Goal: Transaction & Acquisition: Purchase product/service

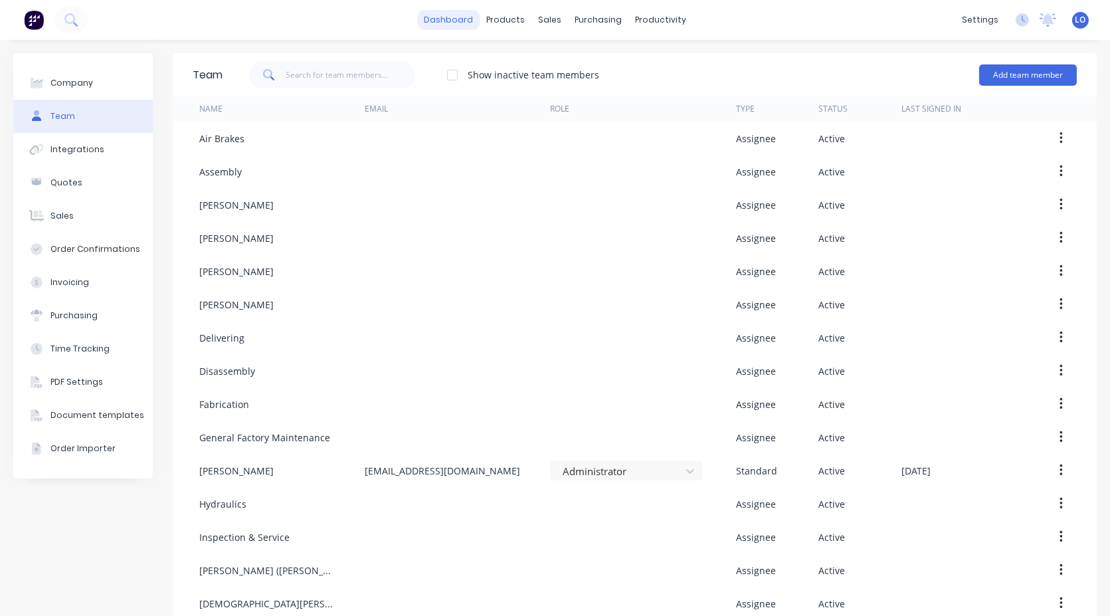
click at [464, 23] on link "dashboard" at bounding box center [448, 20] width 62 height 20
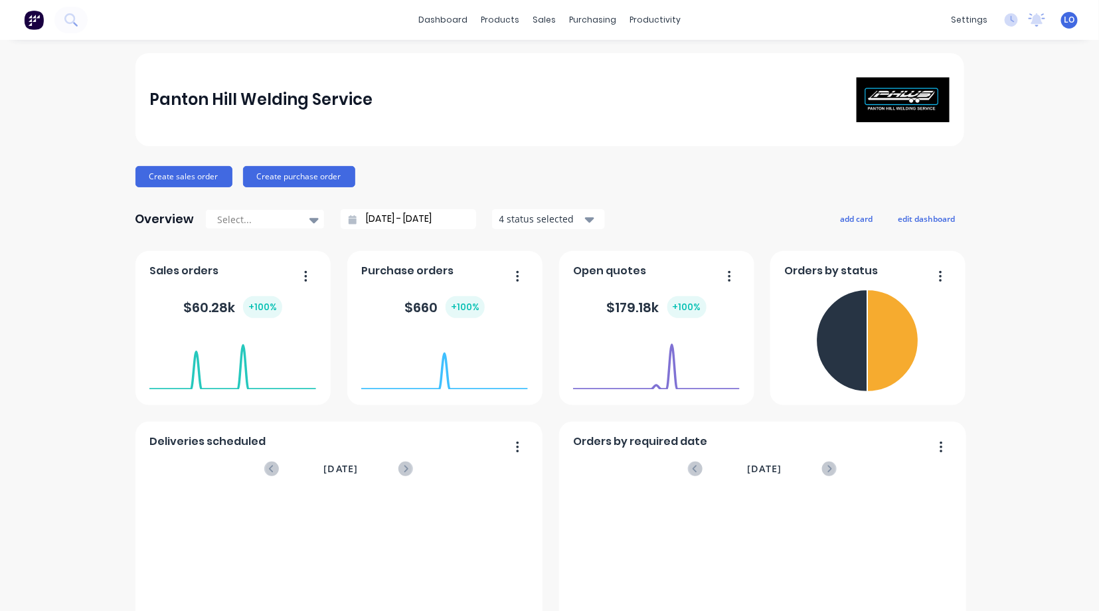
click at [681, 89] on div "Panton Hill Welding Service" at bounding box center [549, 100] width 800 height 46
click at [562, 23] on div "purchasing" at bounding box center [592, 20] width 60 height 20
click at [466, 26] on link "dashboard" at bounding box center [443, 20] width 62 height 20
click at [432, 14] on link "dashboard" at bounding box center [443, 20] width 62 height 20
click at [665, 54] on link "Workflow" at bounding box center [701, 63] width 176 height 27
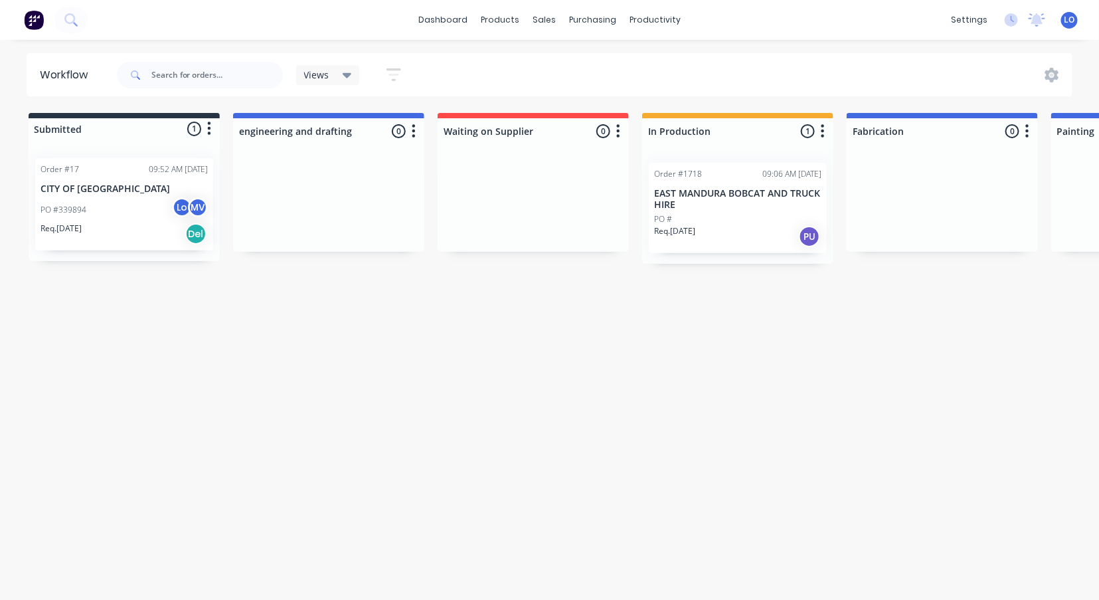
click at [718, 213] on div "PO #" at bounding box center [737, 219] width 167 height 12
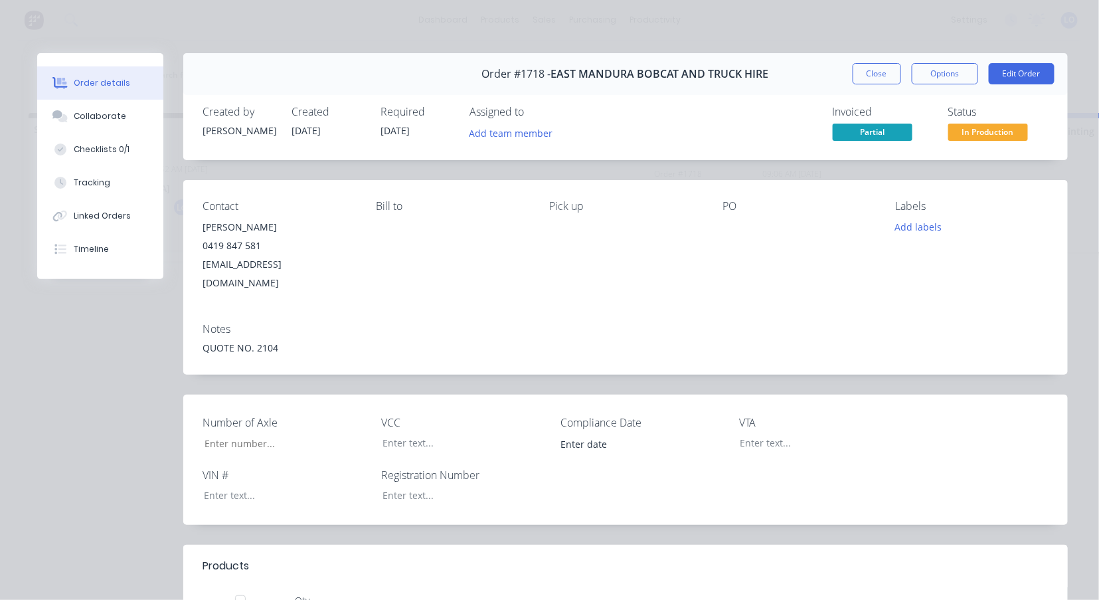
click at [693, 26] on div "Order details Collaborate Checklists 0/1 Tracking Linked Orders Timeline Order …" at bounding box center [549, 300] width 1099 height 600
click at [759, 27] on div "Order details Collaborate Checklists 0/1 Tracking Linked Orders Timeline Order …" at bounding box center [549, 300] width 1099 height 600
click at [872, 68] on button "Close" at bounding box center [877, 73] width 48 height 21
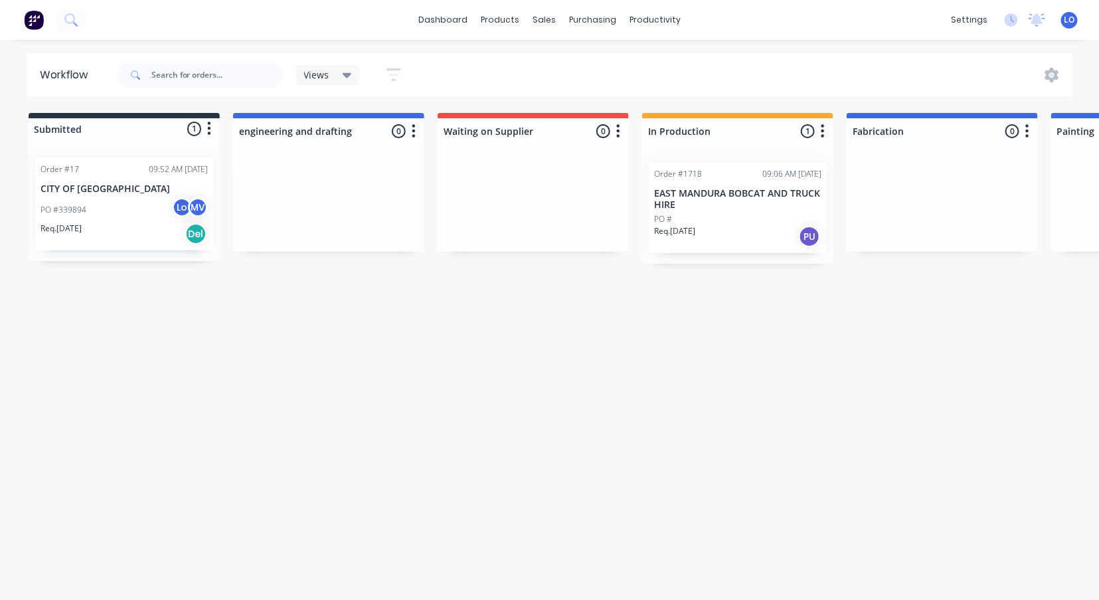
click at [712, 199] on p "EAST MANDURA BOBCAT AND TRUCK HIRE" at bounding box center [737, 199] width 167 height 23
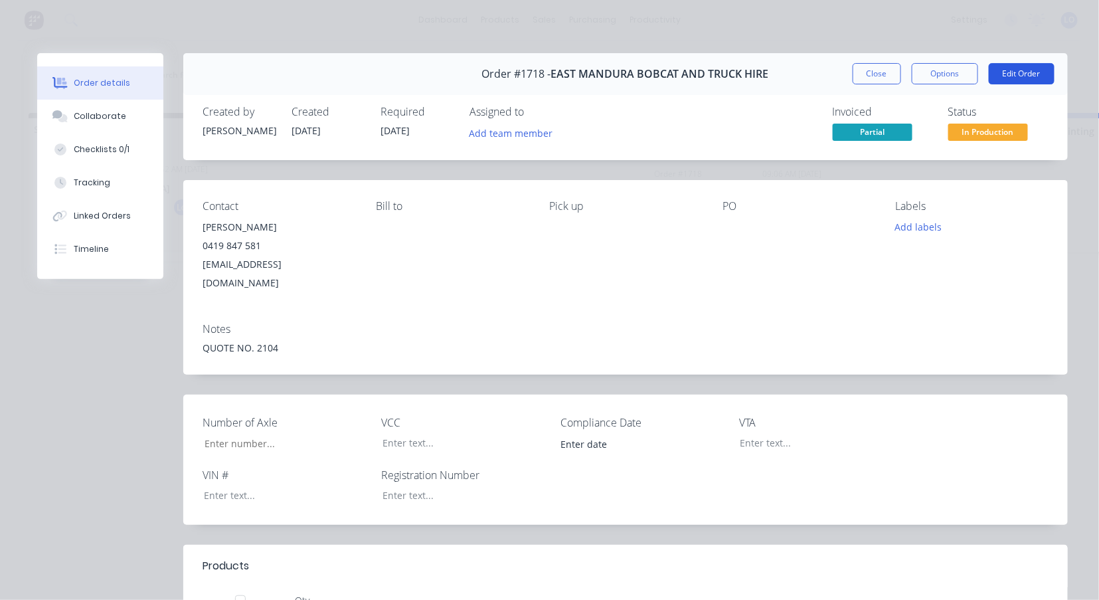
click at [1014, 70] on button "Edit Order" at bounding box center [1022, 73] width 66 height 21
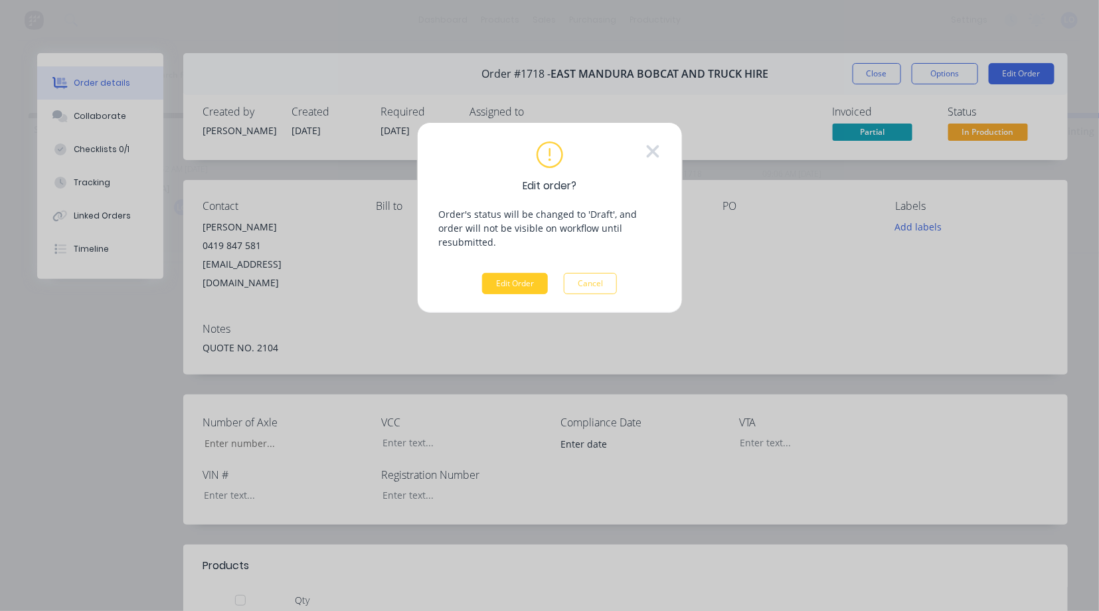
click at [523, 273] on button "Edit Order" at bounding box center [515, 283] width 66 height 21
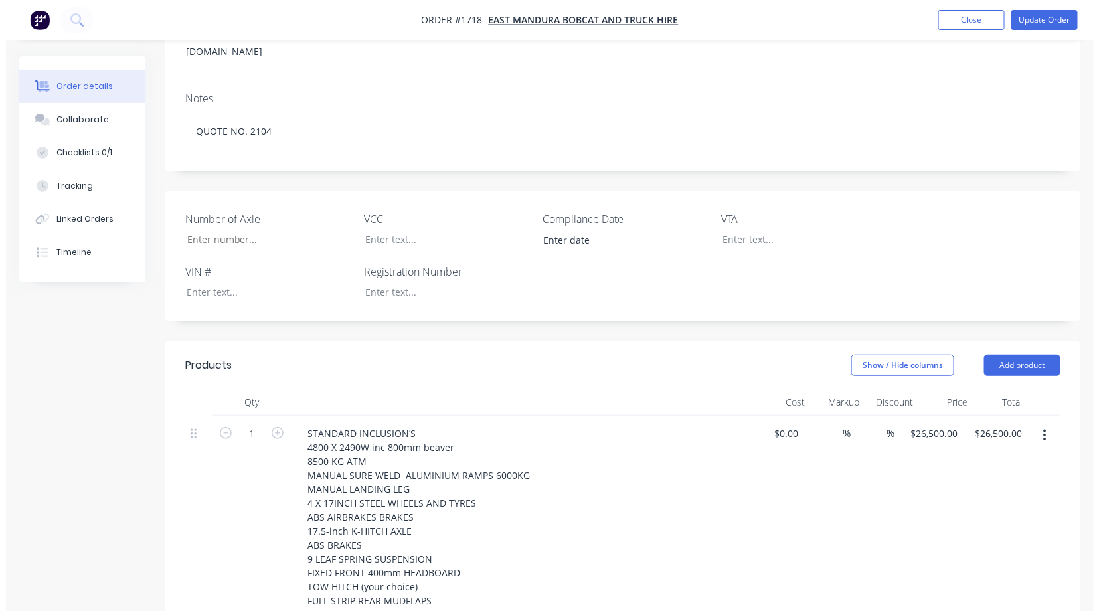
scroll to position [147, 0]
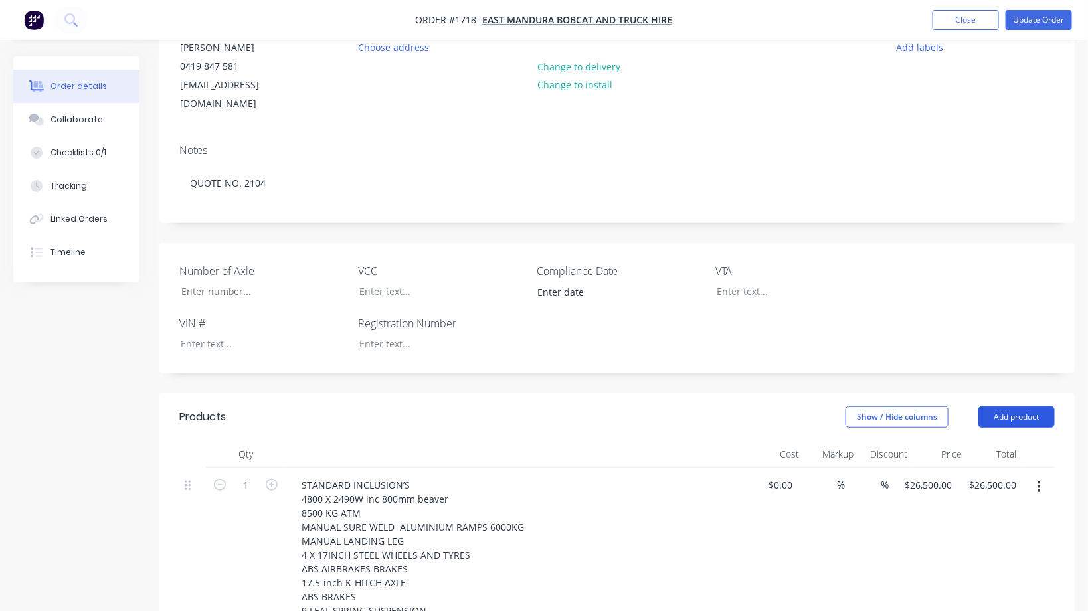
click at [1020, 406] on button "Add product" at bounding box center [1016, 416] width 76 height 21
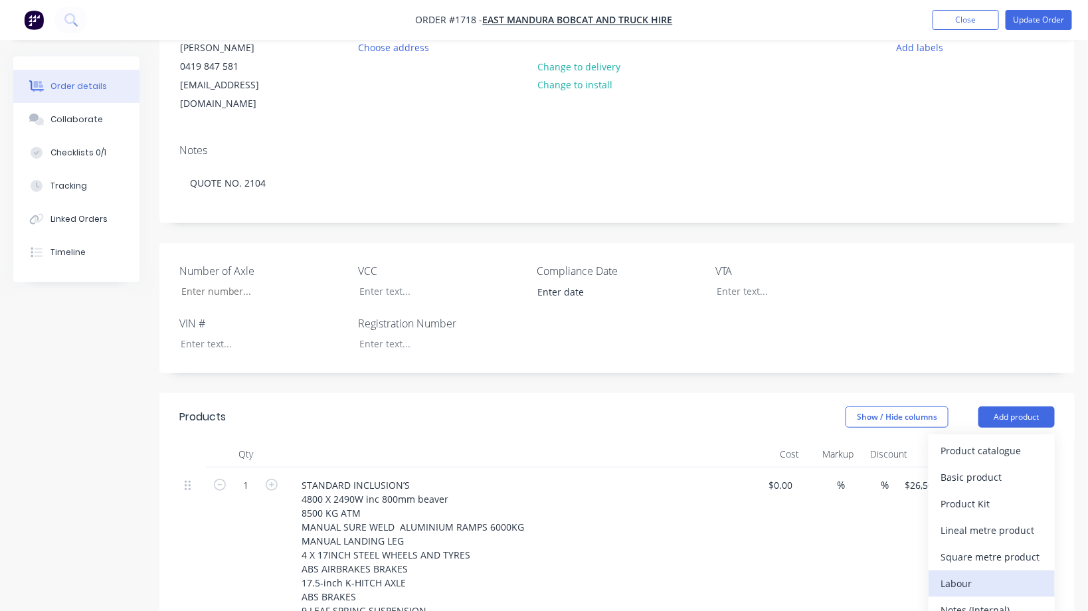
click at [973, 574] on div "Labour" at bounding box center [991, 583] width 102 height 19
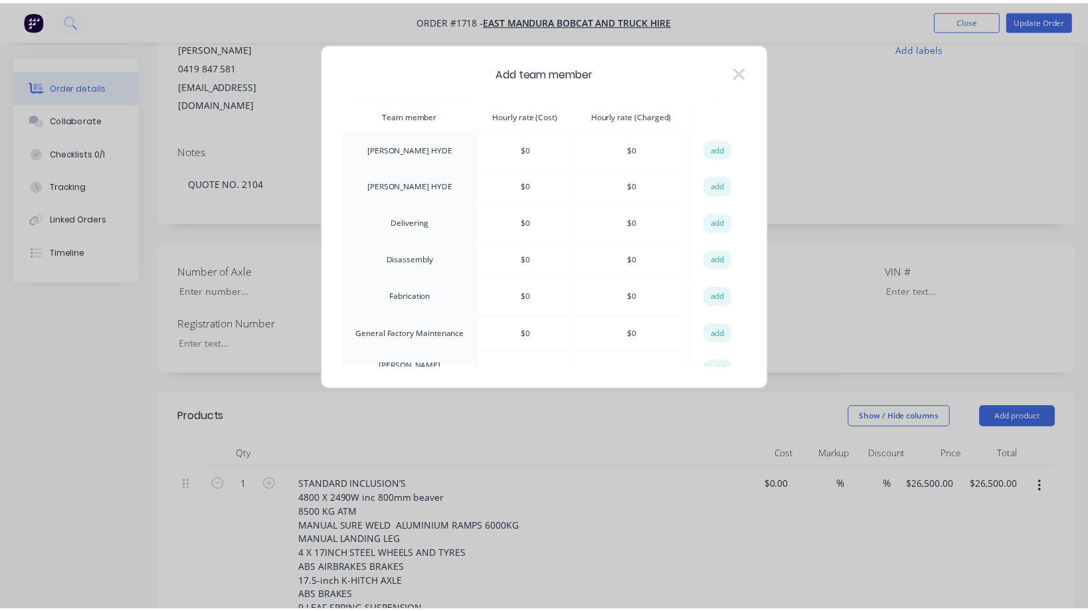
scroll to position [74, 0]
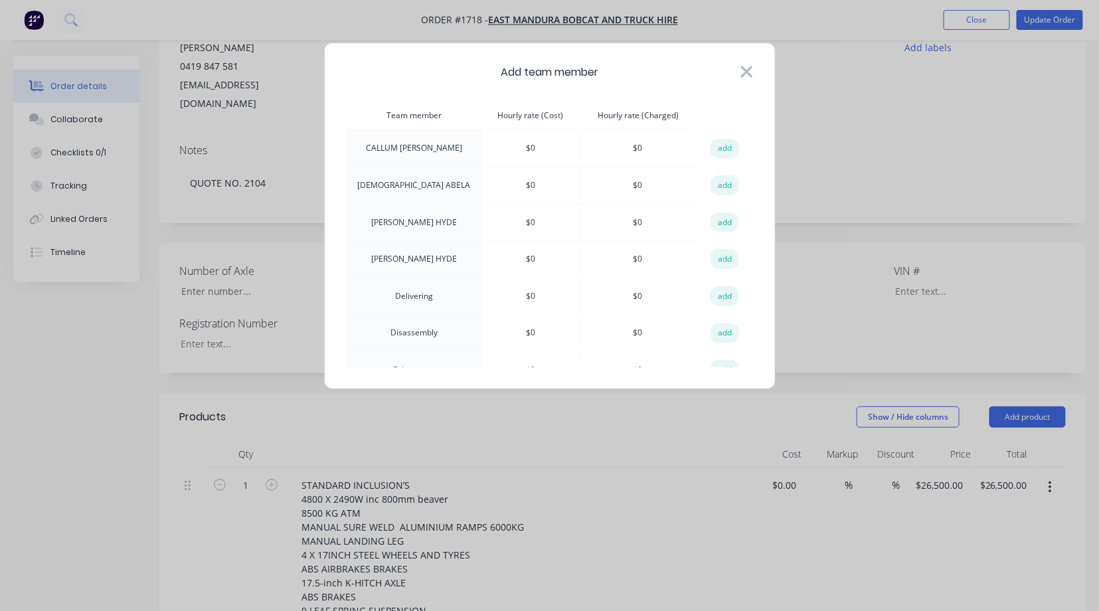
click at [744, 68] on icon at bounding box center [746, 72] width 12 height 12
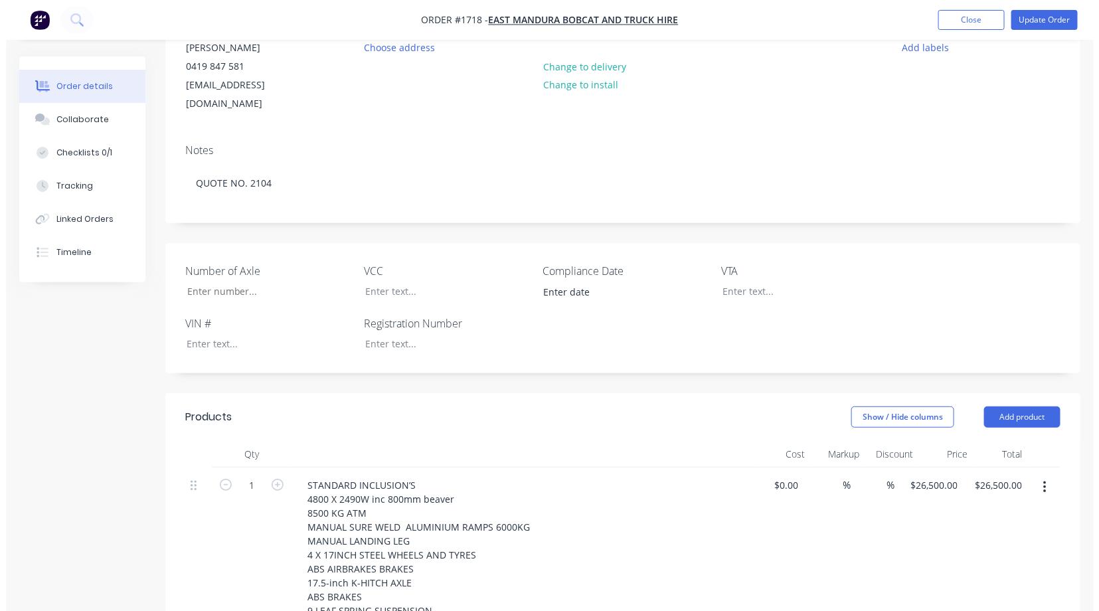
scroll to position [147, 0]
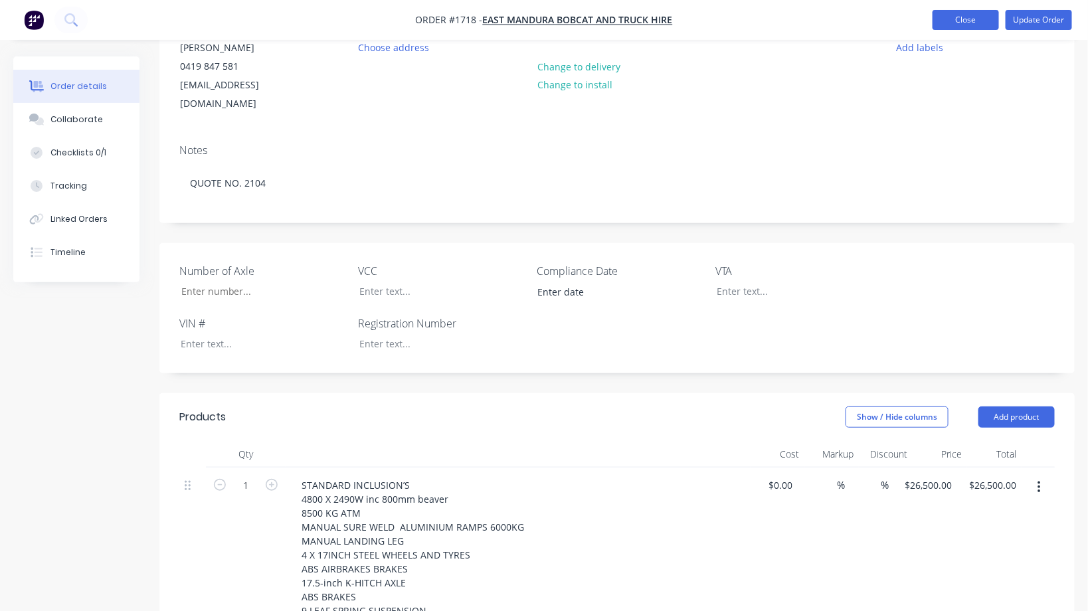
click at [950, 22] on button "Close" at bounding box center [965, 20] width 66 height 20
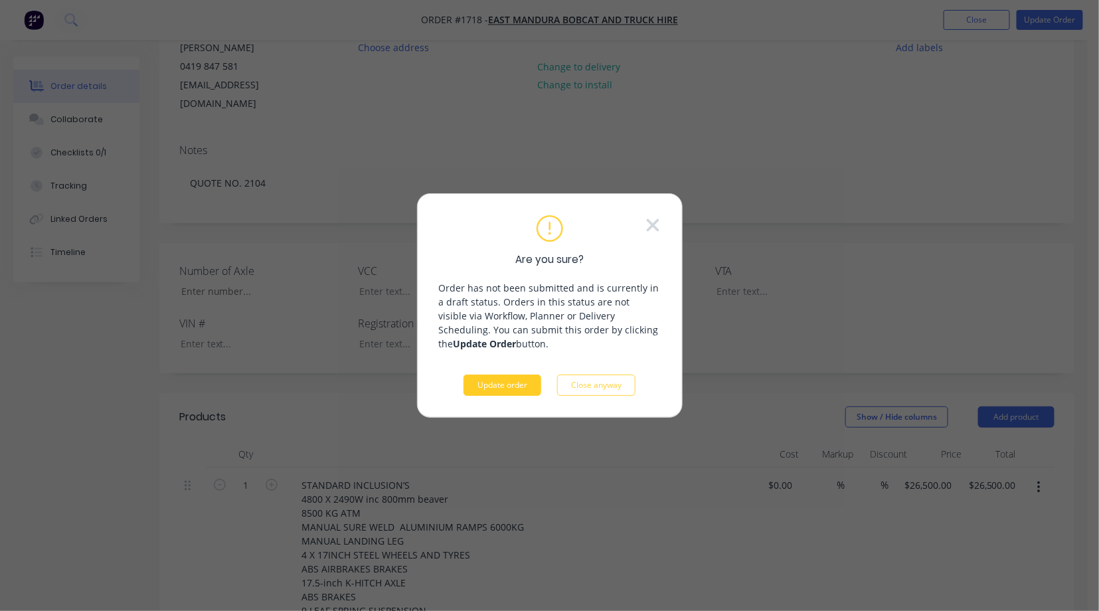
click at [513, 386] on button "Update order" at bounding box center [502, 384] width 78 height 21
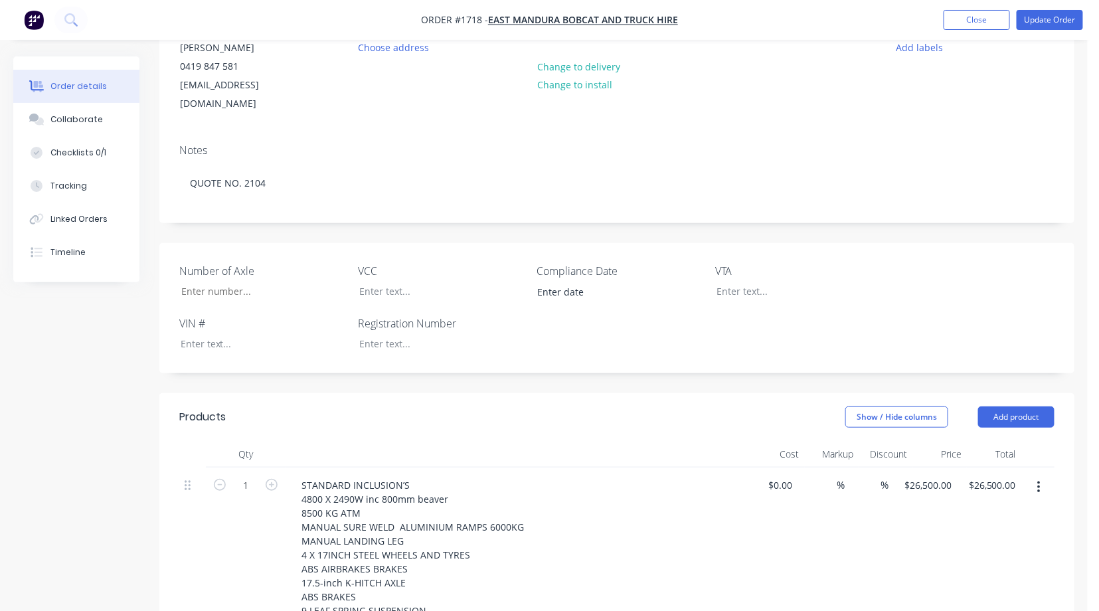
scroll to position [0, 0]
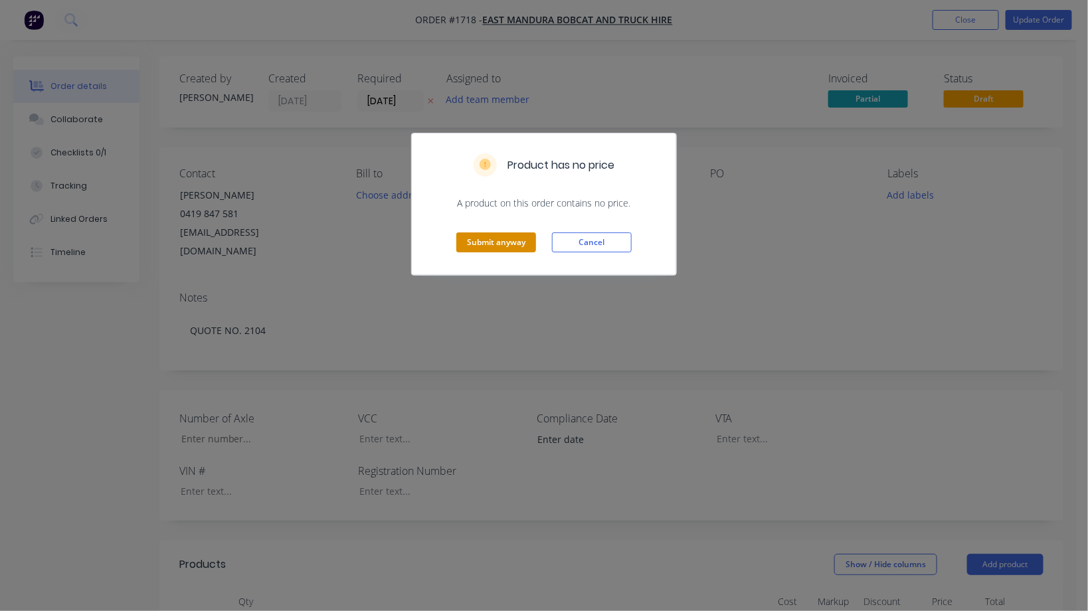
click at [489, 238] on button "Submit anyway" at bounding box center [496, 242] width 80 height 20
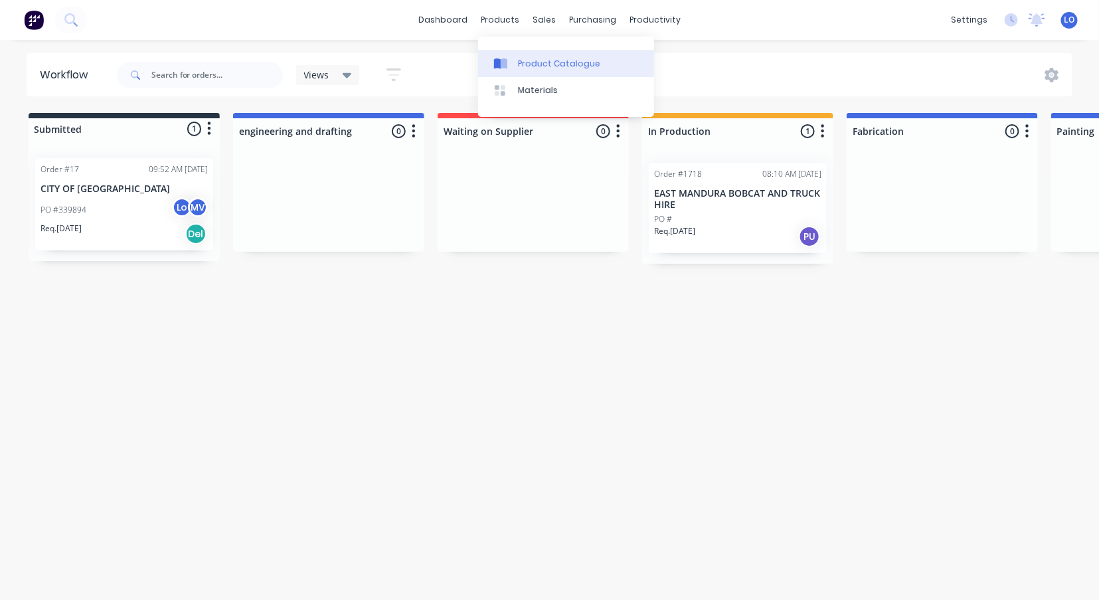
click at [538, 73] on link "Product Catalogue" at bounding box center [566, 63] width 176 height 27
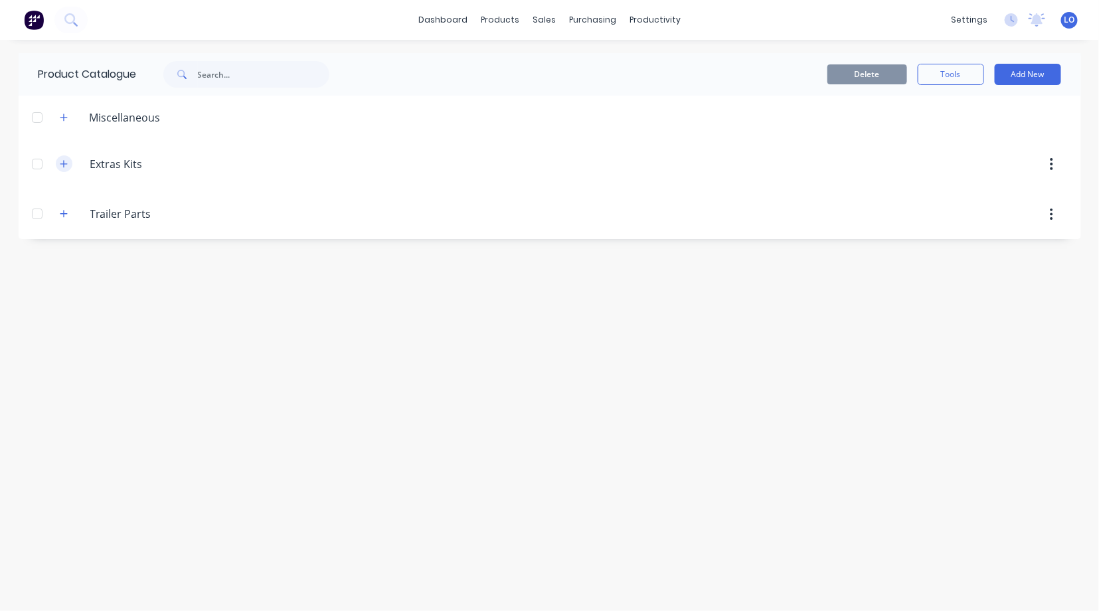
click at [62, 161] on icon "button" at bounding box center [64, 163] width 8 height 9
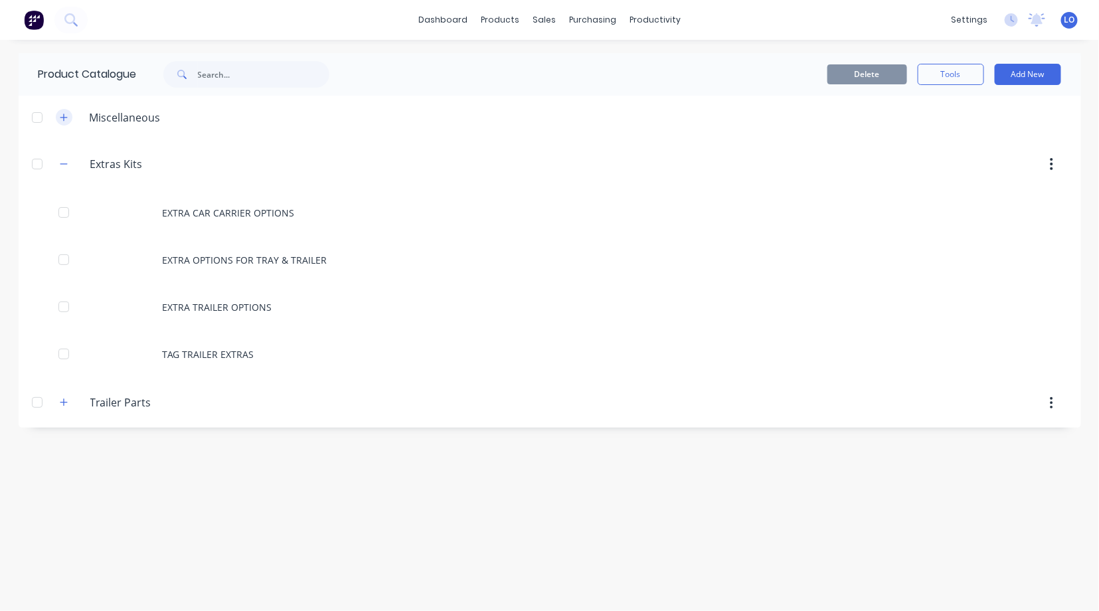
click at [65, 116] on icon "button" at bounding box center [63, 117] width 7 height 7
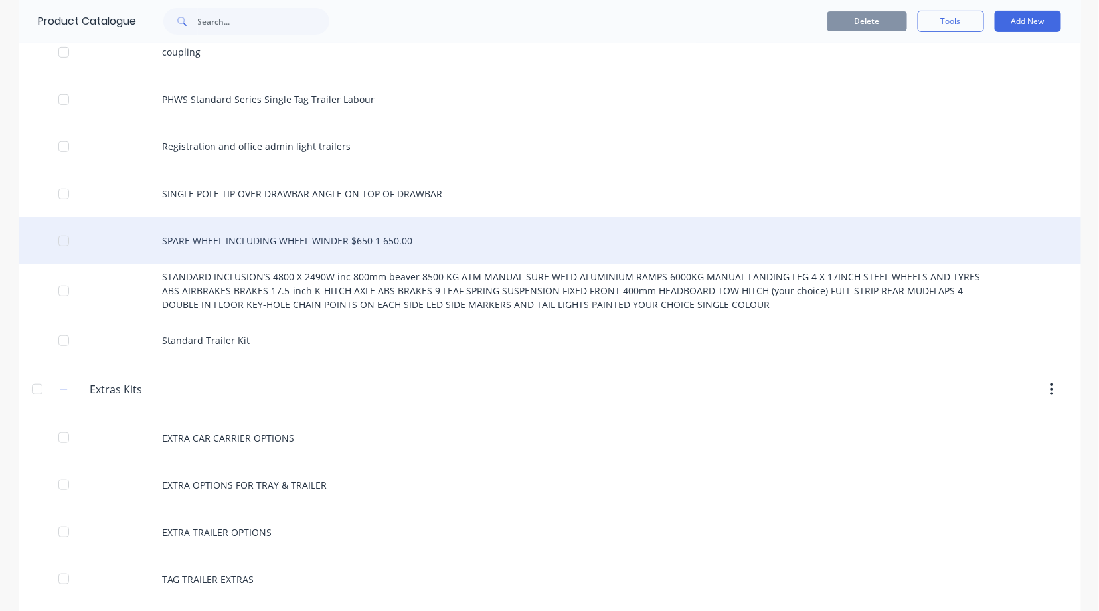
scroll to position [258, 0]
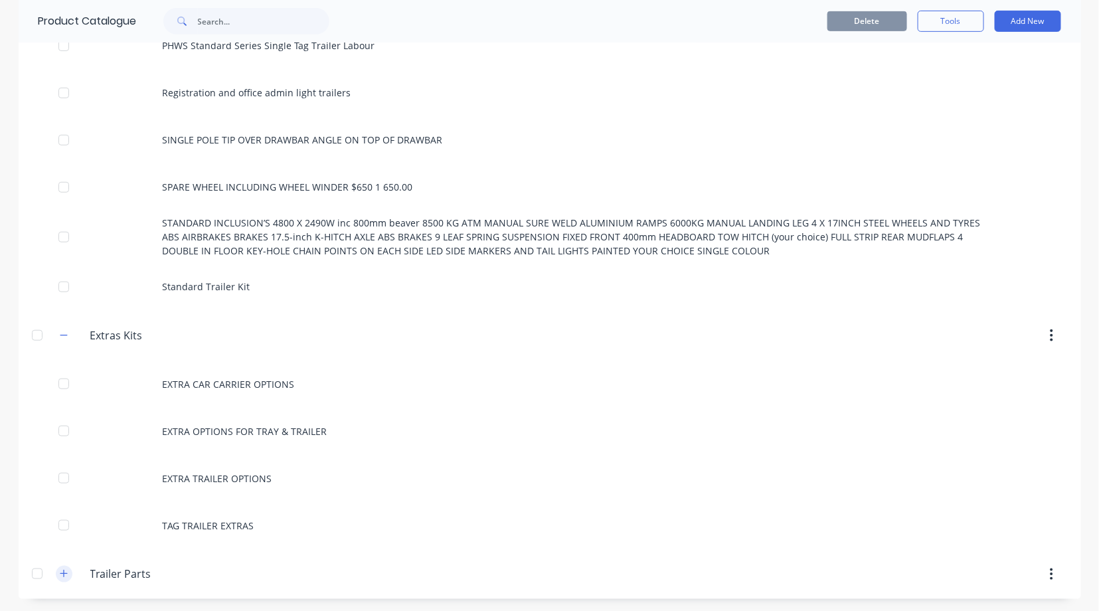
click at [60, 574] on icon "button" at bounding box center [64, 573] width 8 height 9
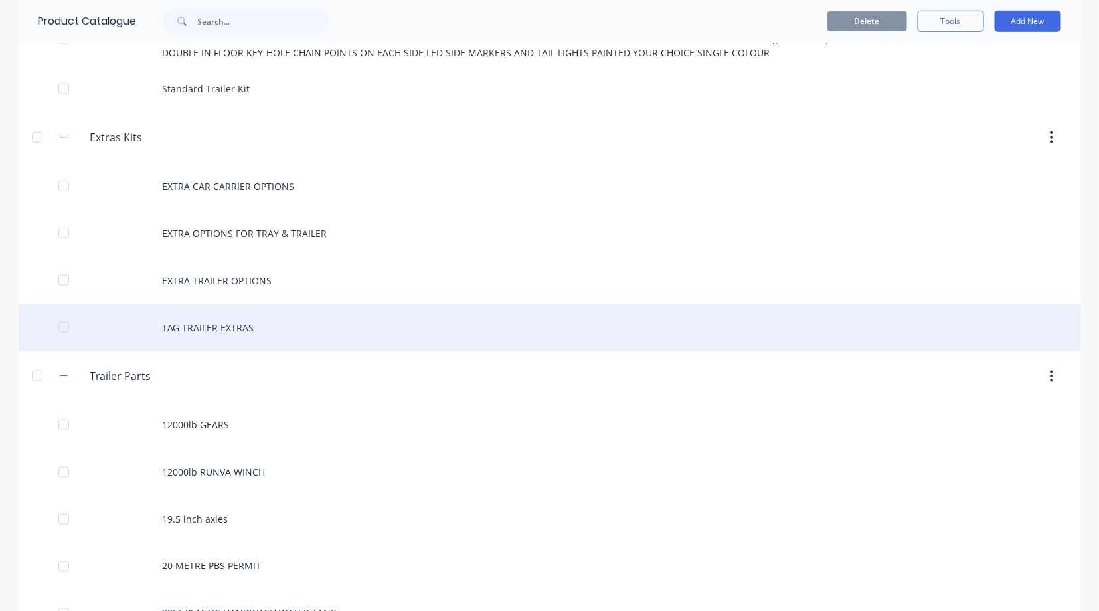
scroll to position [461, 0]
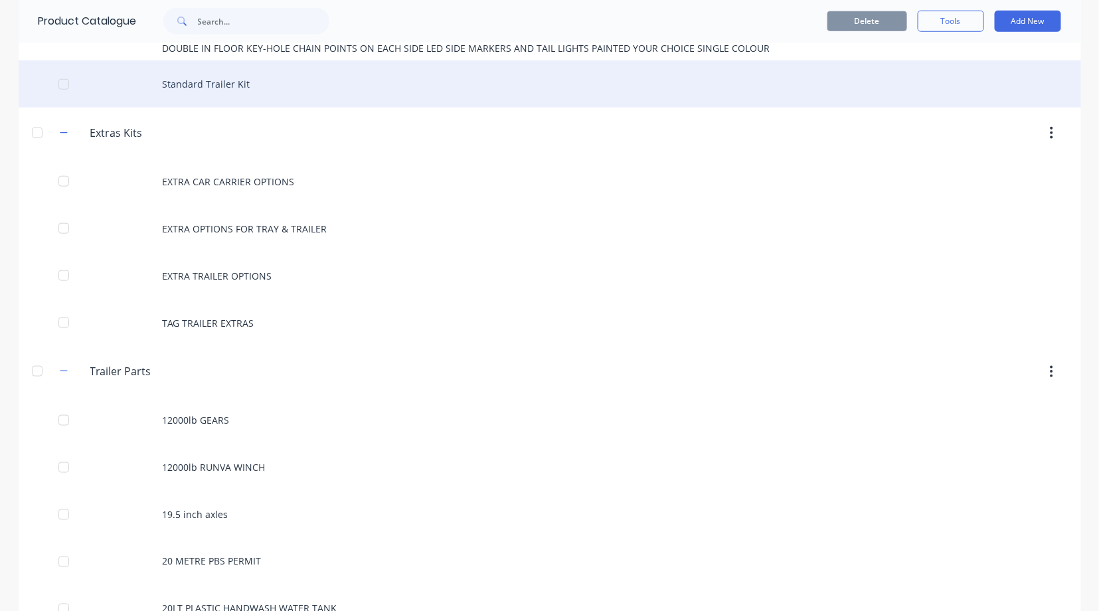
click at [188, 80] on div "Standard Trailer Kit" at bounding box center [550, 83] width 1062 height 47
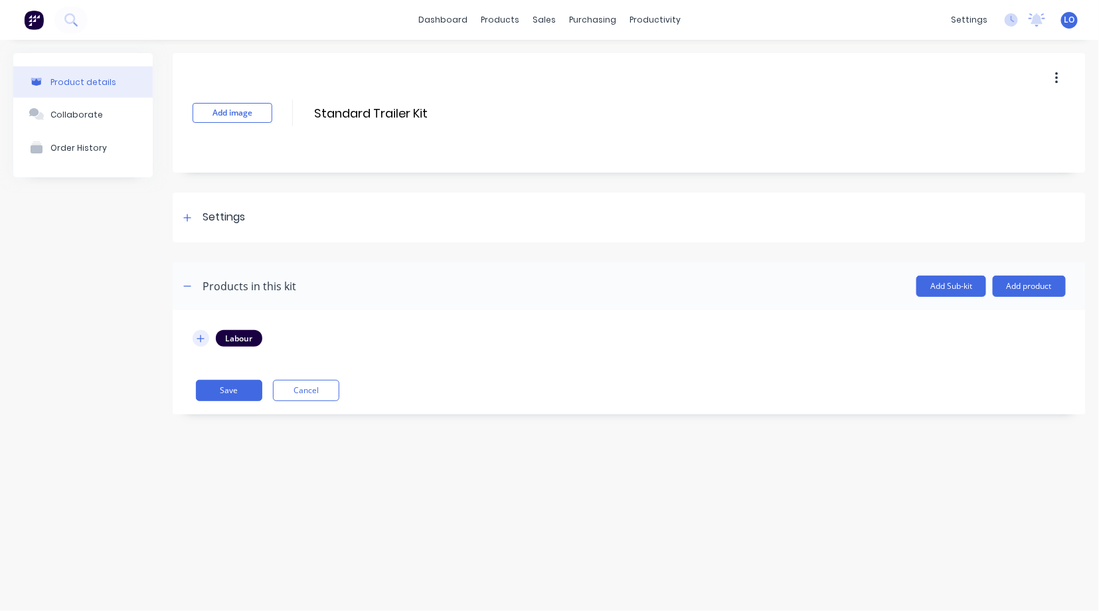
click at [202, 337] on icon "button" at bounding box center [201, 338] width 8 height 9
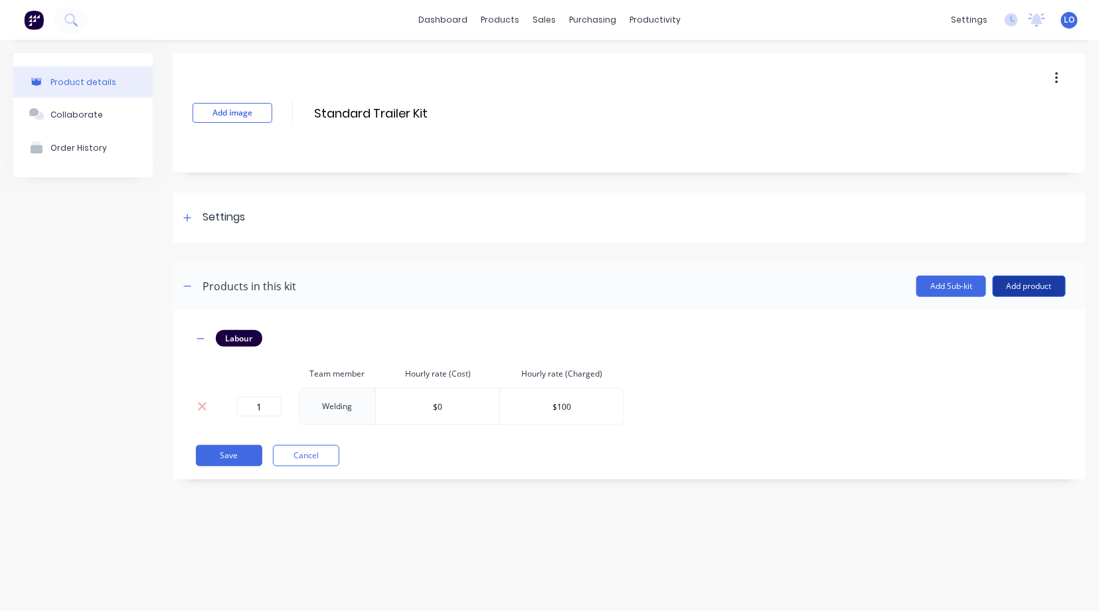
click at [1032, 286] on button "Add product" at bounding box center [1029, 286] width 73 height 21
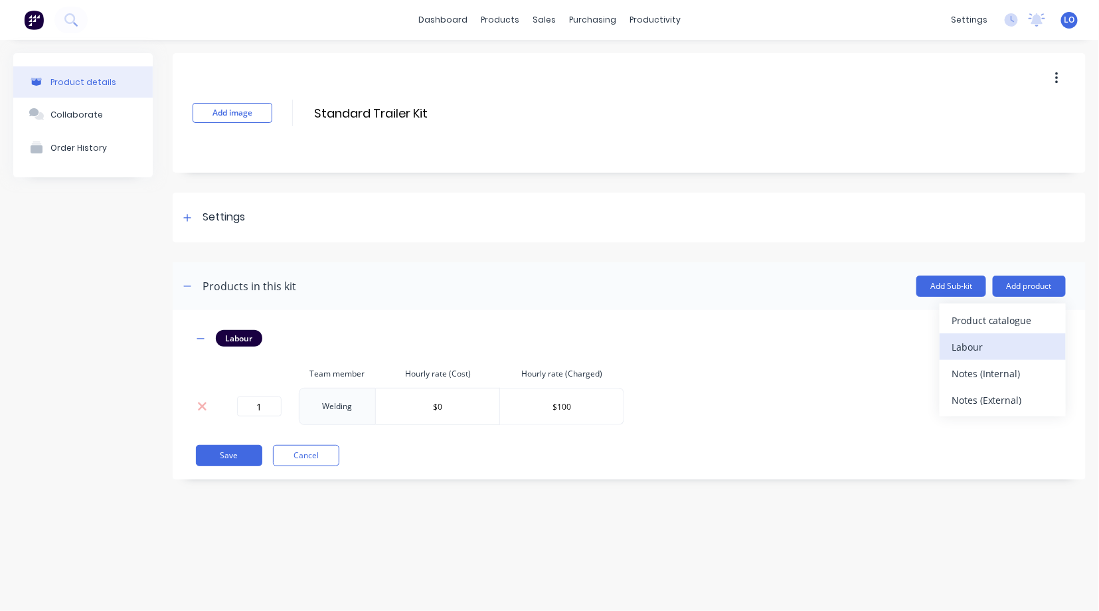
click at [975, 343] on div "Labour" at bounding box center [1002, 346] width 102 height 19
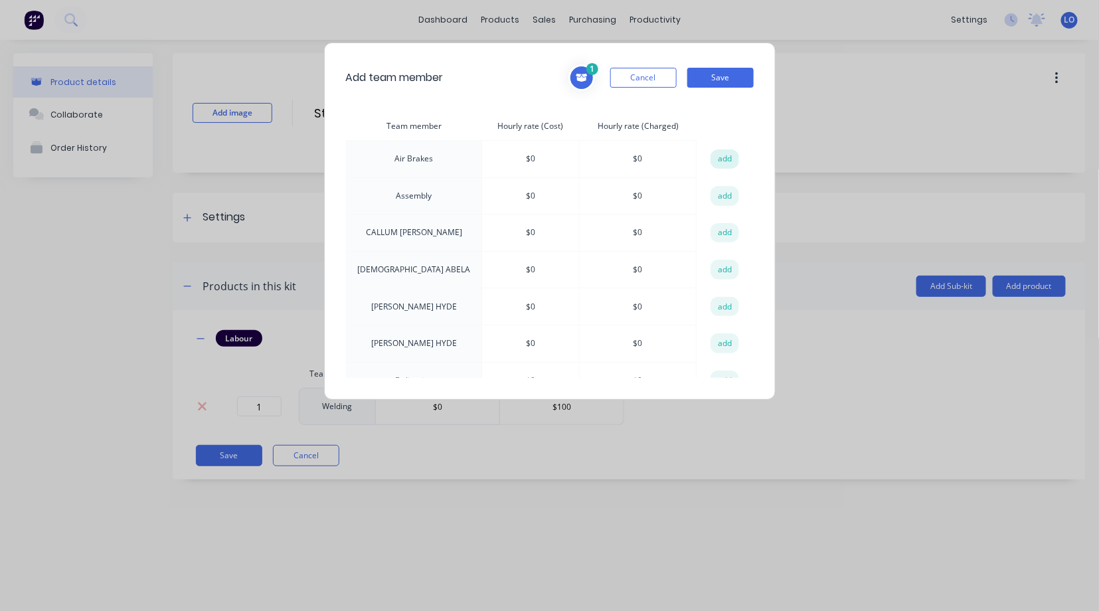
click at [719, 161] on button "add" at bounding box center [724, 159] width 29 height 20
click at [720, 154] on button "add" at bounding box center [724, 159] width 29 height 20
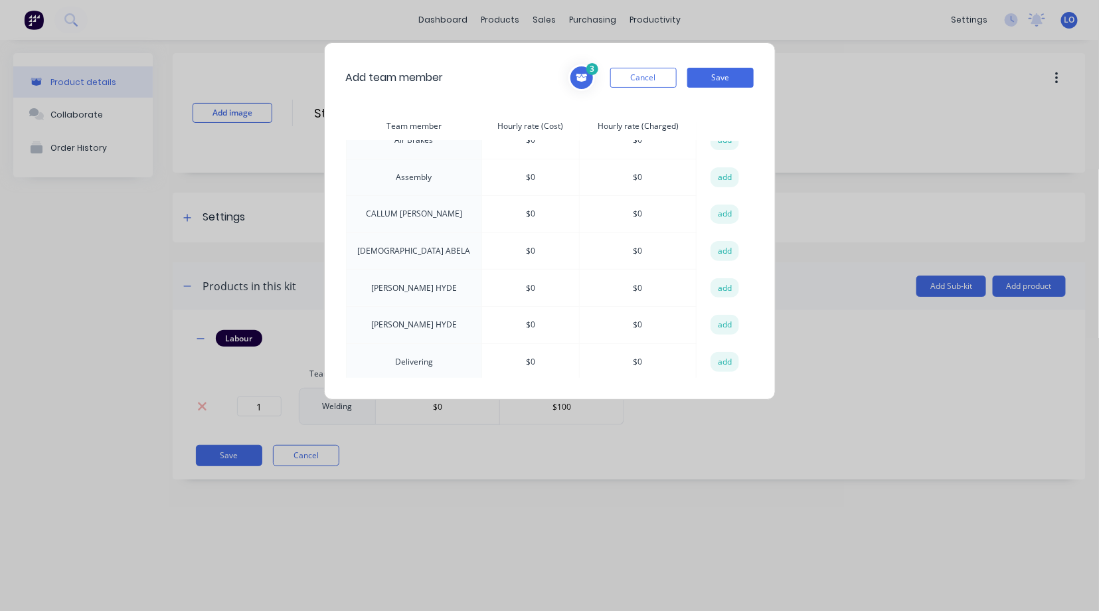
click at [586, 89] on span at bounding box center [581, 77] width 27 height 27
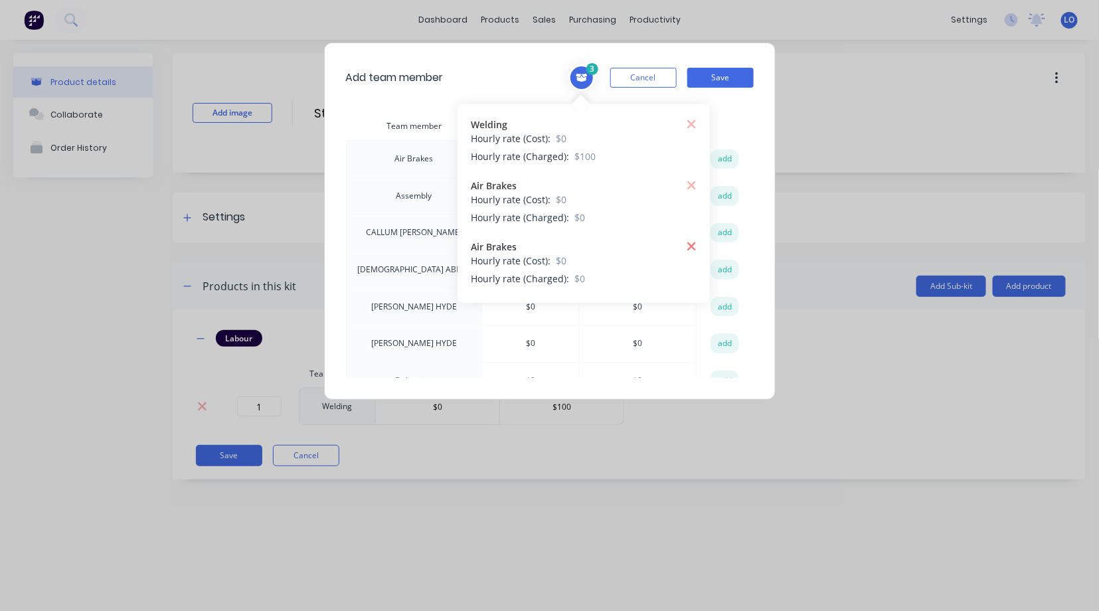
click at [689, 244] on icon at bounding box center [691, 246] width 9 height 9
click at [689, 186] on icon at bounding box center [692, 185] width 10 height 13
click at [726, 131] on th "action" at bounding box center [725, 126] width 56 height 29
click at [672, 224] on td "$ 0" at bounding box center [638, 232] width 117 height 37
click at [720, 159] on button "add" at bounding box center [724, 159] width 29 height 20
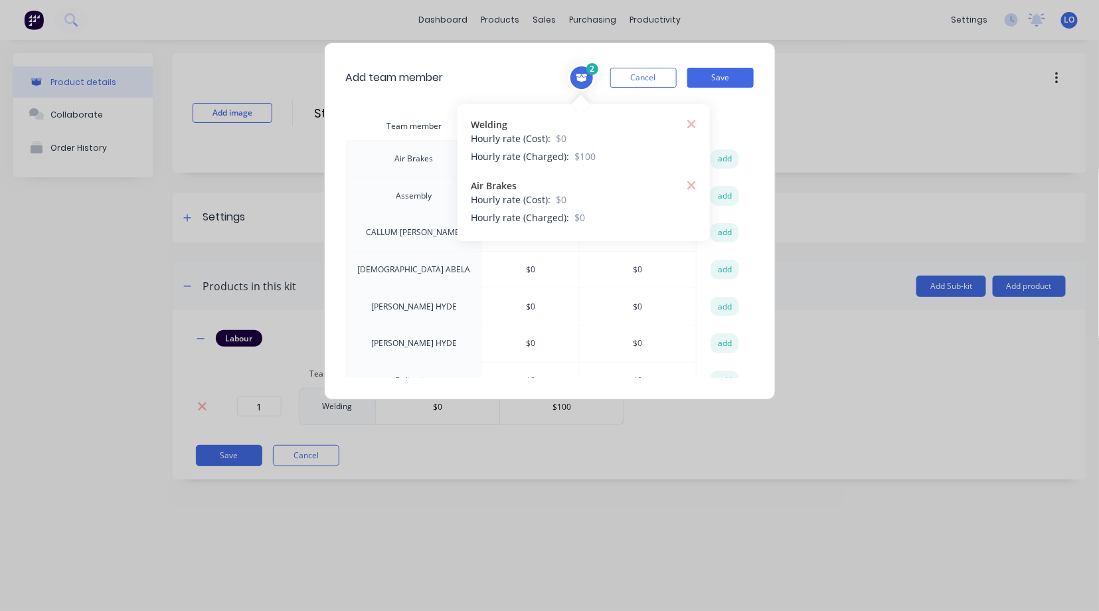
click at [580, 79] on icon at bounding box center [582, 77] width 12 height 9
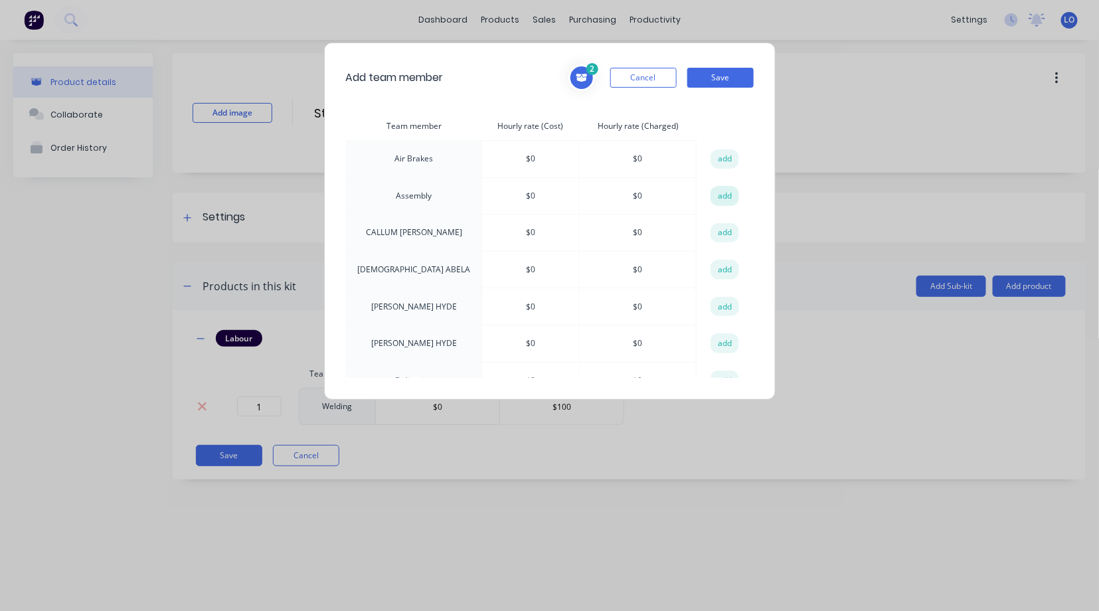
click at [718, 195] on button "add" at bounding box center [724, 196] width 29 height 20
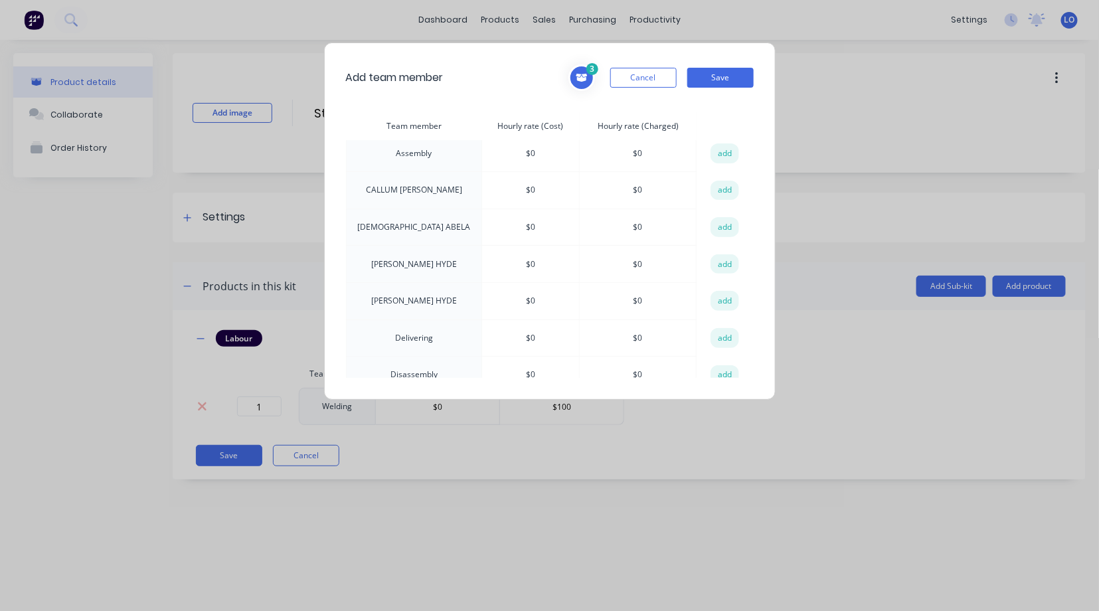
scroll to position [74, 0]
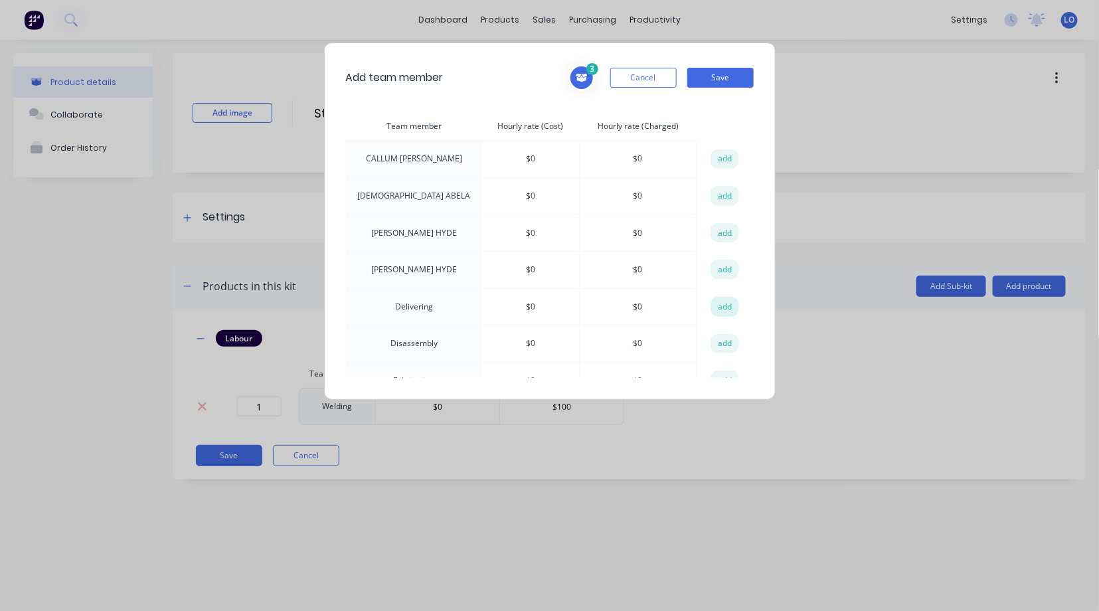
click at [719, 303] on button "add" at bounding box center [724, 307] width 29 height 20
click at [723, 334] on button "add" at bounding box center [724, 344] width 29 height 20
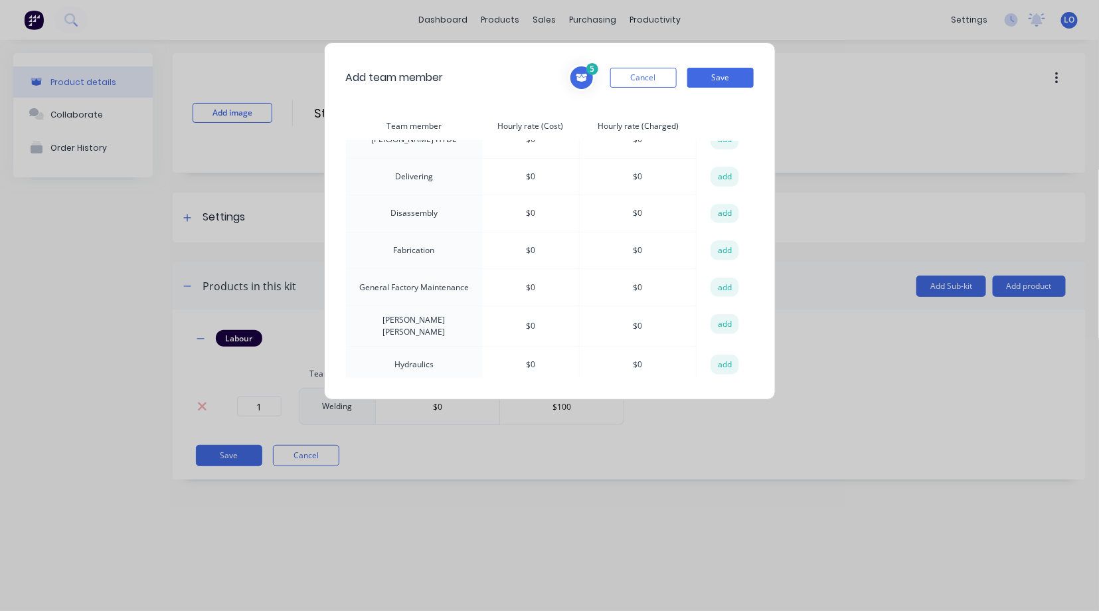
scroll to position [221, 0]
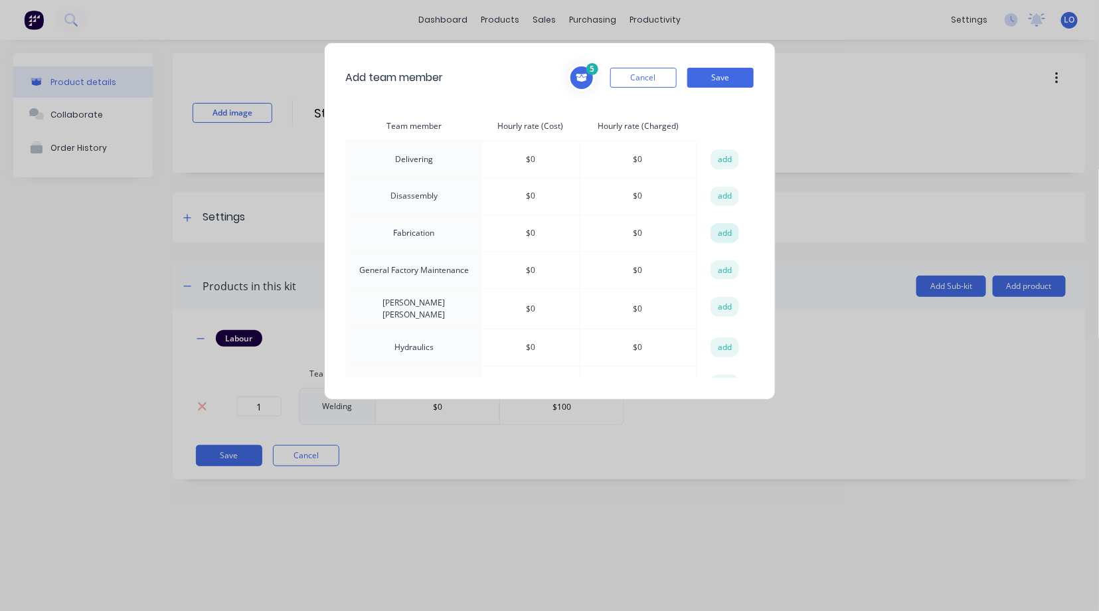
click at [718, 228] on button "add" at bounding box center [724, 233] width 29 height 20
click at [718, 260] on button "add" at bounding box center [724, 270] width 29 height 20
click at [722, 339] on button "add" at bounding box center [724, 347] width 29 height 20
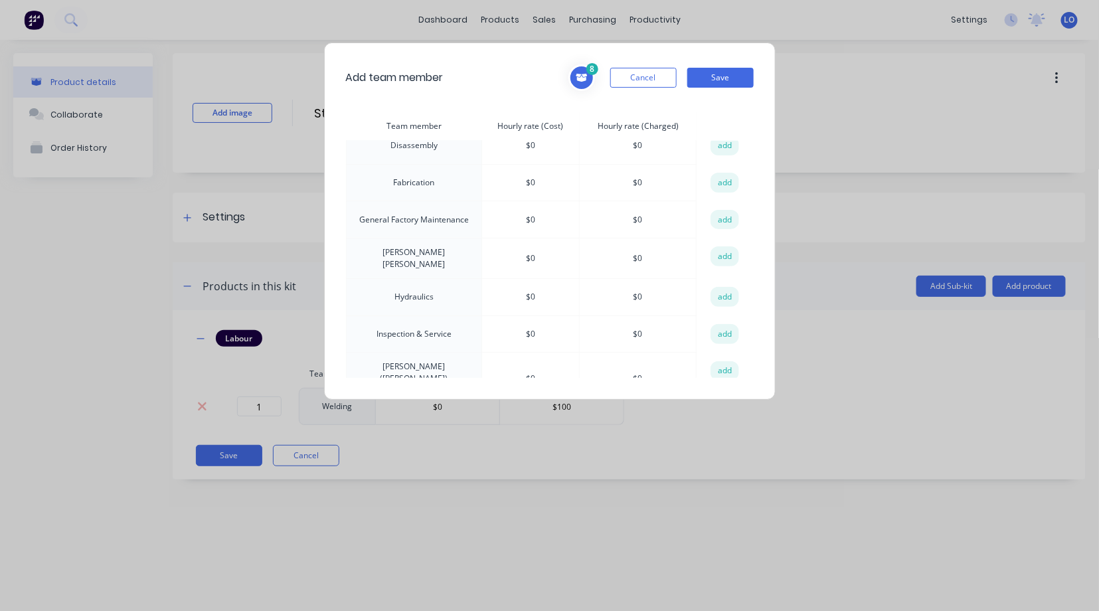
scroll to position [295, 0]
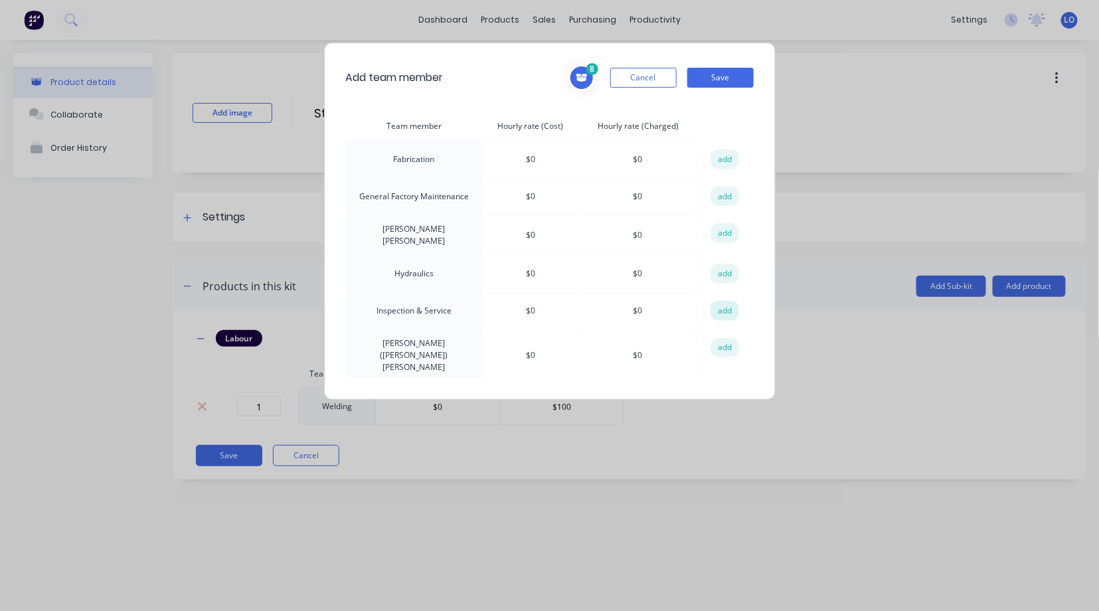
click at [718, 301] on button "add" at bounding box center [724, 311] width 29 height 20
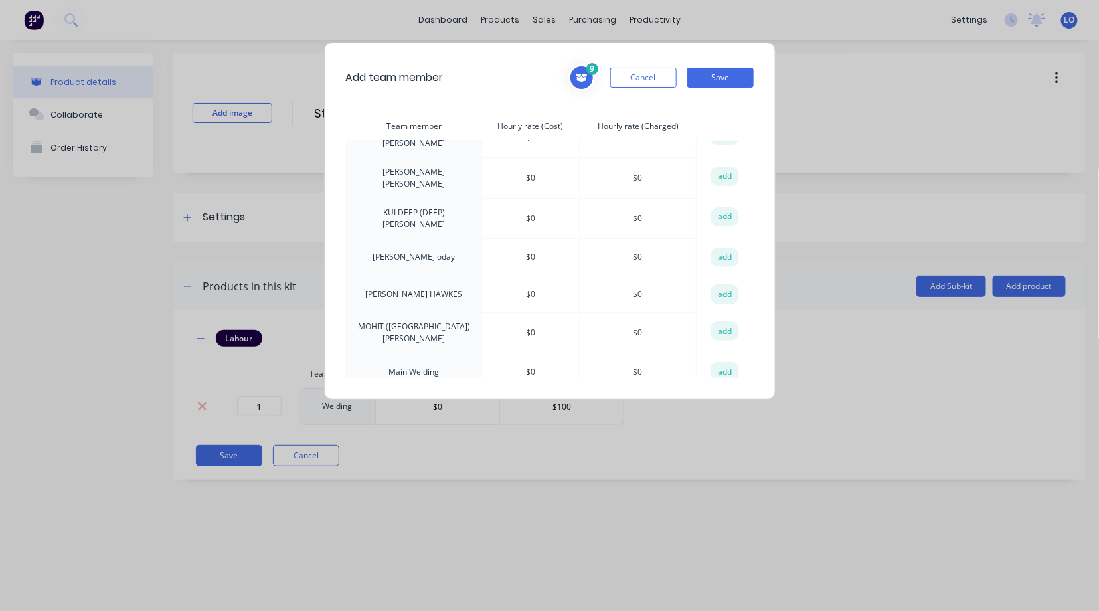
scroll to position [590, 0]
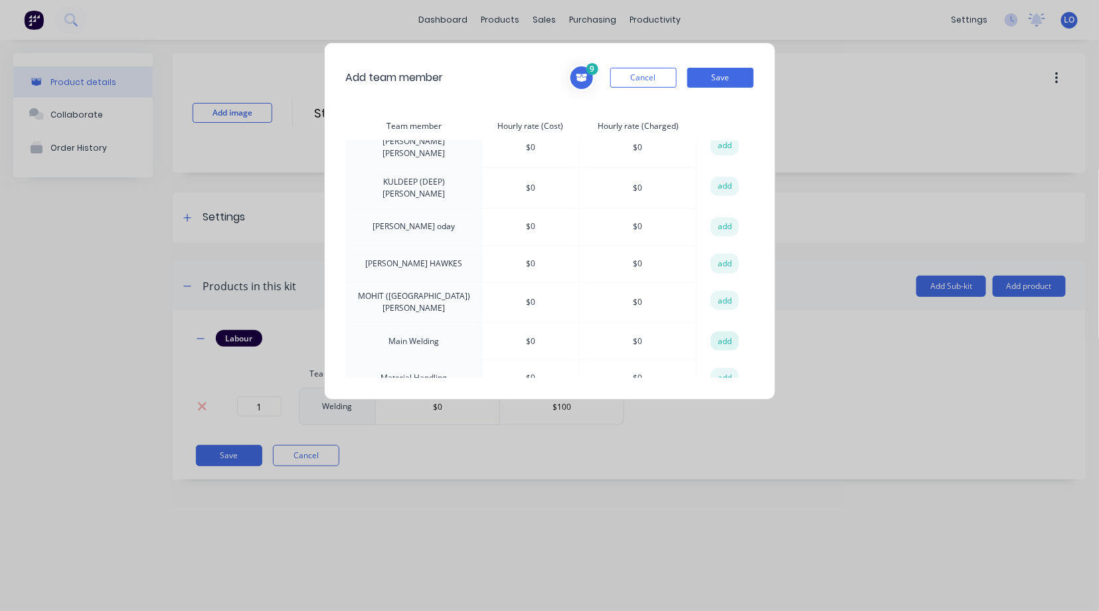
click at [713, 331] on button "add" at bounding box center [724, 341] width 29 height 20
click at [718, 368] on button "add" at bounding box center [724, 378] width 29 height 20
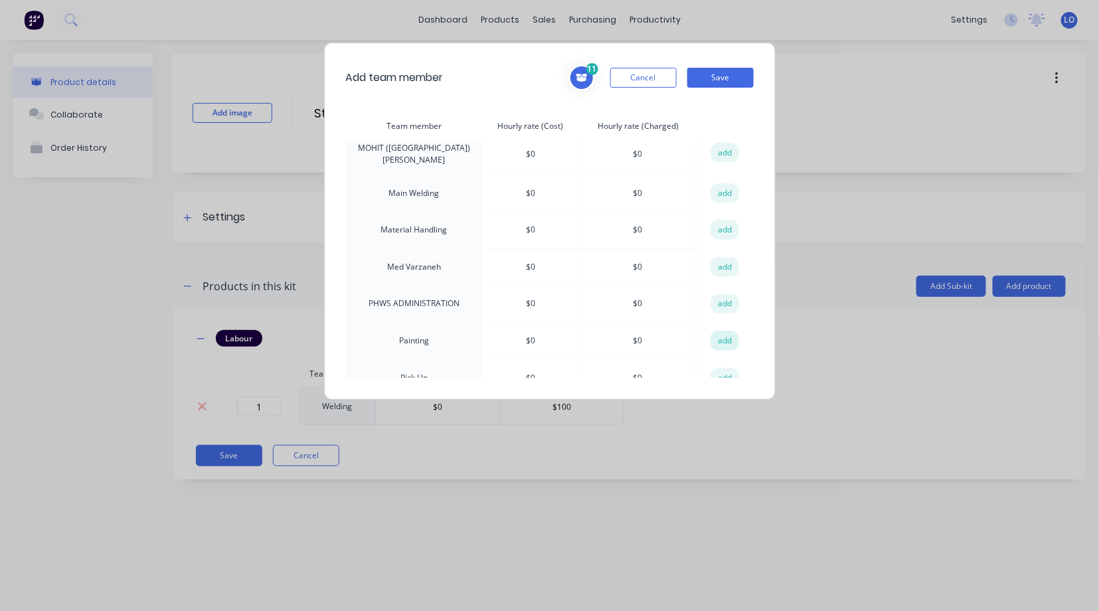
click at [719, 331] on button "add" at bounding box center [724, 341] width 29 height 20
click at [721, 368] on button "add" at bounding box center [724, 378] width 29 height 20
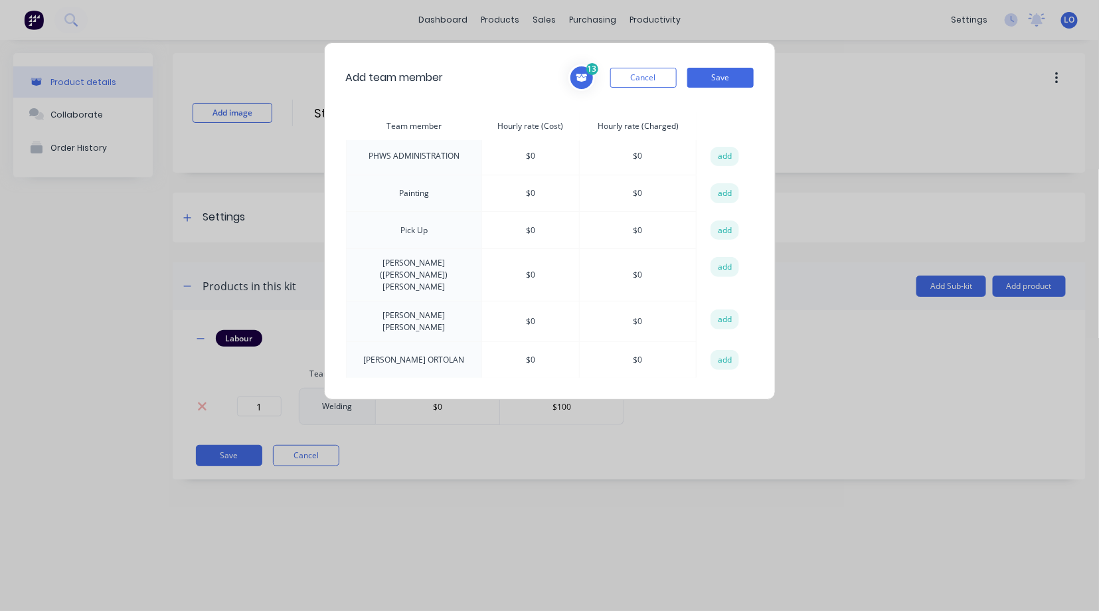
scroll to position [959, 0]
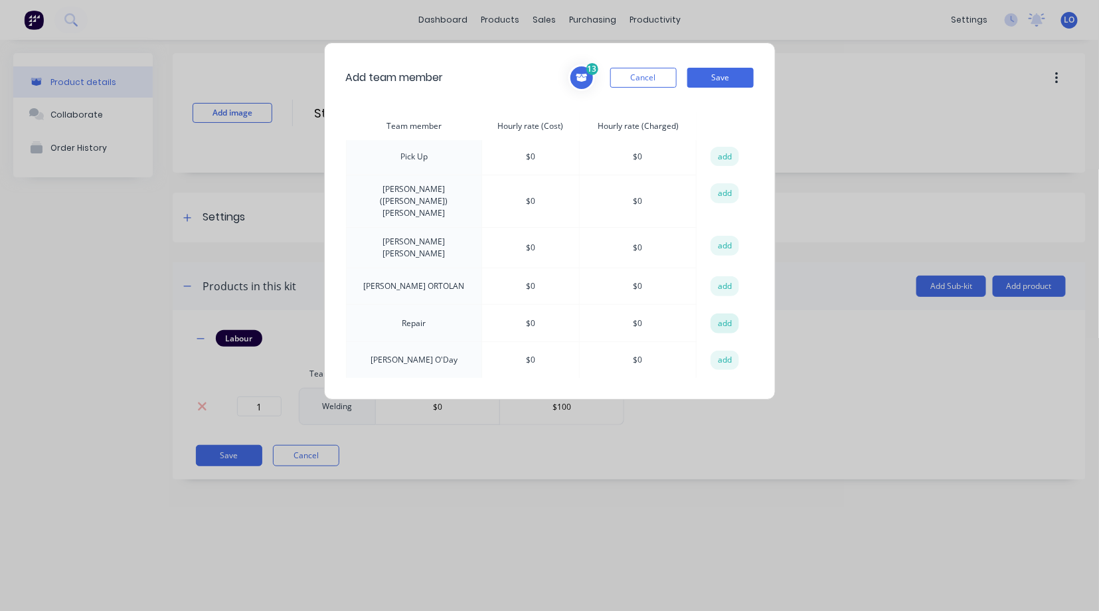
click at [717, 313] on button "add" at bounding box center [724, 323] width 29 height 20
click at [719, 387] on button "add" at bounding box center [724, 397] width 29 height 20
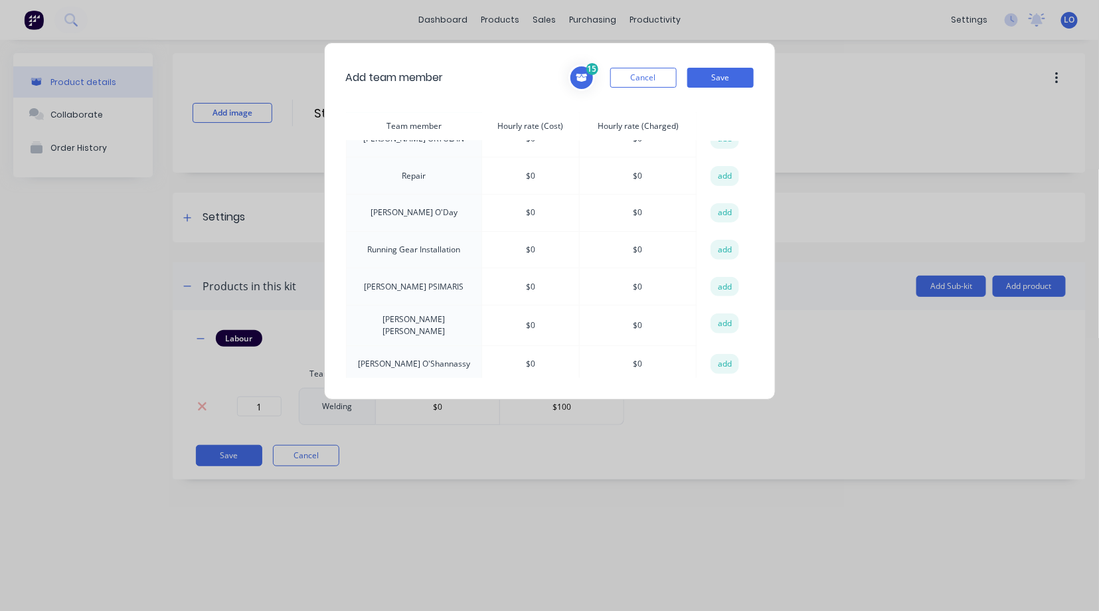
scroll to position [1138, 0]
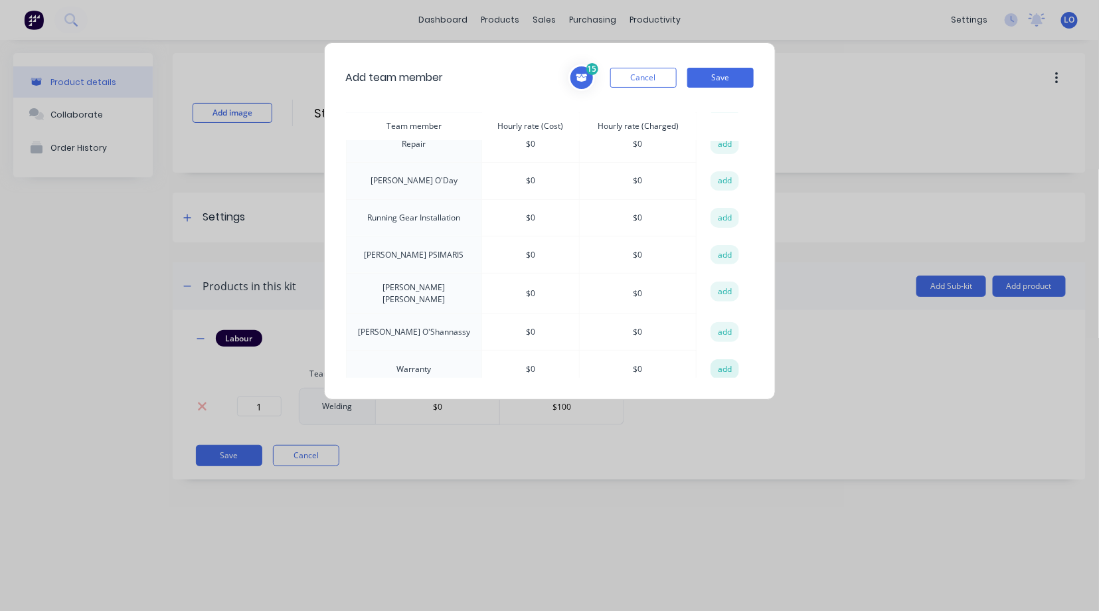
click at [717, 359] on button "add" at bounding box center [724, 369] width 29 height 20
click at [718, 396] on button "add" at bounding box center [724, 406] width 29 height 20
click at [587, 73] on icon at bounding box center [581, 77] width 13 height 11
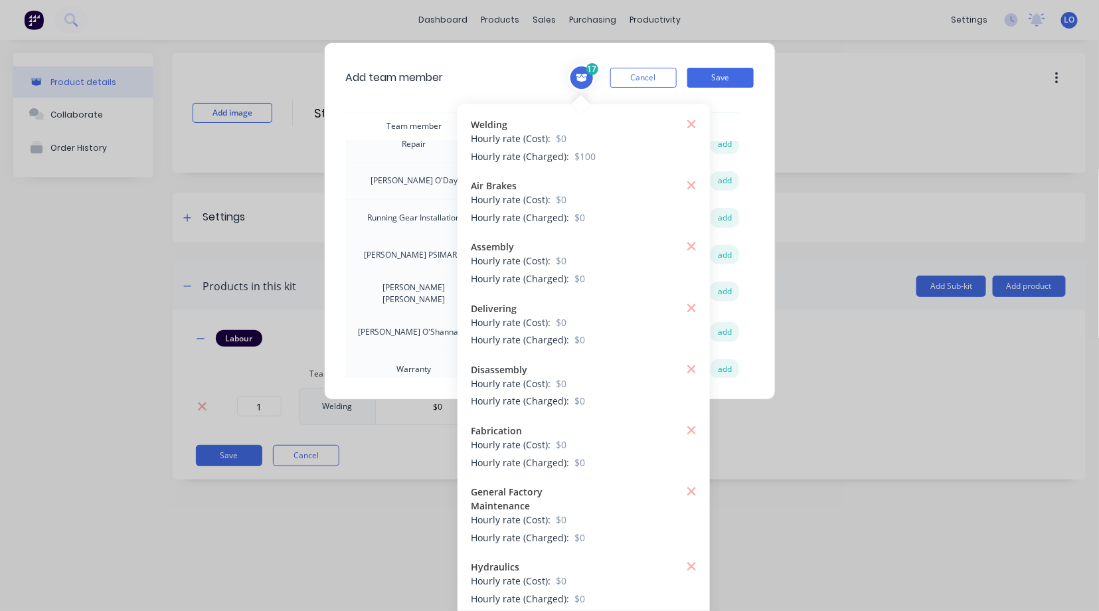
click at [587, 72] on span "17" at bounding box center [592, 69] width 12 height 12
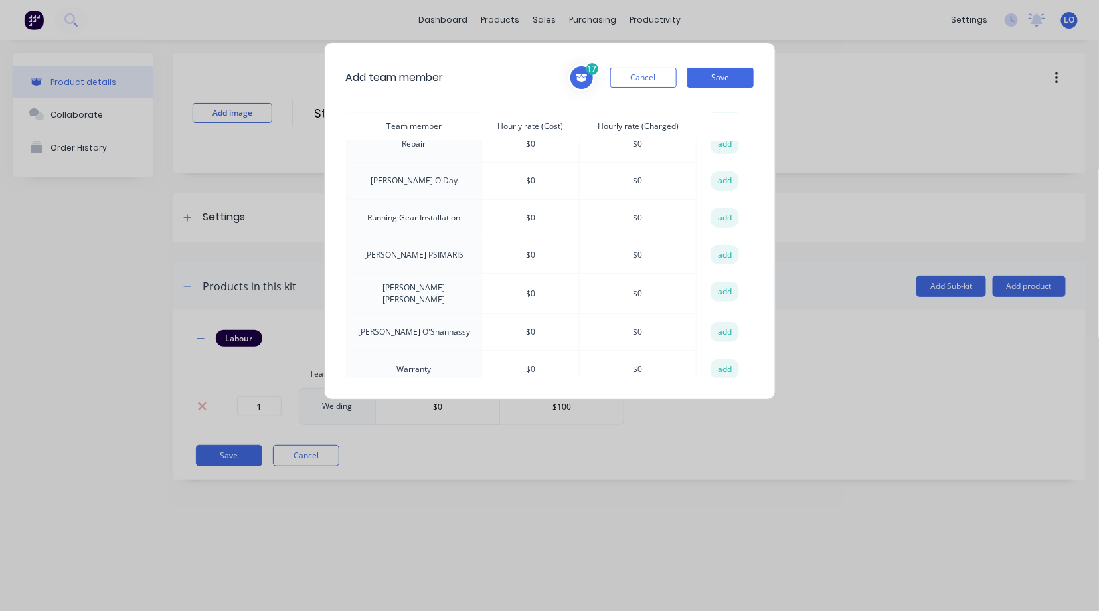
click at [720, 433] on button "add" at bounding box center [724, 443] width 29 height 20
click at [728, 75] on button "Save" at bounding box center [720, 78] width 66 height 20
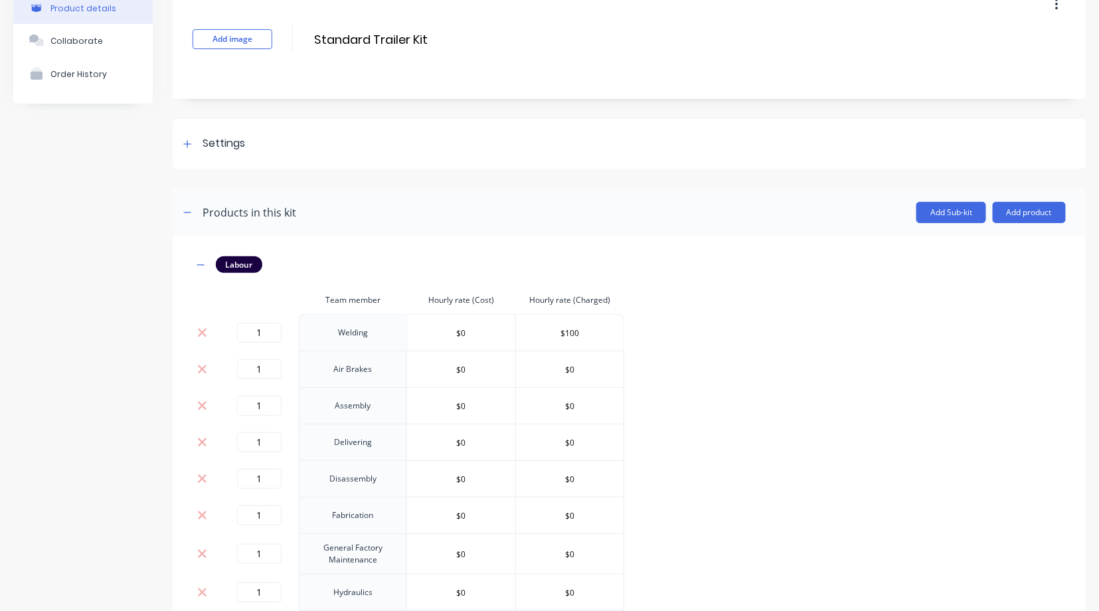
scroll to position [0, 0]
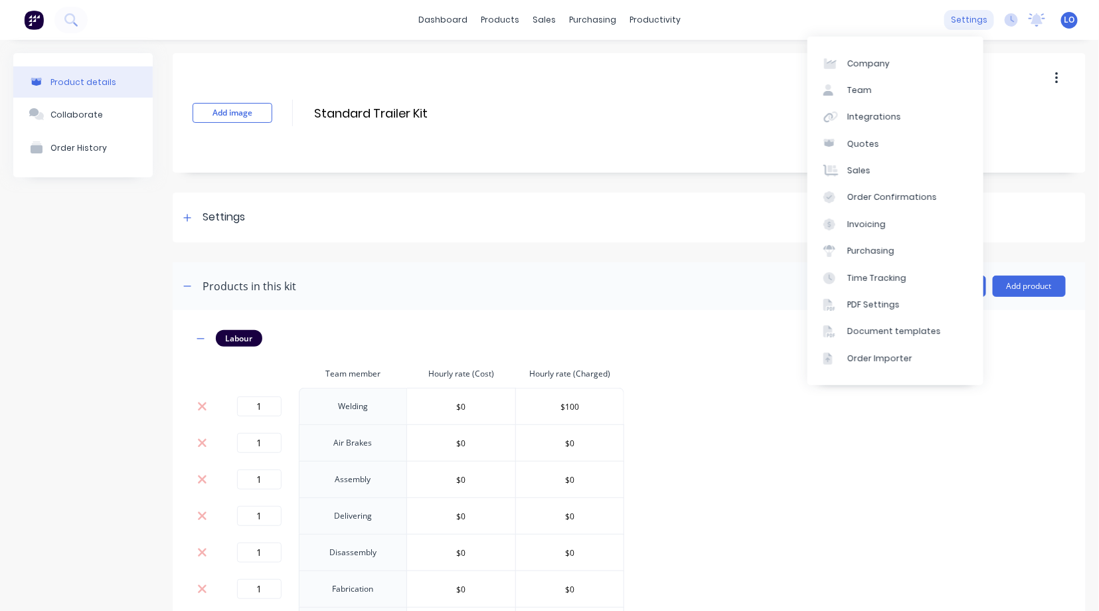
click at [966, 18] on div "settings" at bounding box center [969, 20] width 50 height 20
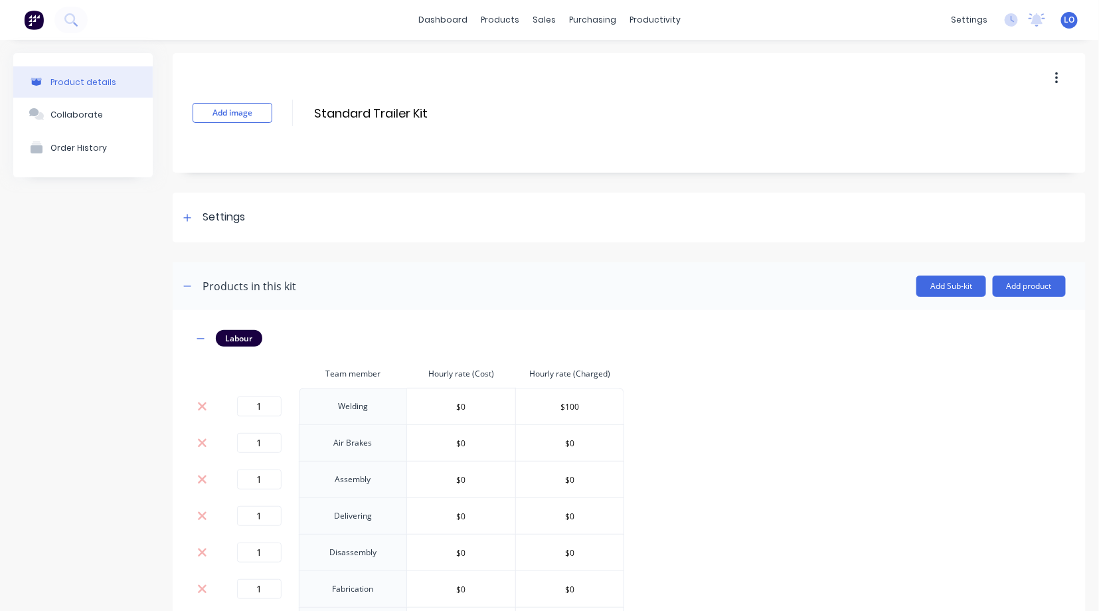
click at [186, 219] on icon at bounding box center [187, 217] width 8 height 9
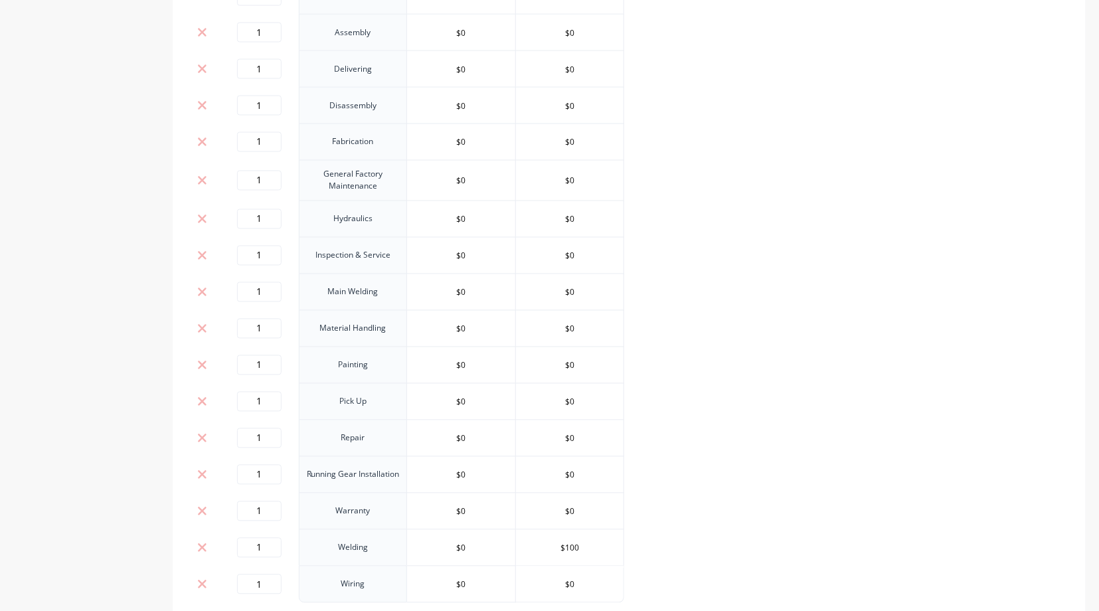
scroll to position [497, 0]
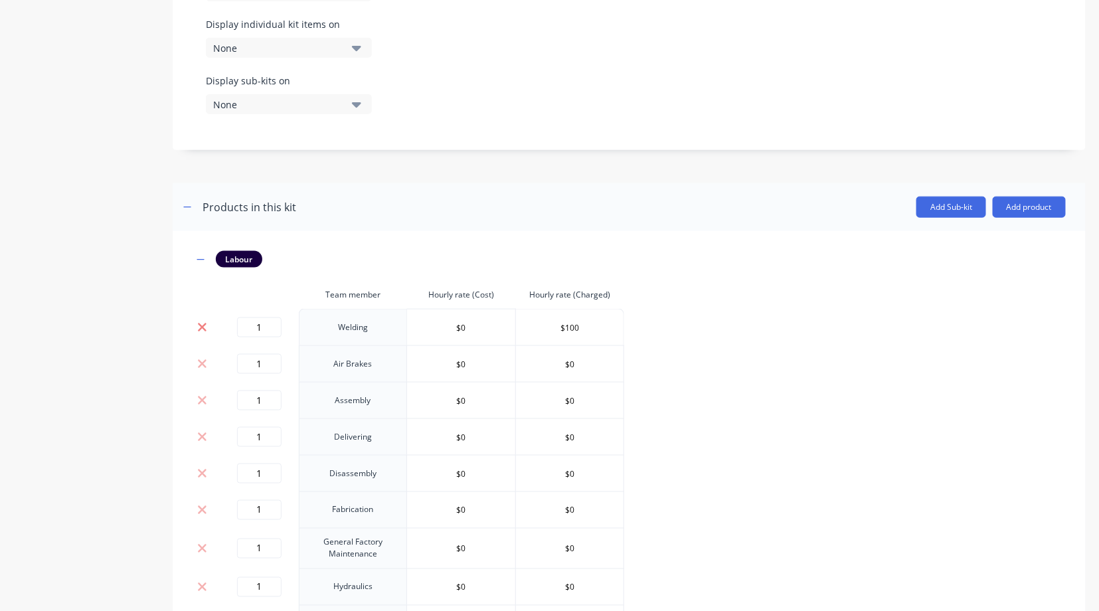
click at [200, 325] on icon at bounding box center [202, 327] width 10 height 13
type input "$100"
type input "$0"
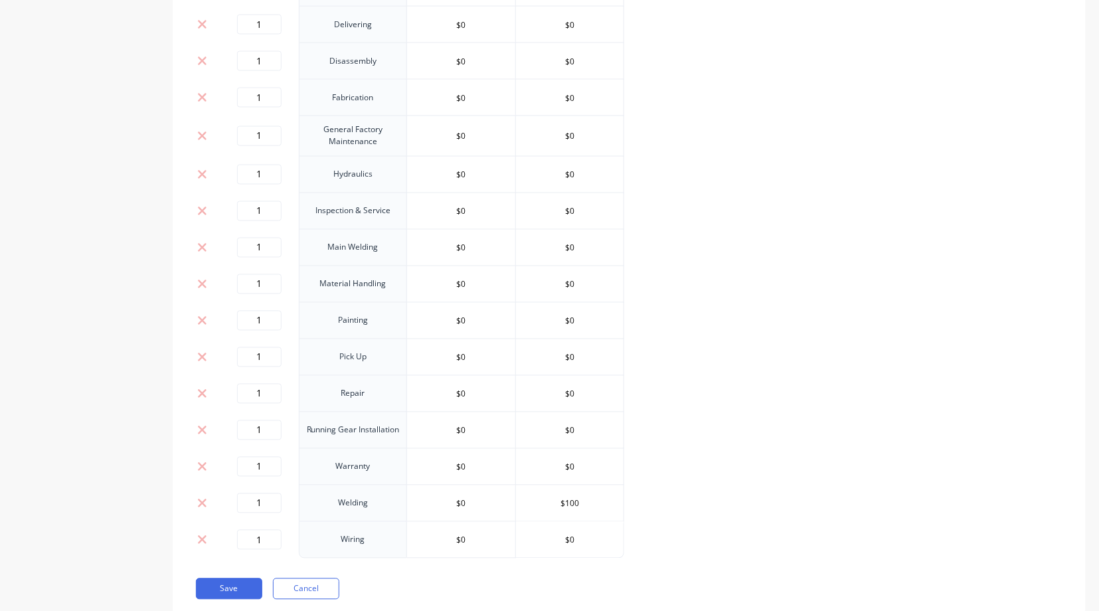
scroll to position [903, 0]
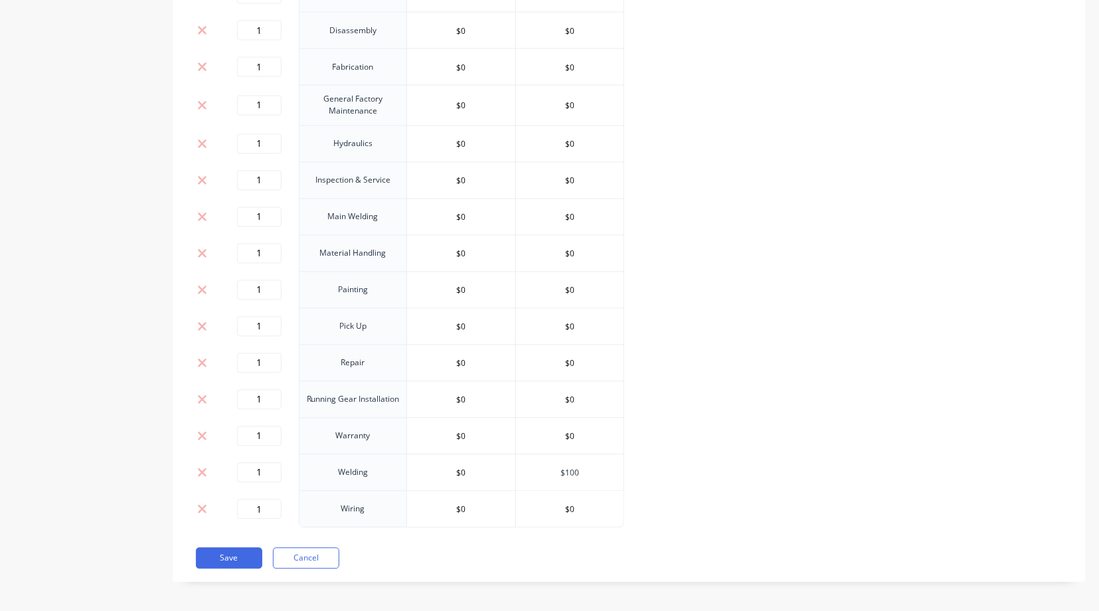
click at [569, 468] on input "$100" at bounding box center [570, 473] width 108 height 20
drag, startPoint x: 567, startPoint y: 469, endPoint x: 584, endPoint y: 471, distance: 16.7
click at [584, 471] on input "$100" at bounding box center [570, 473] width 108 height 20
type input "$0"
click at [675, 412] on div "Labour Team member Hourly rate (Cost) Hourly rate (Charged) 1 Air Brakes $0 $0 …" at bounding box center [629, 186] width 873 height 683
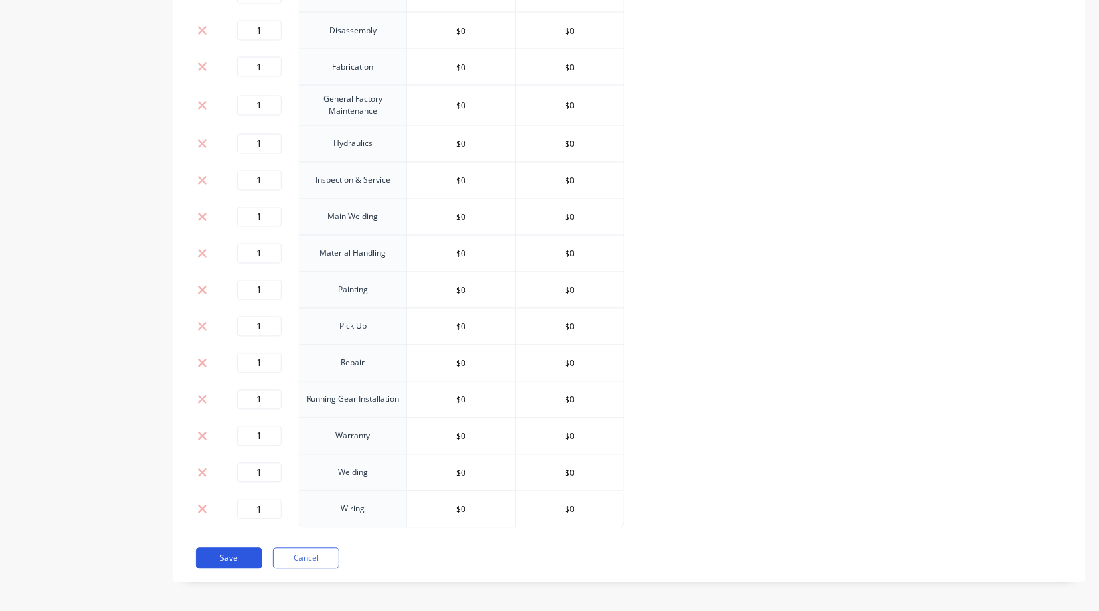
click at [227, 552] on button "Save" at bounding box center [229, 558] width 66 height 21
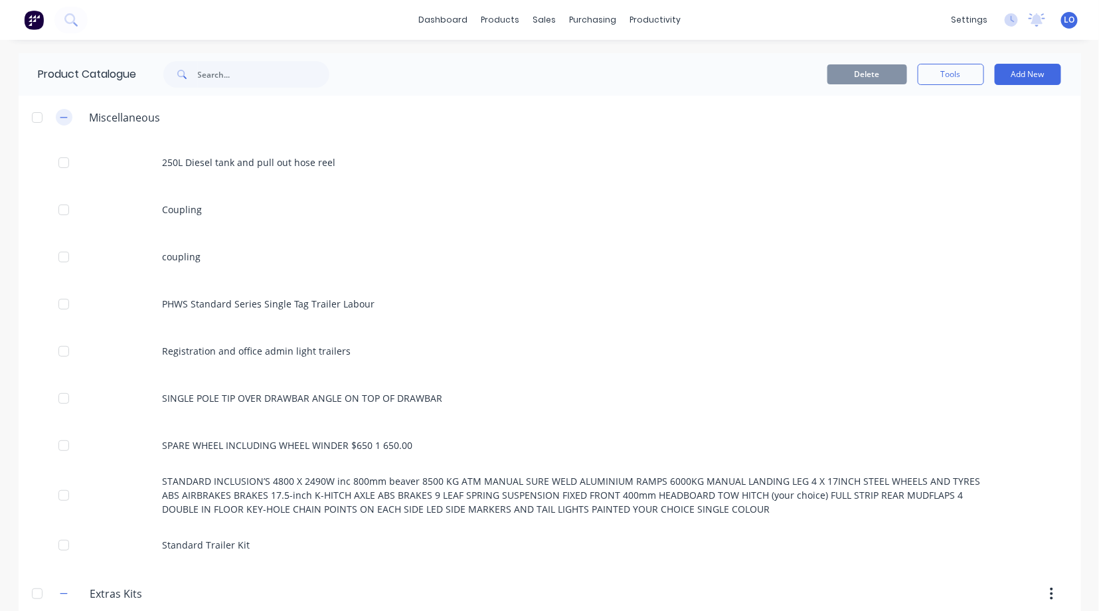
click at [60, 118] on icon "button" at bounding box center [64, 117] width 8 height 9
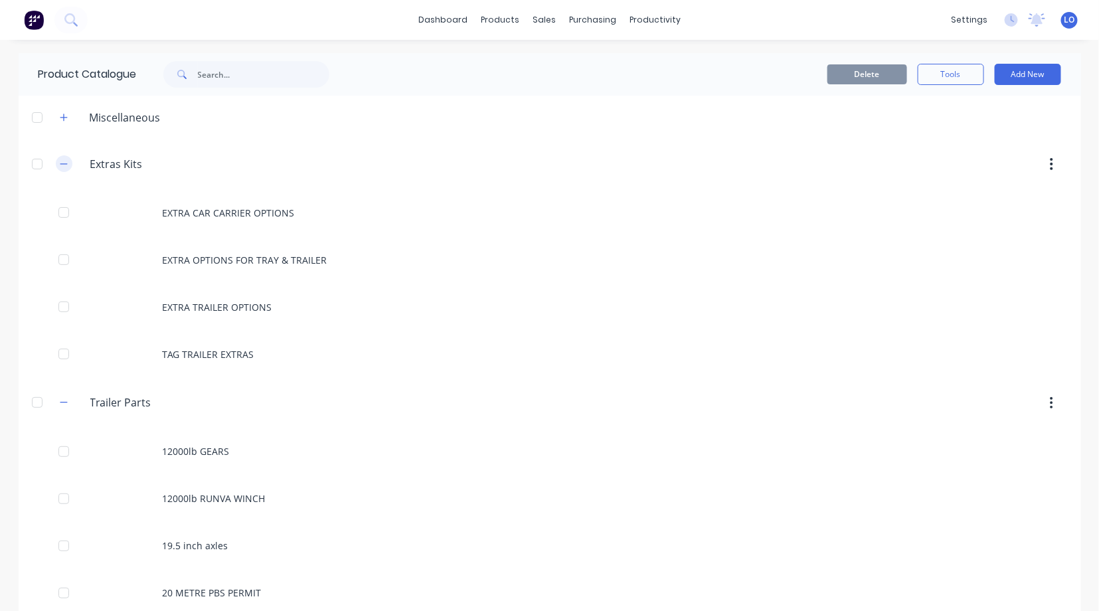
click at [60, 163] on icon "button" at bounding box center [63, 163] width 7 height 1
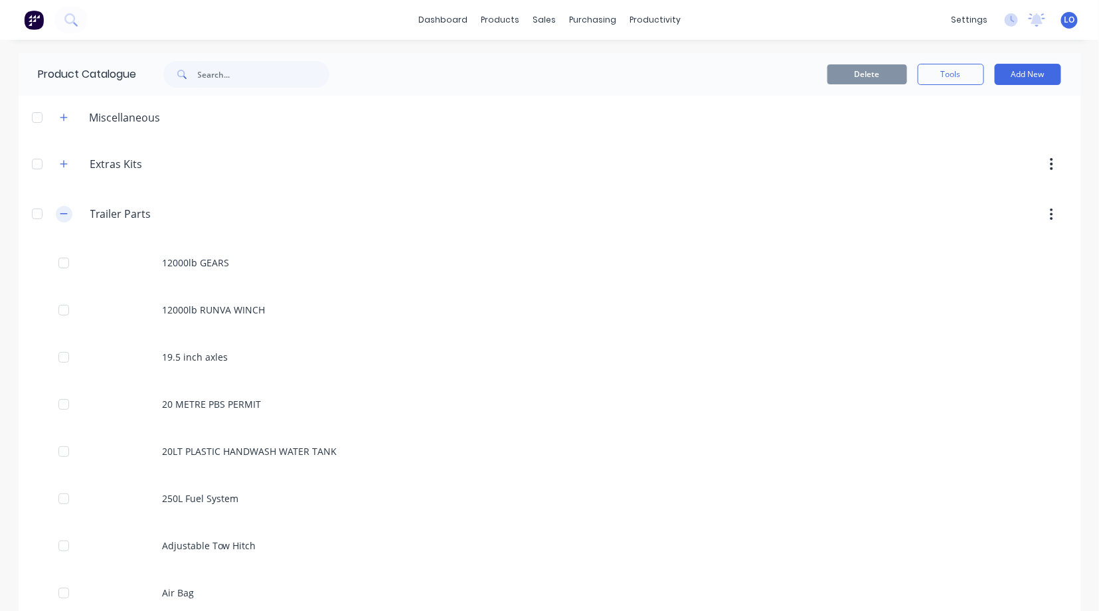
click at [60, 215] on icon "button" at bounding box center [64, 213] width 8 height 9
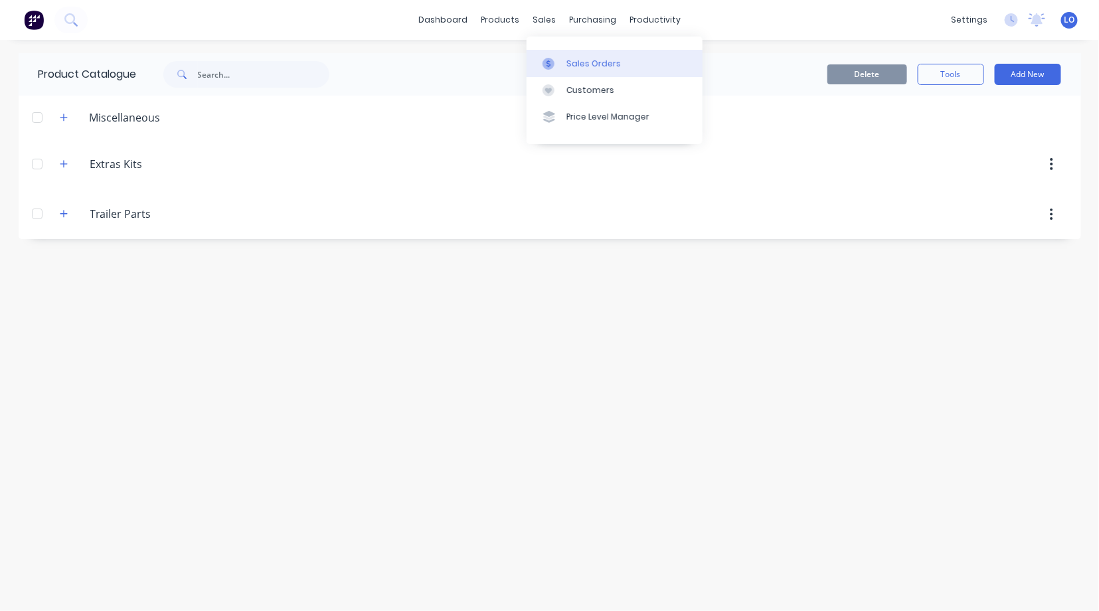
click at [587, 61] on div "Sales Orders" at bounding box center [593, 64] width 54 height 12
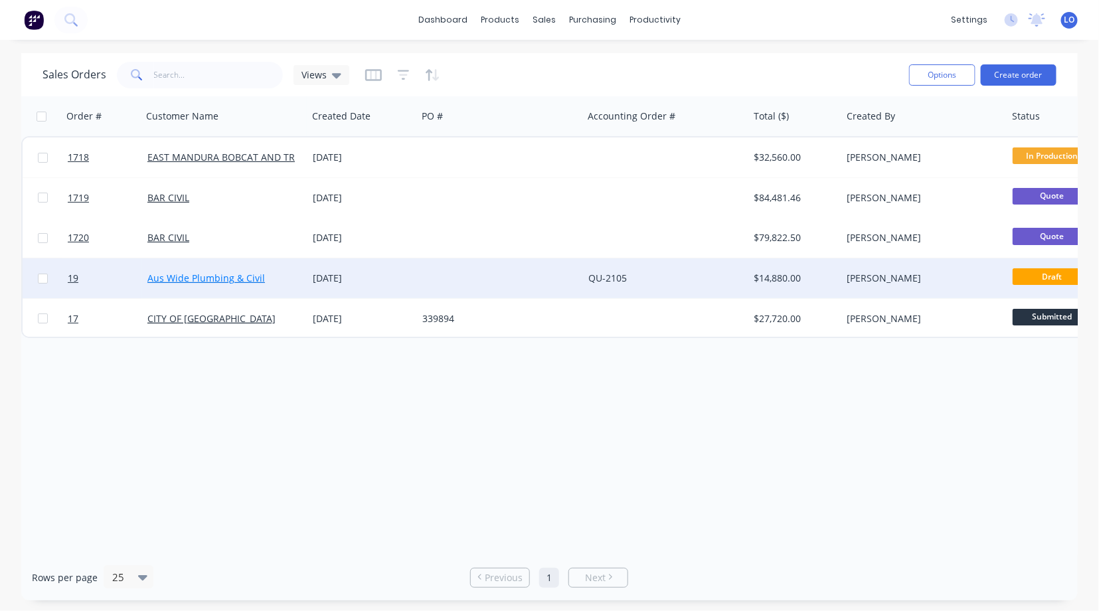
click at [192, 283] on link "Aus Wide Plumbing & Civil" at bounding box center [206, 278] width 118 height 13
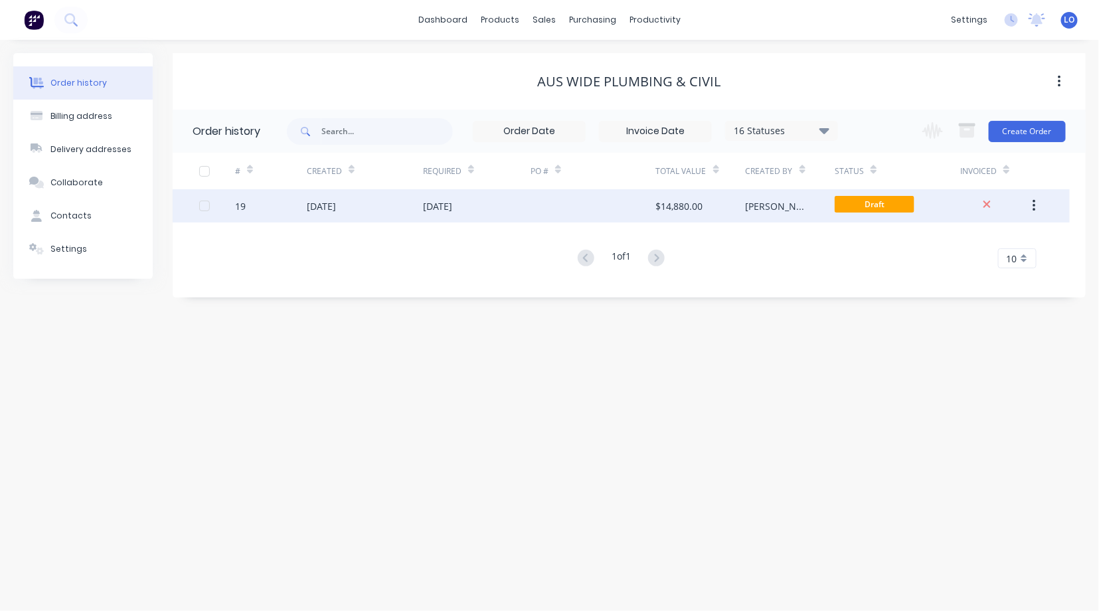
click at [326, 208] on div "[DATE]" at bounding box center [321, 206] width 29 height 14
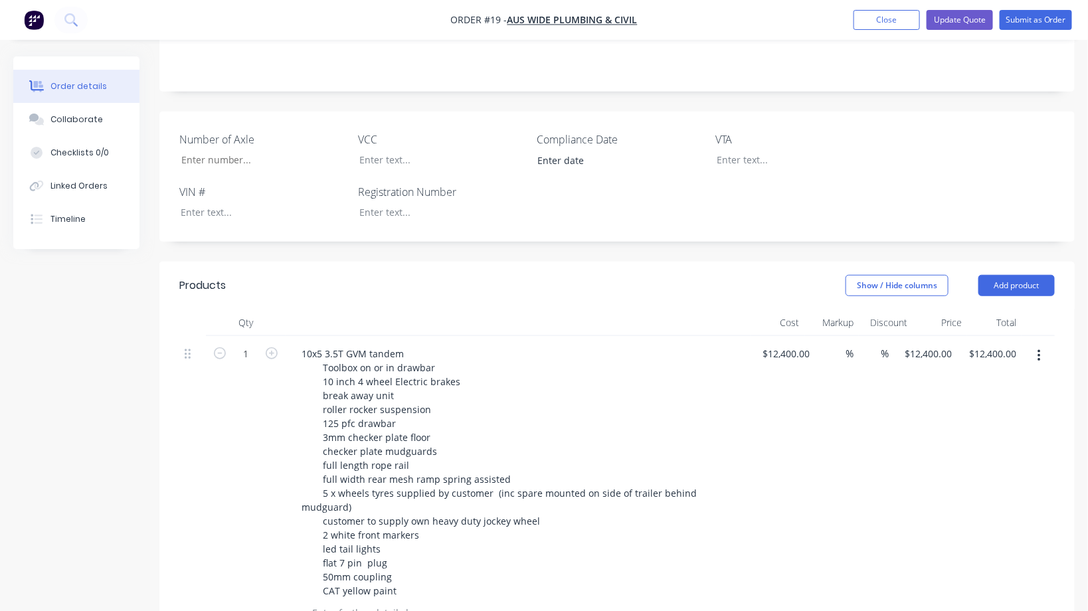
scroll to position [286, 0]
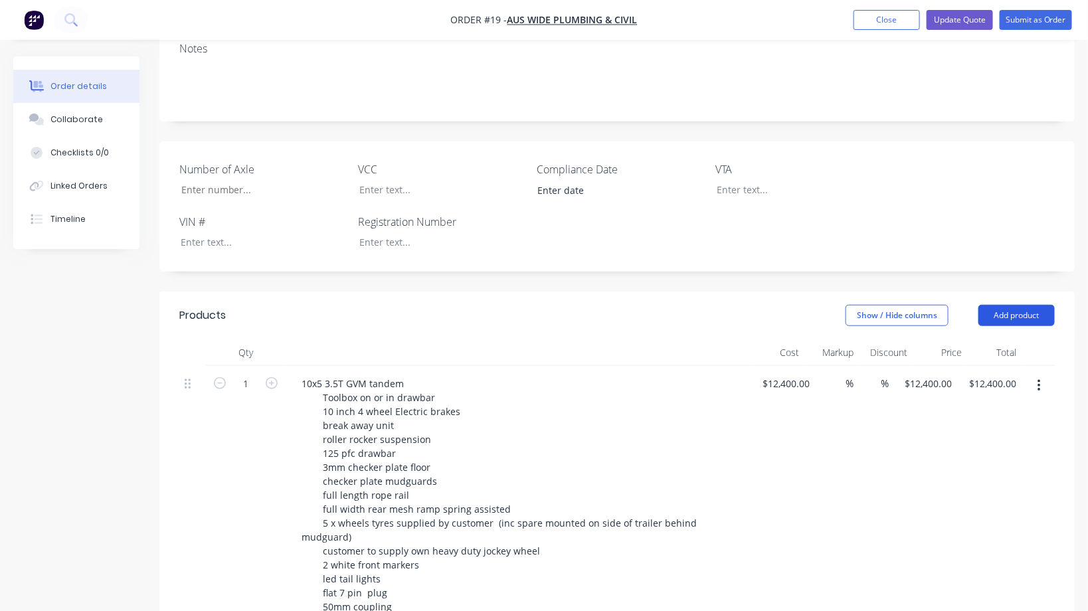
click at [1013, 305] on button "Add product" at bounding box center [1016, 315] width 76 height 21
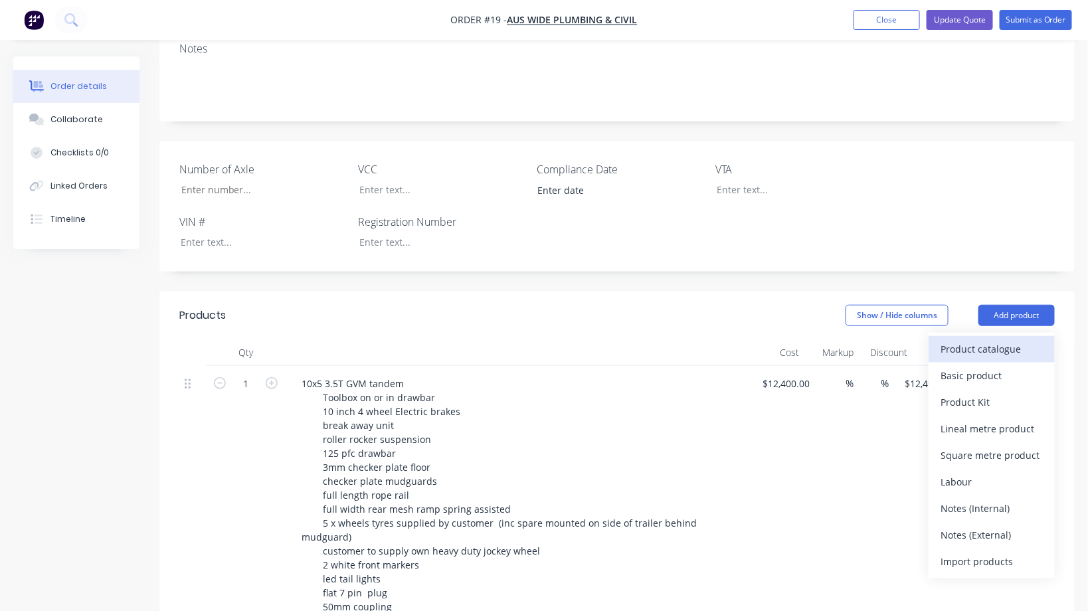
click at [957, 339] on div "Product catalogue" at bounding box center [991, 348] width 102 height 19
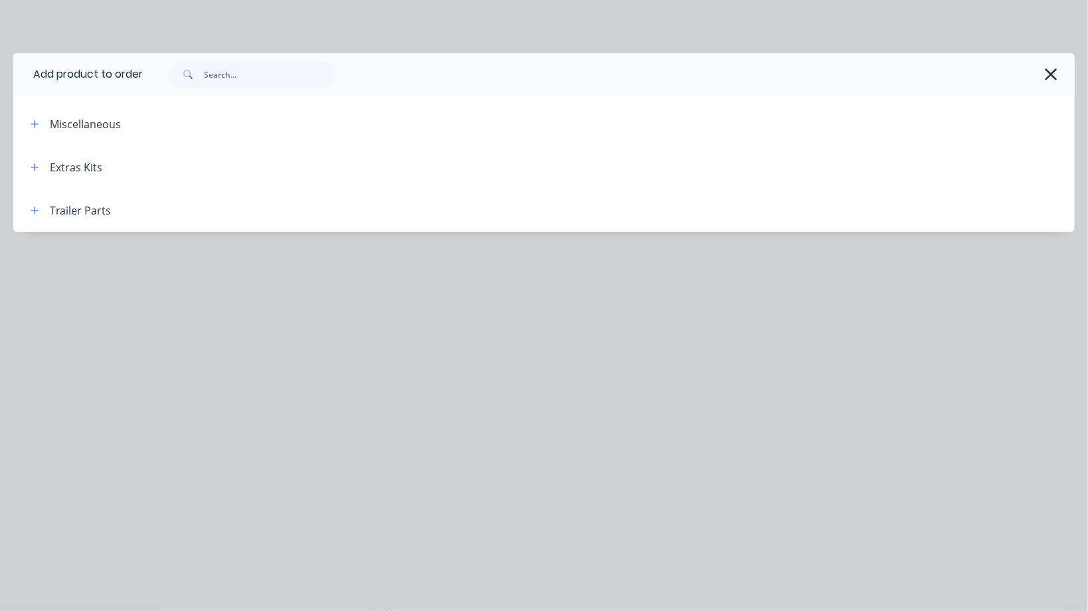
click at [69, 122] on div "Miscellaneous" at bounding box center [85, 124] width 71 height 16
click at [31, 123] on icon "button" at bounding box center [34, 123] width 7 height 7
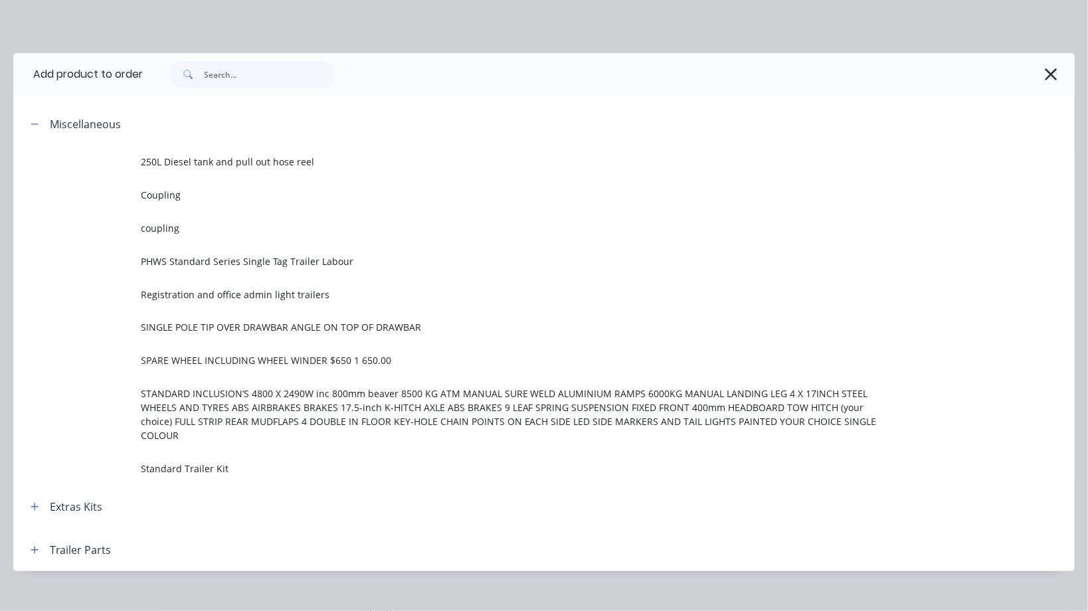
click at [240, 399] on span "STANDARD INCLUSION’S 4800 X 2490W inc 800mm beaver 8500 KG ATM MANUAL SURE WELD…" at bounding box center [514, 414] width 747 height 56
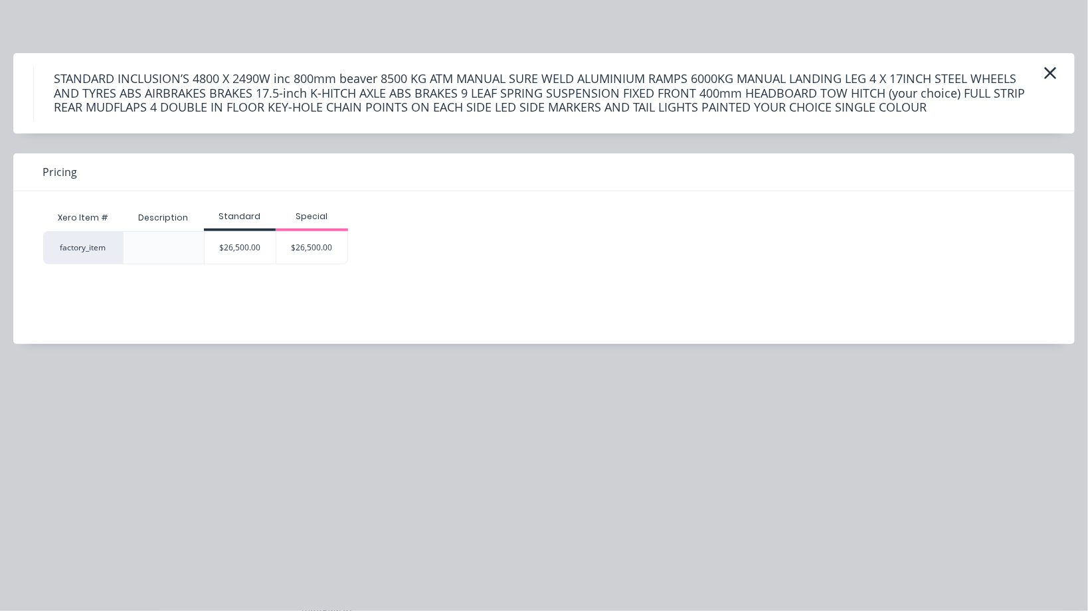
scroll to position [64, 0]
click at [1047, 72] on icon "button" at bounding box center [1050, 73] width 14 height 19
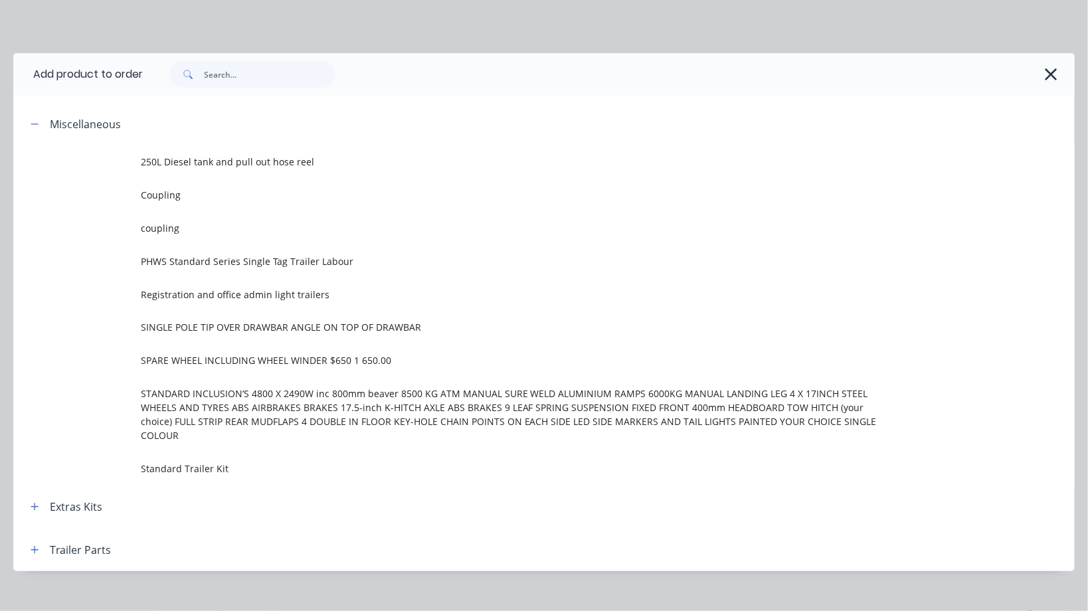
scroll to position [19, 0]
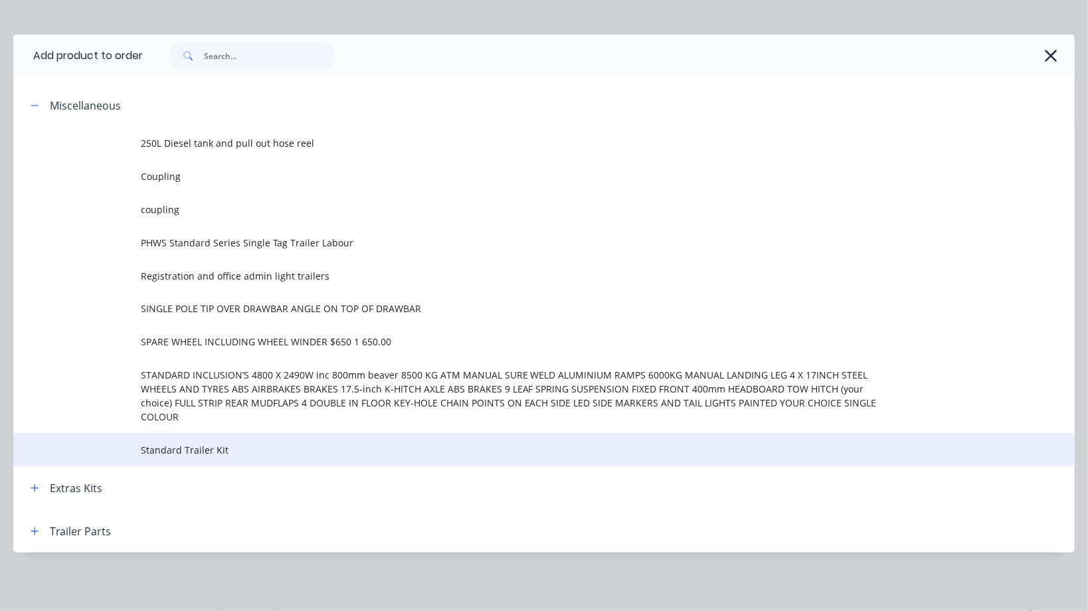
click at [188, 452] on span "Standard Trailer Kit" at bounding box center [514, 450] width 747 height 14
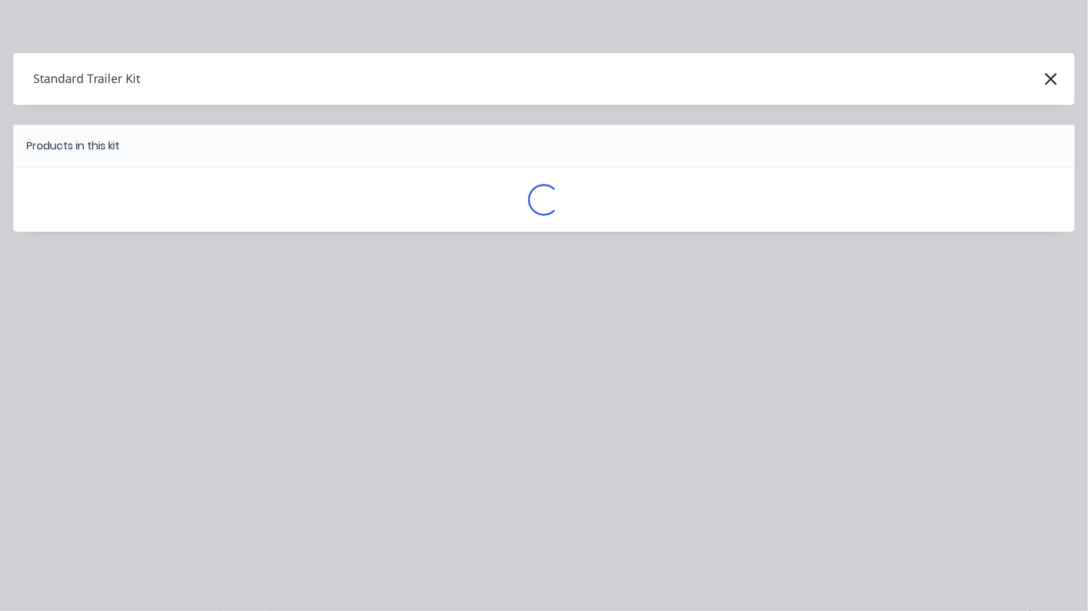
scroll to position [0, 0]
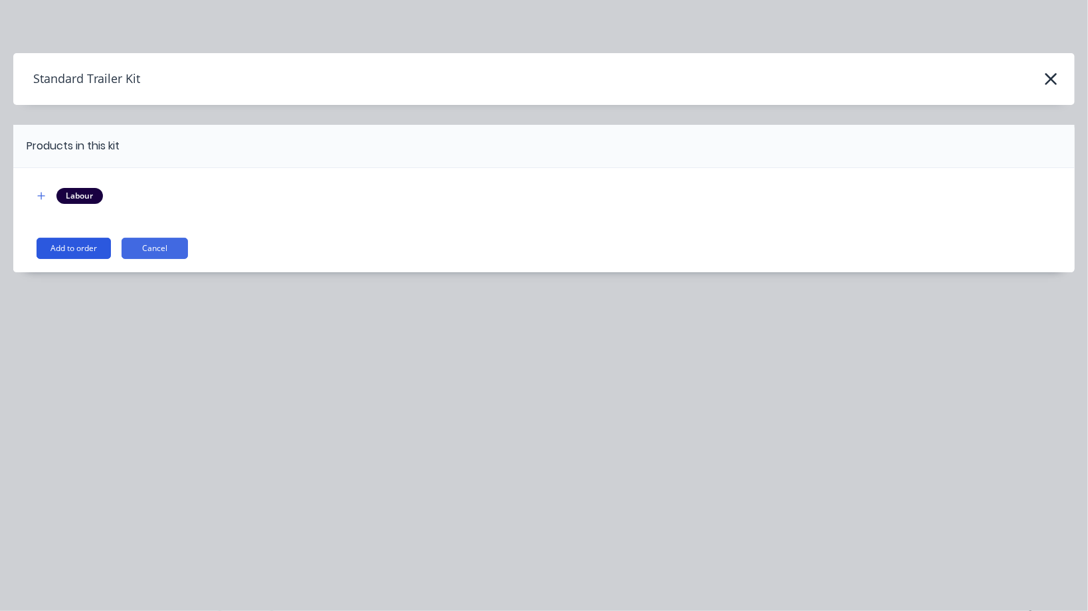
click at [58, 248] on button "Add to order" at bounding box center [74, 248] width 74 height 21
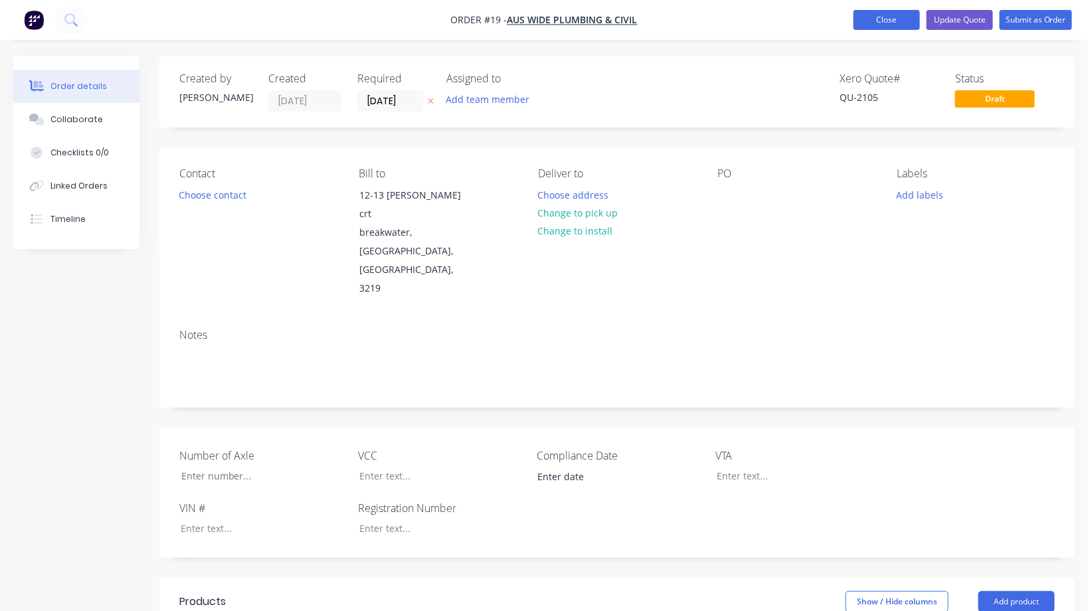
click at [880, 21] on button "Close" at bounding box center [886, 20] width 66 height 20
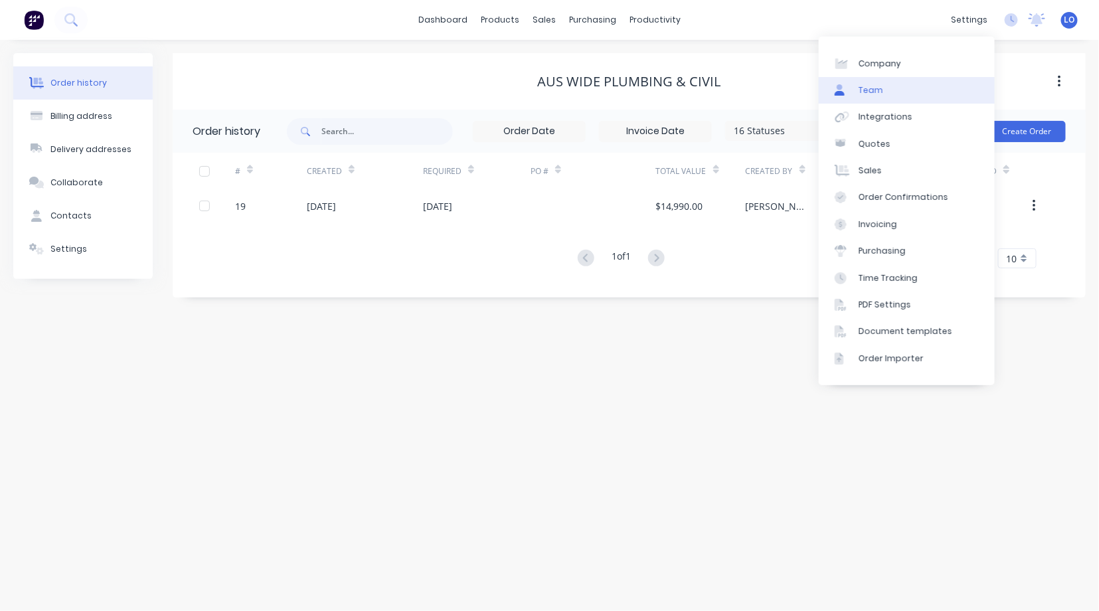
click at [864, 90] on div "Team" at bounding box center [871, 90] width 25 height 12
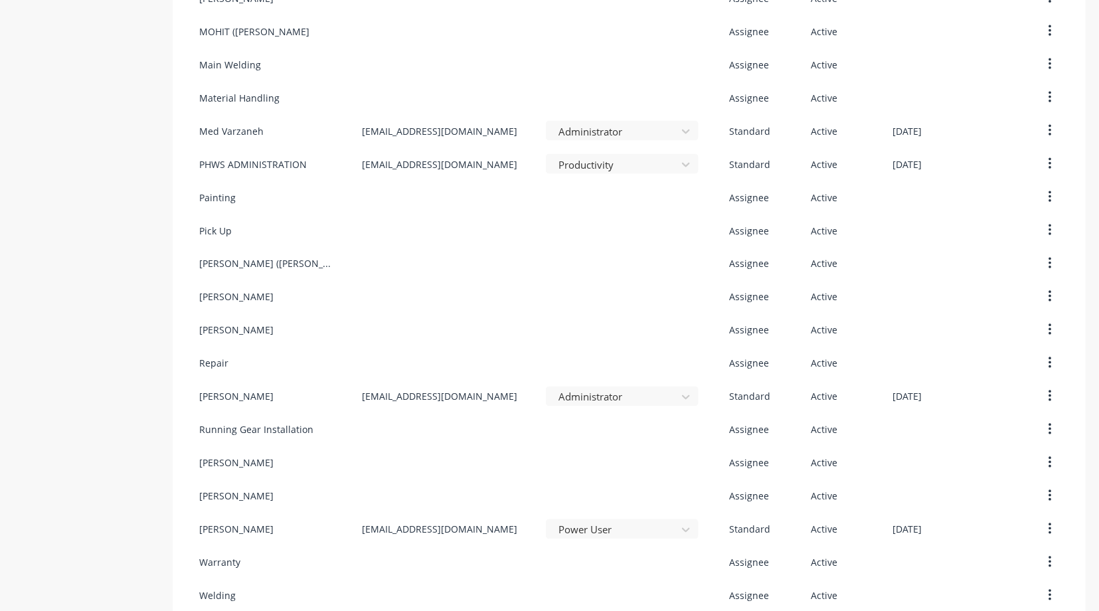
scroll to position [785, 0]
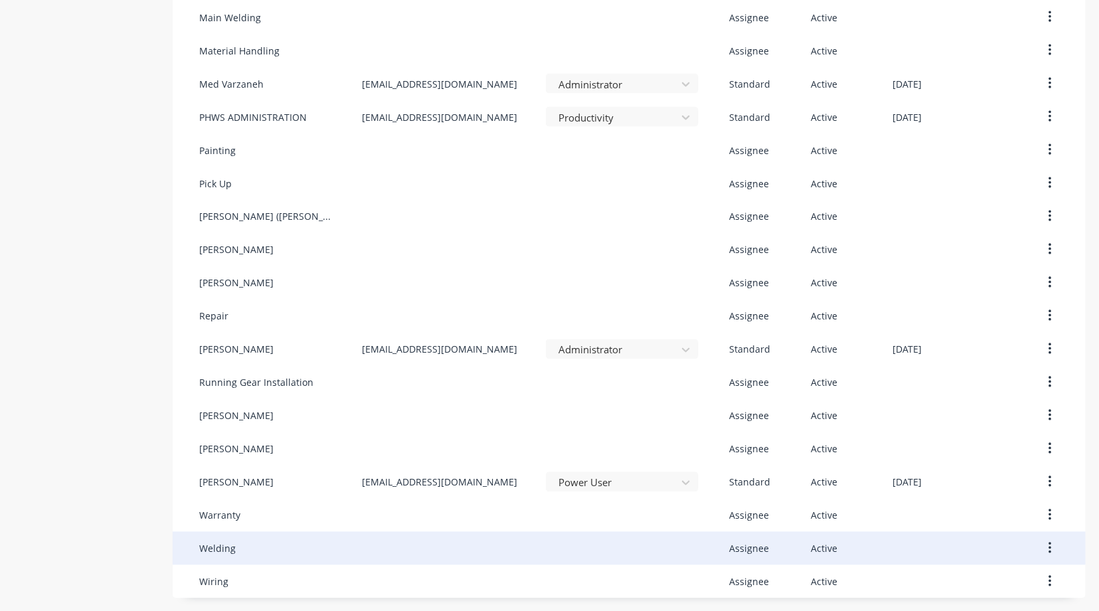
click at [1048, 545] on icon "button" at bounding box center [1049, 548] width 3 height 15
click at [957, 579] on div "Edit" at bounding box center [1002, 583] width 102 height 19
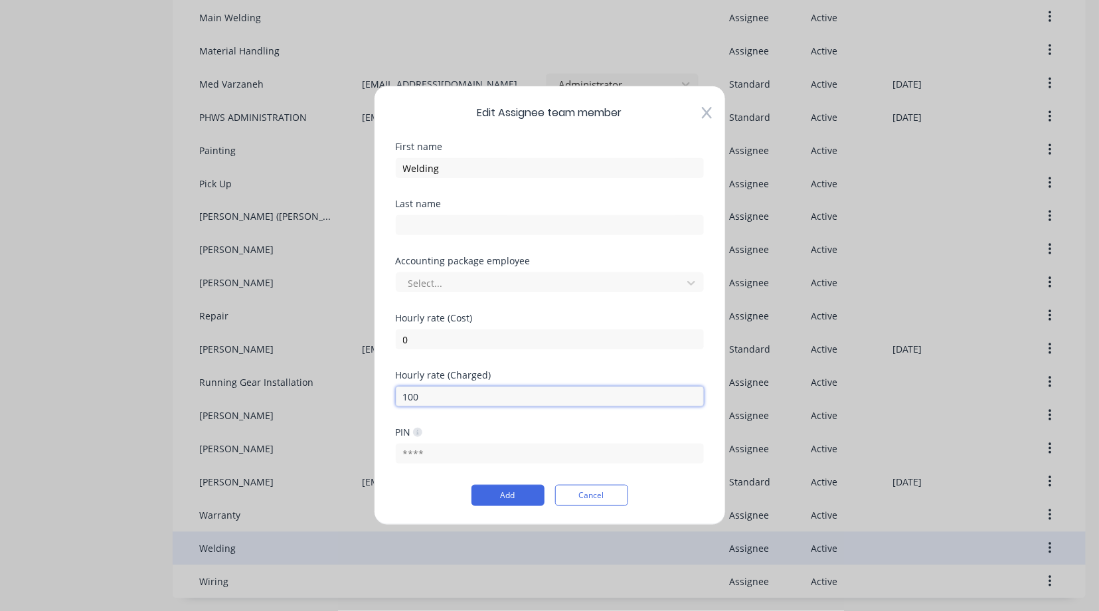
drag, startPoint x: 428, startPoint y: 392, endPoint x: 383, endPoint y: 393, distance: 44.5
click at [383, 393] on div "Edit Assignee team member First name Welding Last name Accounting package emplo…" at bounding box center [550, 306] width 352 height 440
type input "0"
click at [513, 493] on button "Add" at bounding box center [507, 495] width 73 height 21
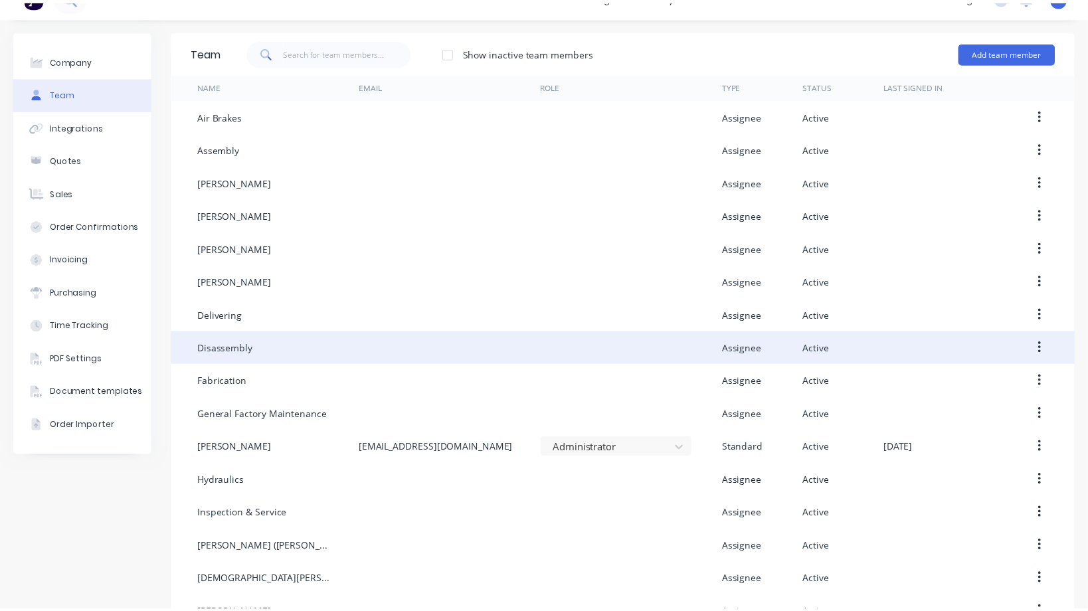
scroll to position [0, 0]
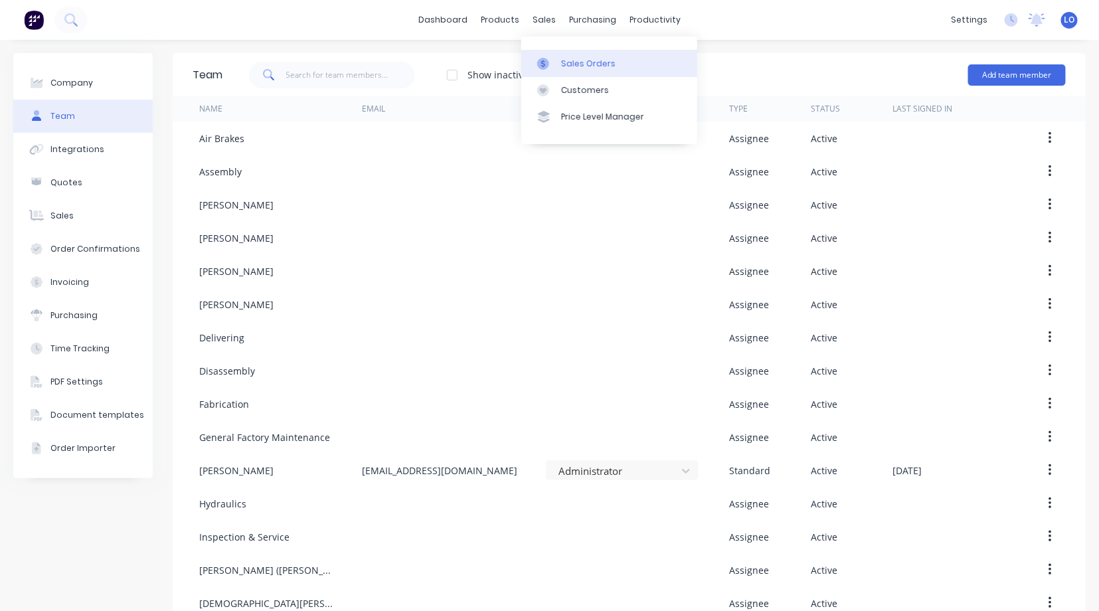
click at [579, 62] on div "Sales Orders" at bounding box center [588, 64] width 54 height 12
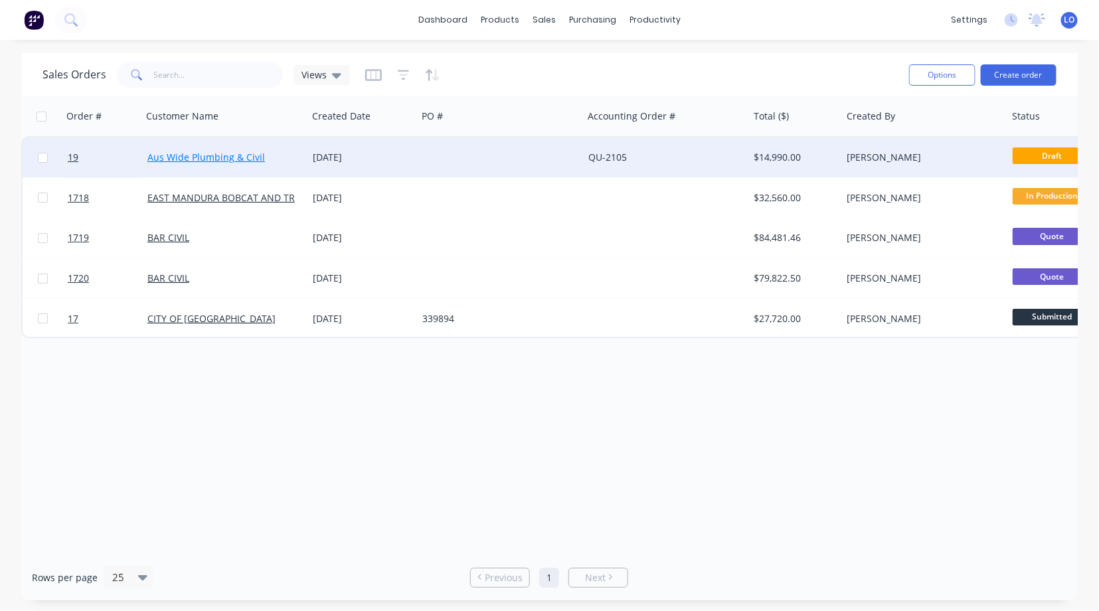
click at [208, 156] on link "Aus Wide Plumbing & Civil" at bounding box center [206, 157] width 118 height 13
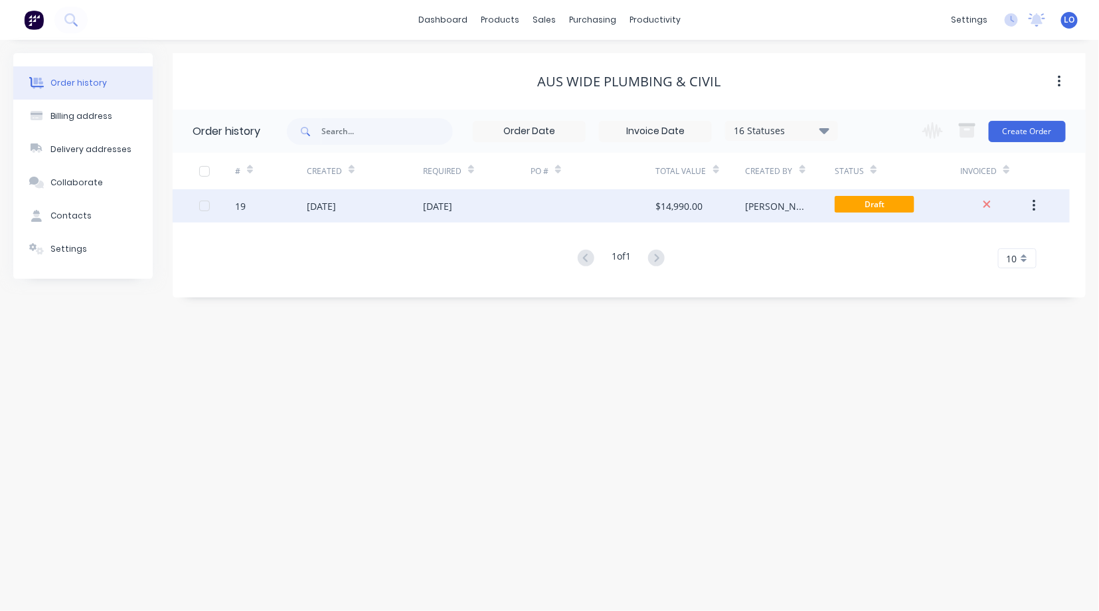
click at [336, 206] on div "[DATE]" at bounding box center [321, 206] width 29 height 14
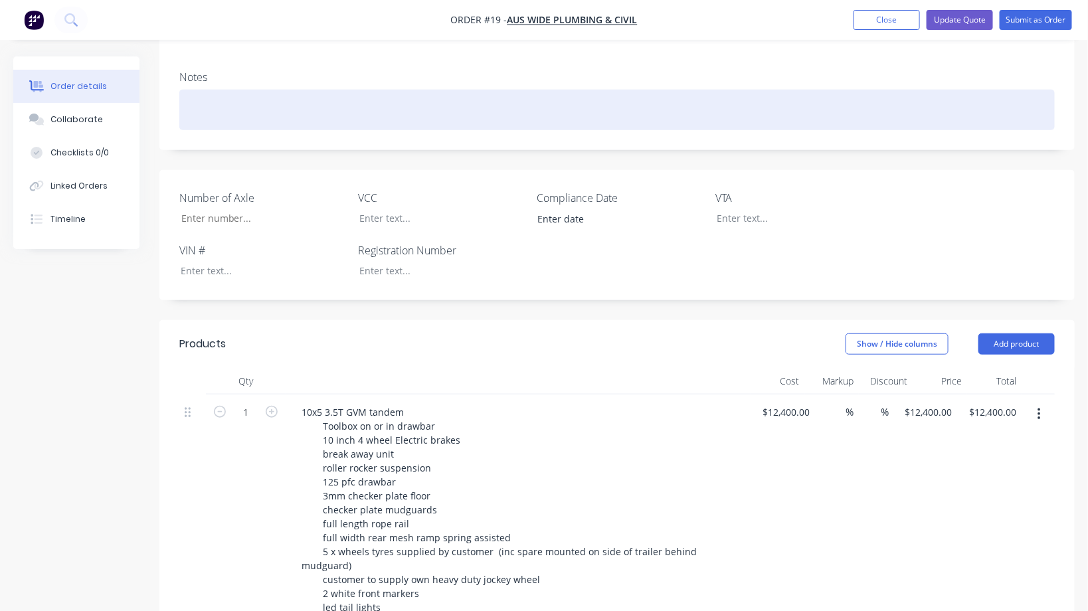
scroll to position [295, 0]
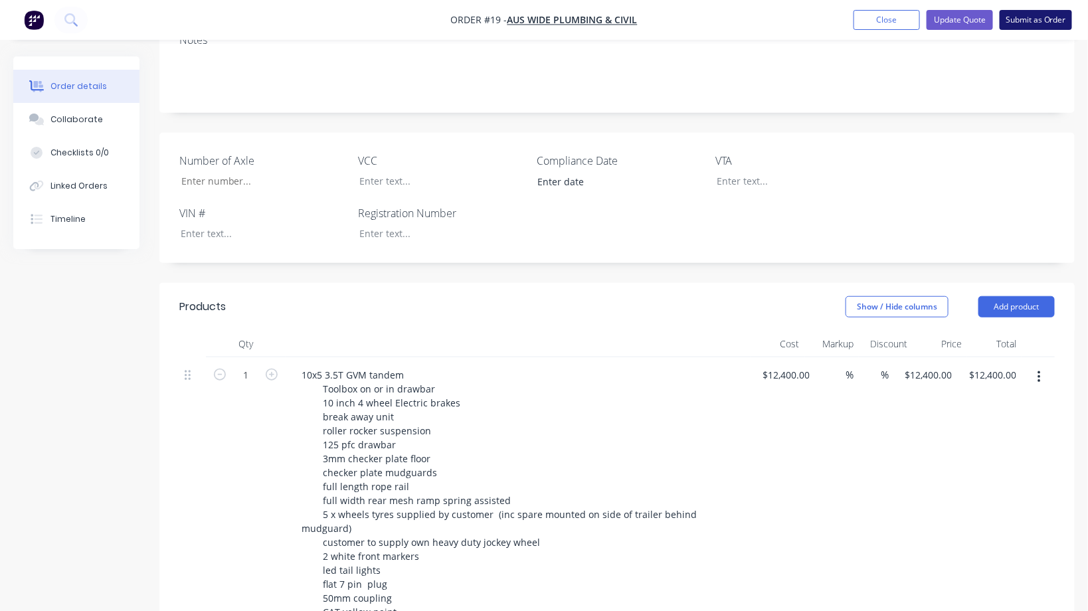
click at [1025, 21] on button "Submit as Order" at bounding box center [1035, 20] width 72 height 20
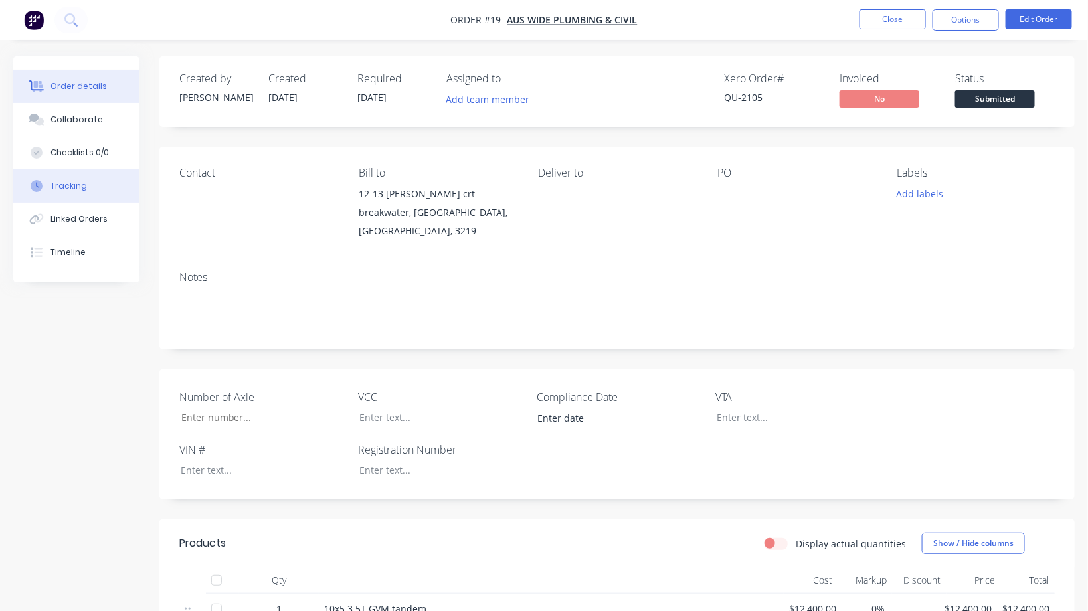
click at [64, 185] on div "Tracking" at bounding box center [68, 186] width 37 height 12
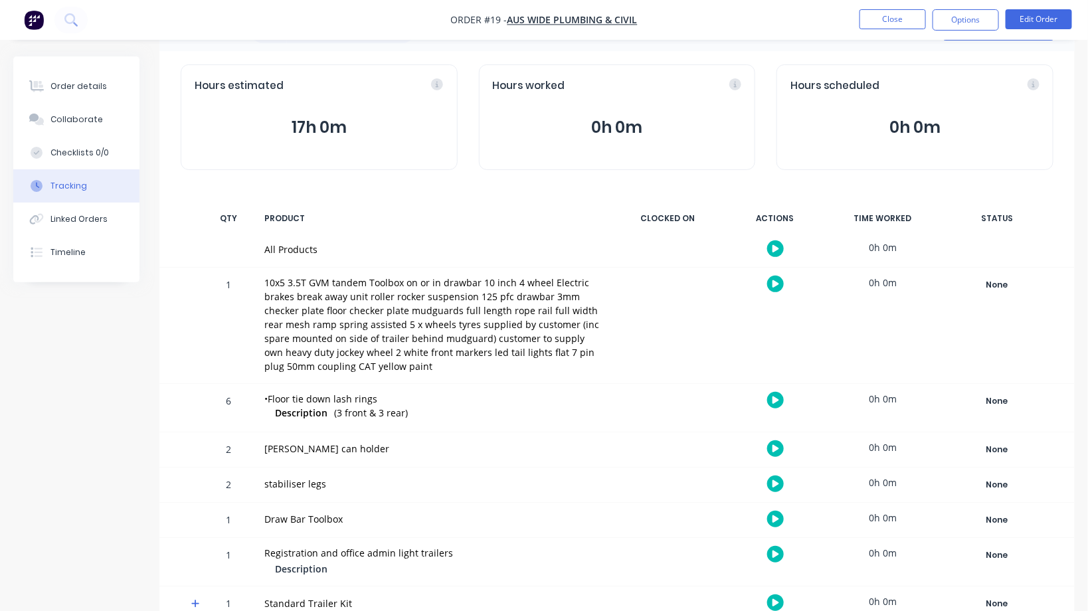
scroll to position [72, 0]
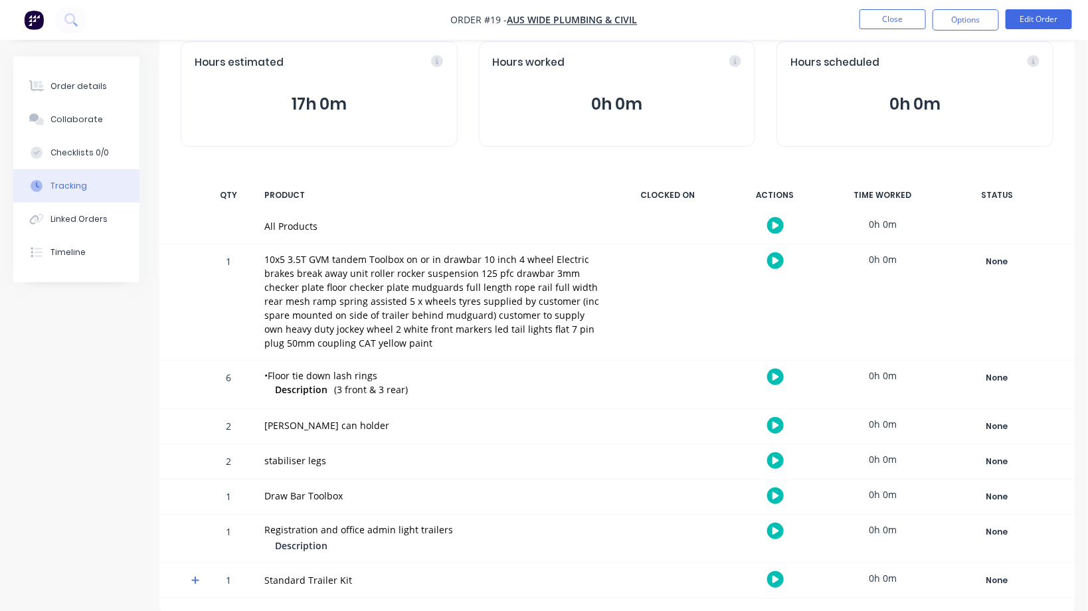
click at [195, 581] on icon at bounding box center [195, 580] width 8 height 8
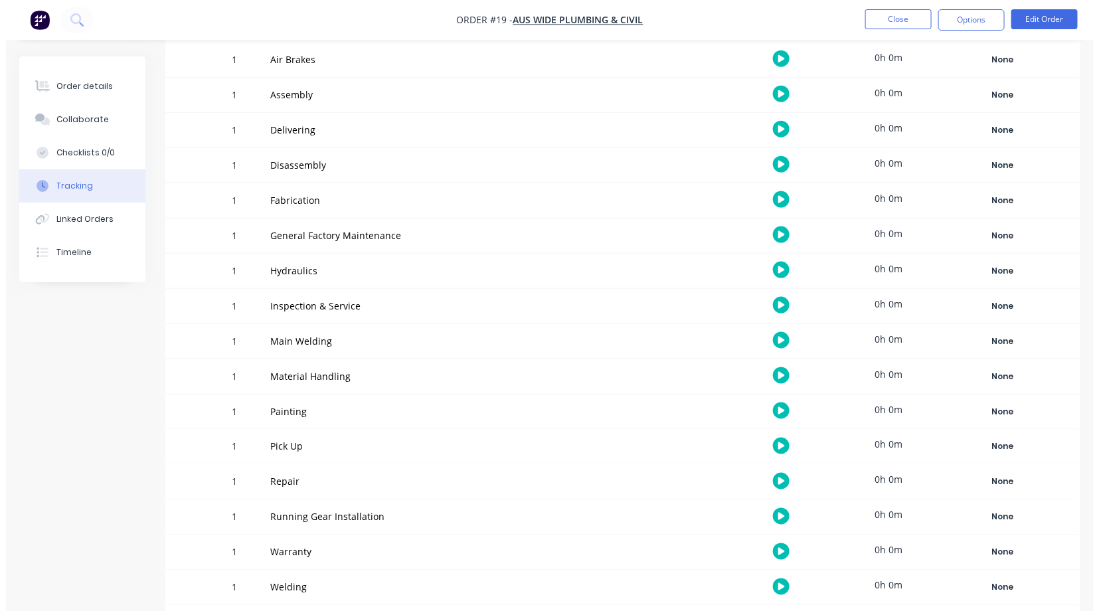
scroll to position [669, 0]
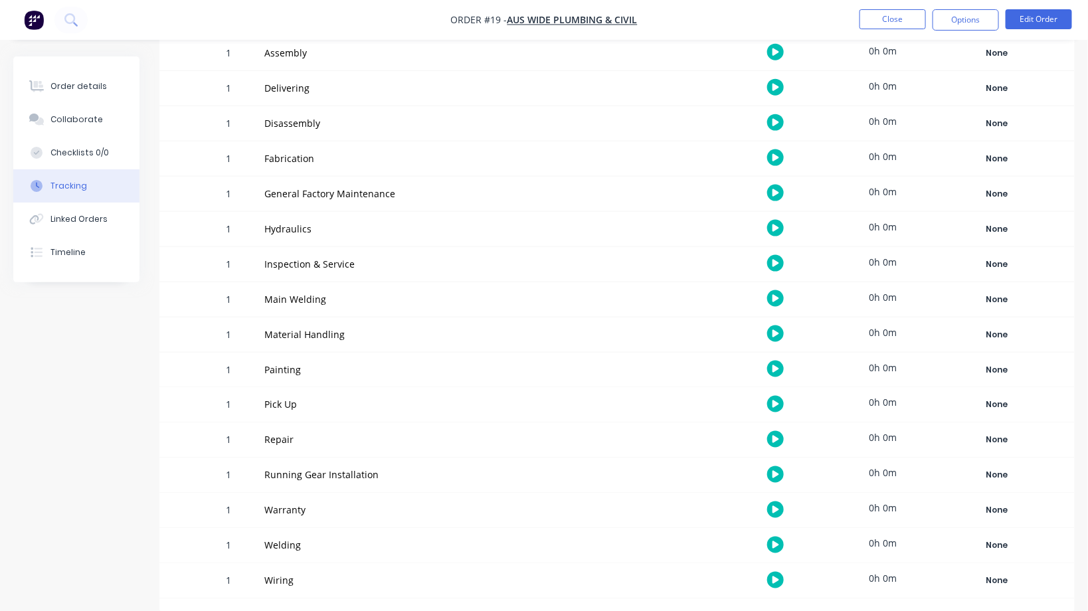
click at [774, 333] on icon "button" at bounding box center [775, 333] width 7 height 7
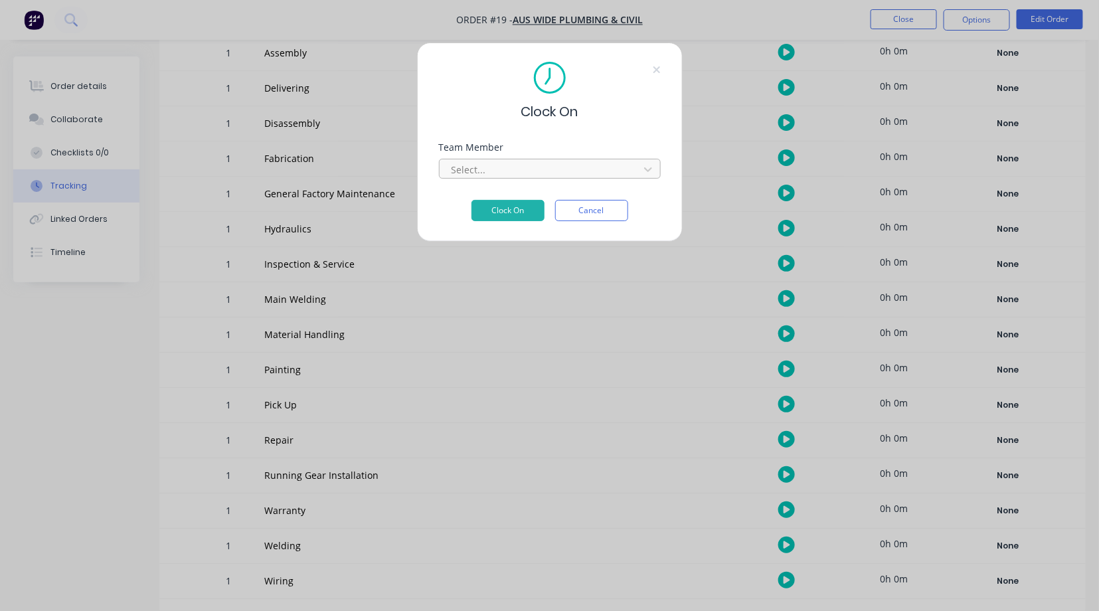
click at [474, 172] on div at bounding box center [541, 169] width 182 height 17
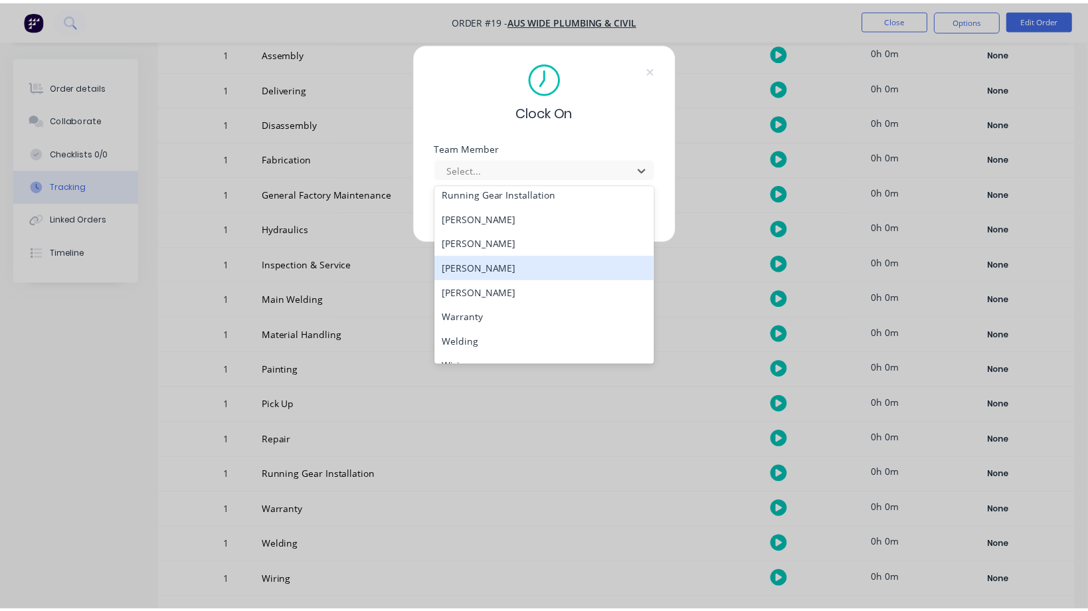
scroll to position [760, 0]
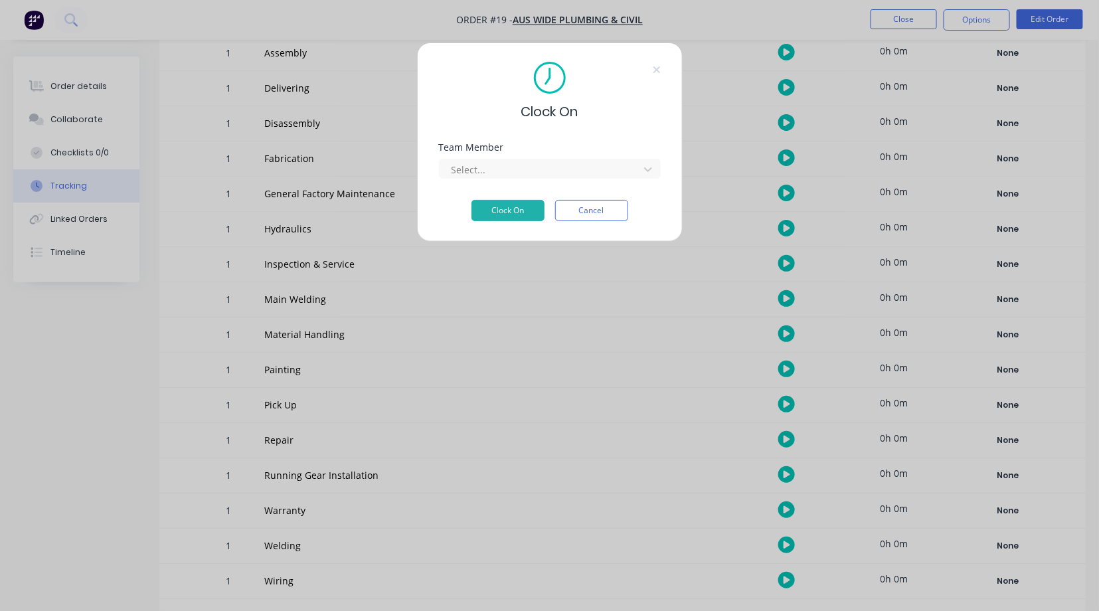
click at [618, 126] on div "Clock On Team Member Select... Clock On Cancel" at bounding box center [550, 141] width 266 height 199
click at [596, 205] on button "Cancel" at bounding box center [591, 210] width 73 height 21
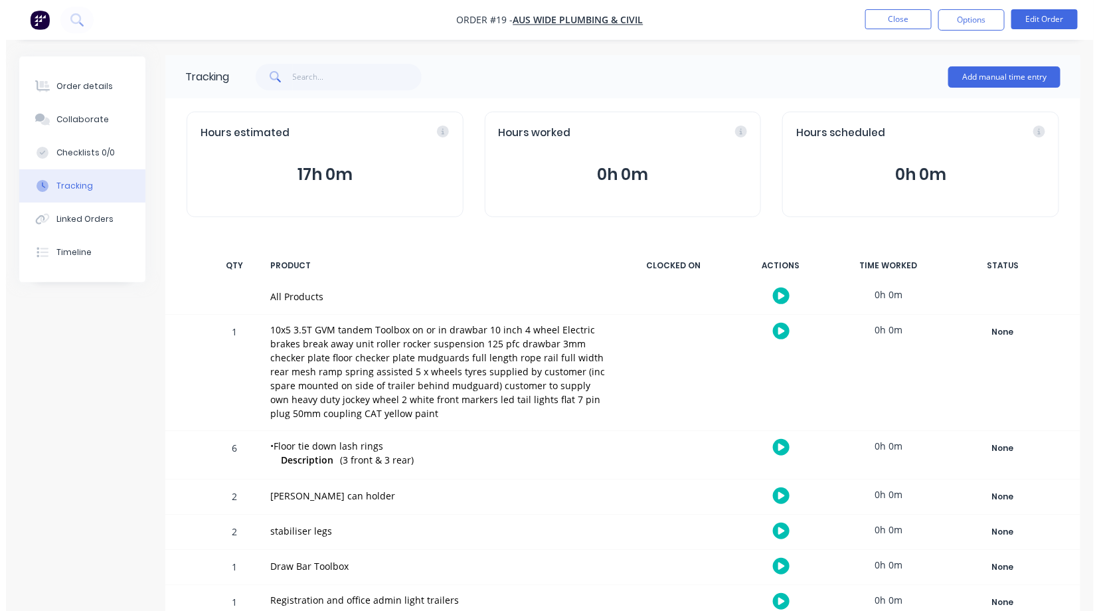
scroll to position [0, 0]
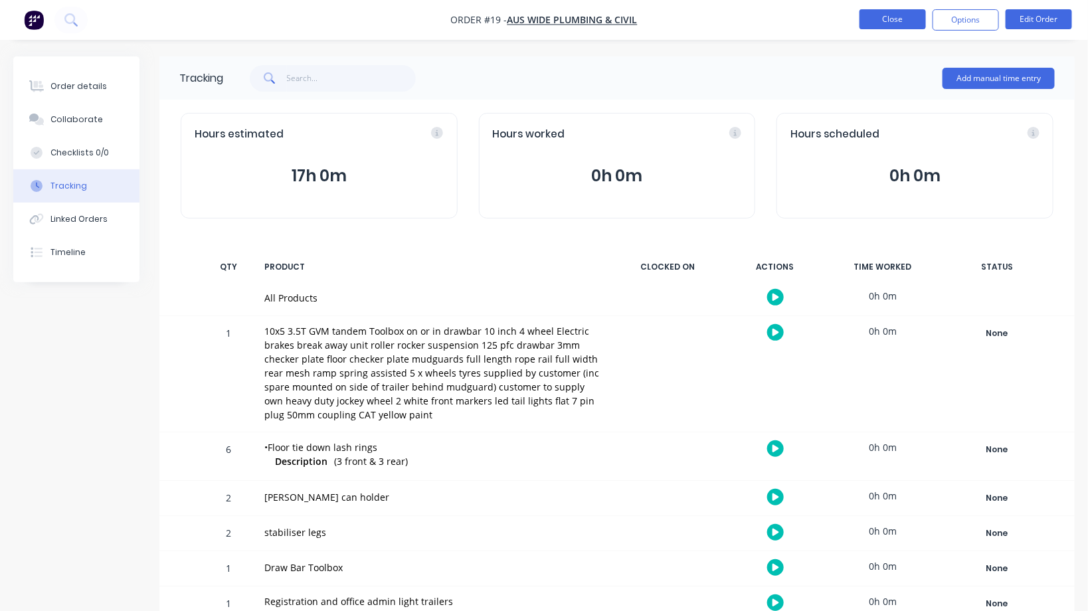
click at [898, 12] on button "Close" at bounding box center [892, 19] width 66 height 20
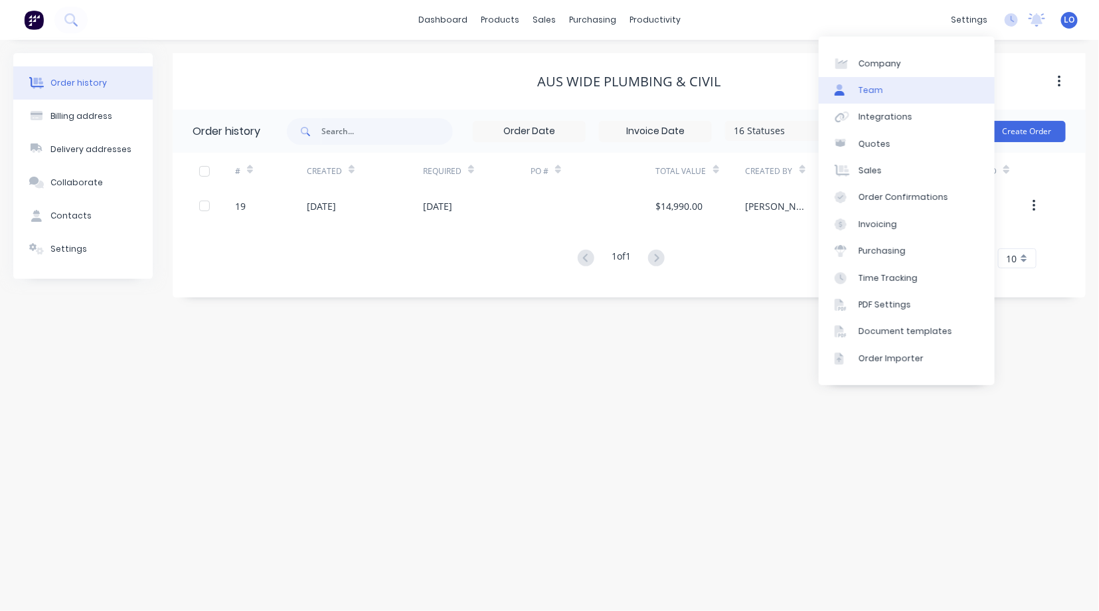
click at [865, 89] on div "Team" at bounding box center [871, 90] width 25 height 12
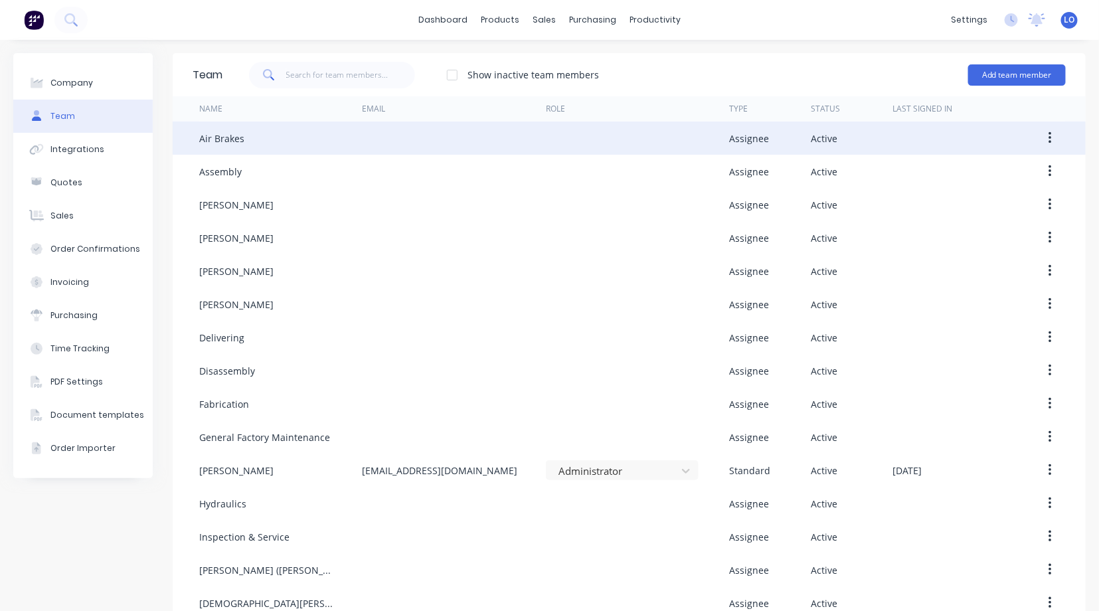
click at [1048, 140] on icon "button" at bounding box center [1049, 138] width 3 height 15
click at [1043, 133] on button "button" at bounding box center [1049, 138] width 31 height 24
click at [1042, 137] on button "button" at bounding box center [1049, 138] width 31 height 24
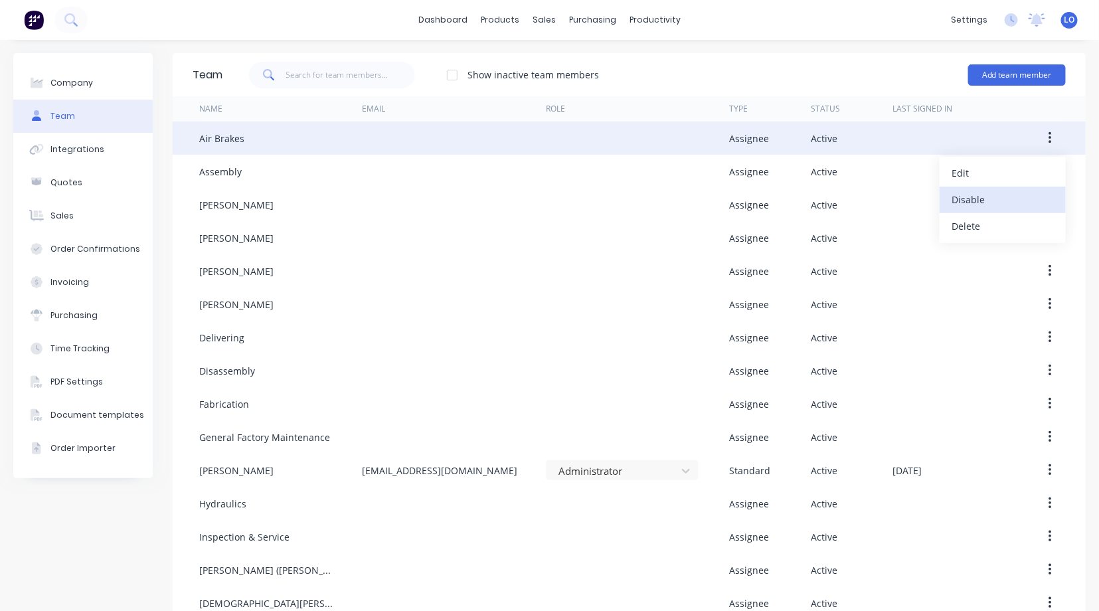
click at [951, 198] on div "Disable" at bounding box center [1002, 199] width 102 height 19
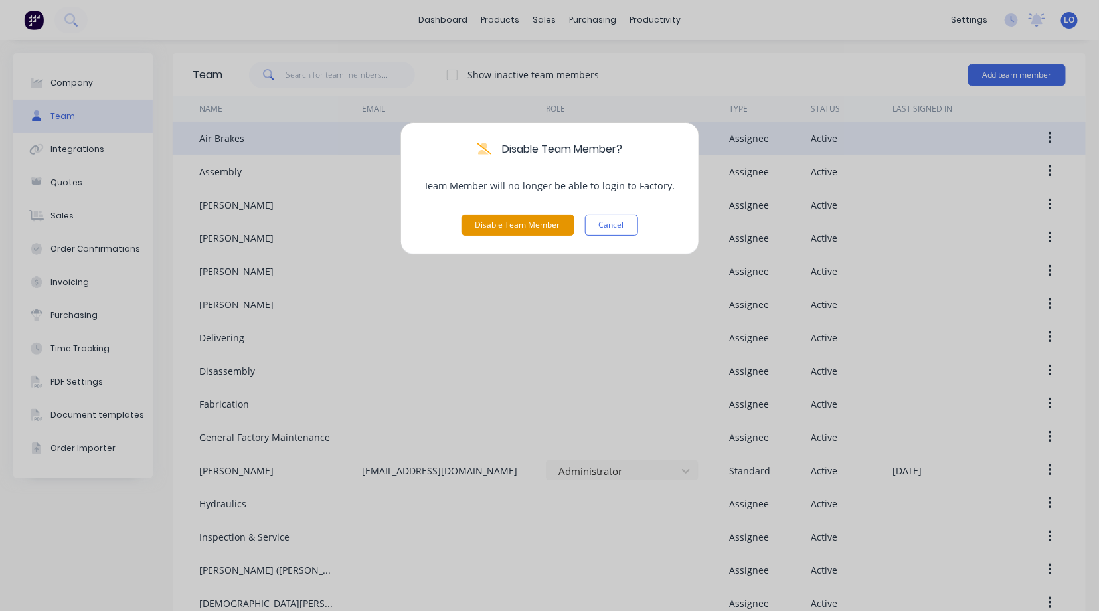
click at [503, 226] on button "Disable Team Member" at bounding box center [517, 224] width 113 height 21
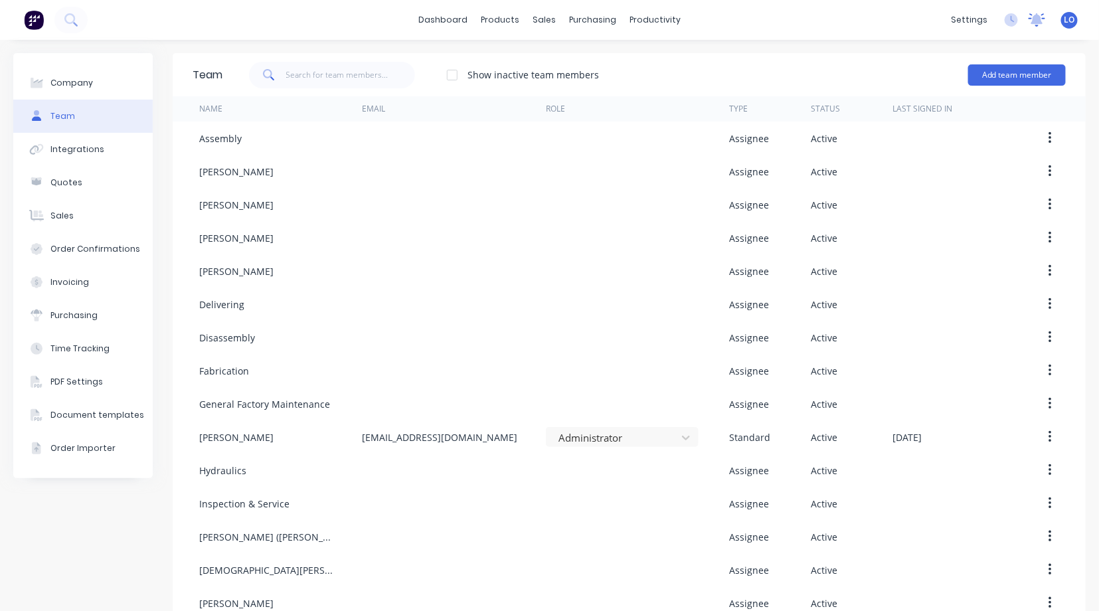
click at [1031, 15] on icon at bounding box center [1037, 18] width 12 height 11
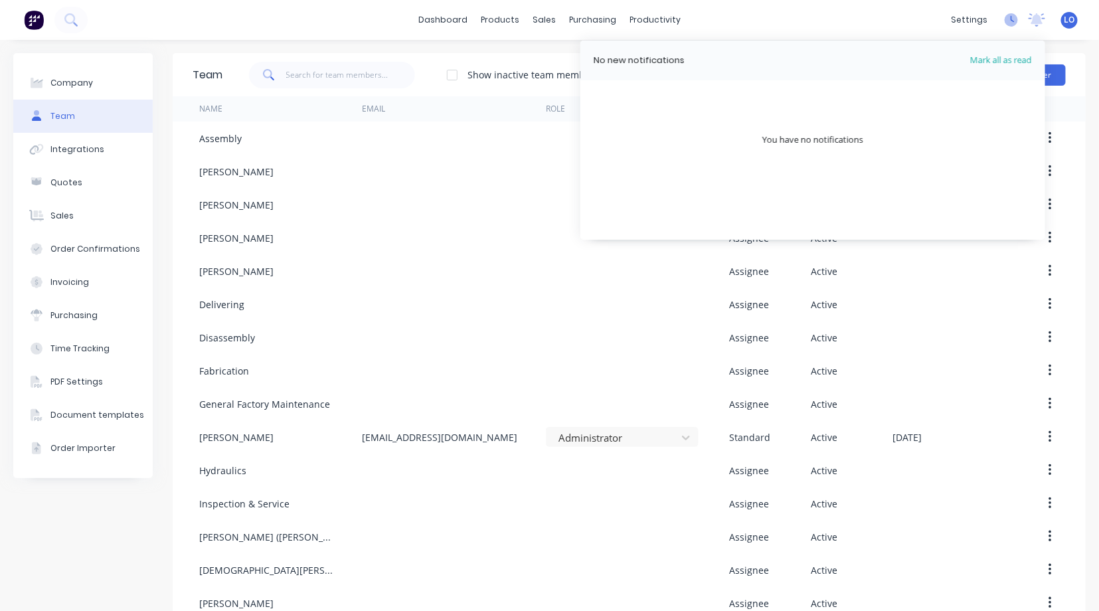
click at [1005, 18] on icon at bounding box center [1011, 19] width 13 height 13
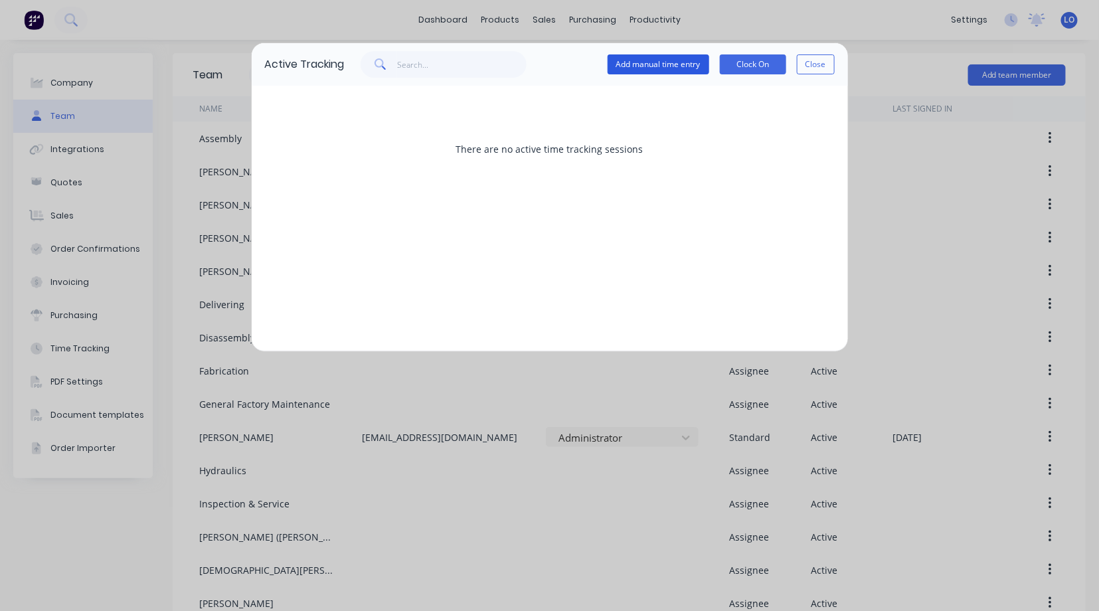
click at [651, 66] on button "Add manual time entry" at bounding box center [659, 64] width 102 height 20
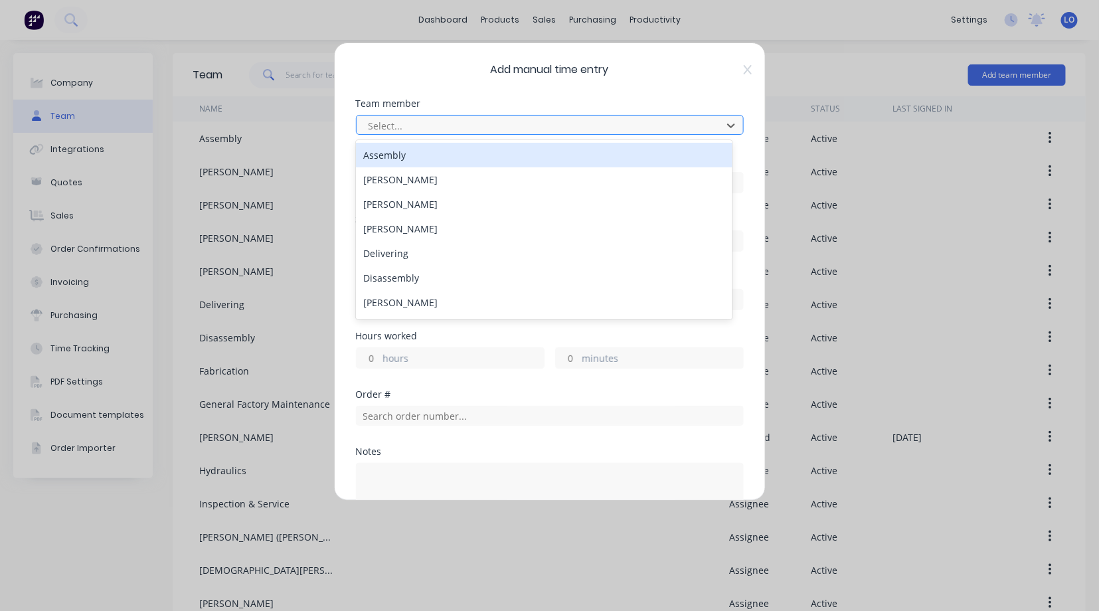
click at [466, 122] on div at bounding box center [541, 126] width 348 height 17
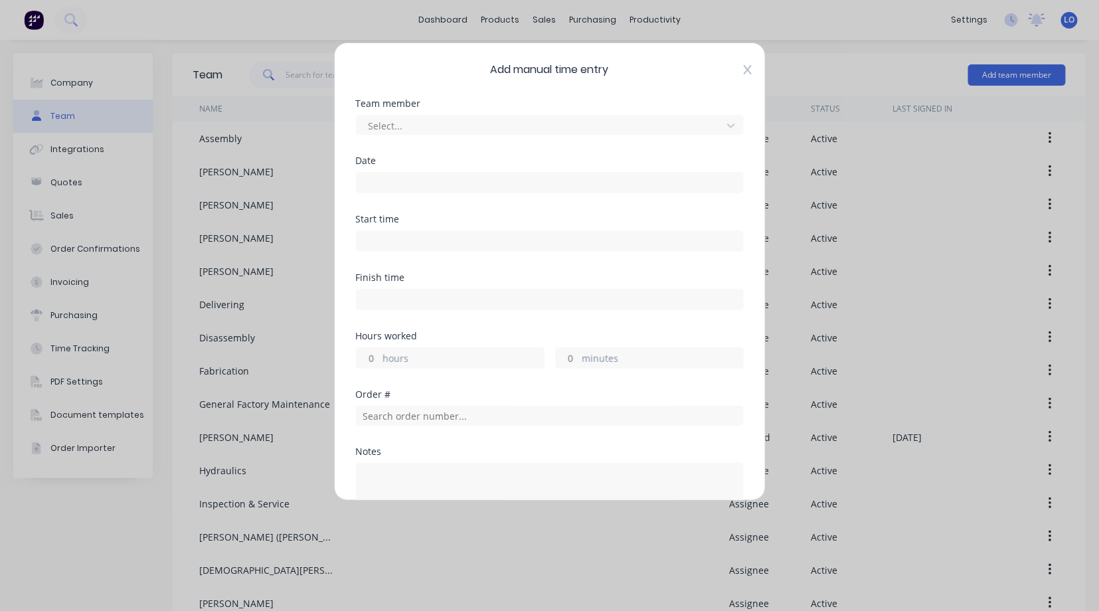
click at [744, 69] on icon at bounding box center [748, 69] width 8 height 11
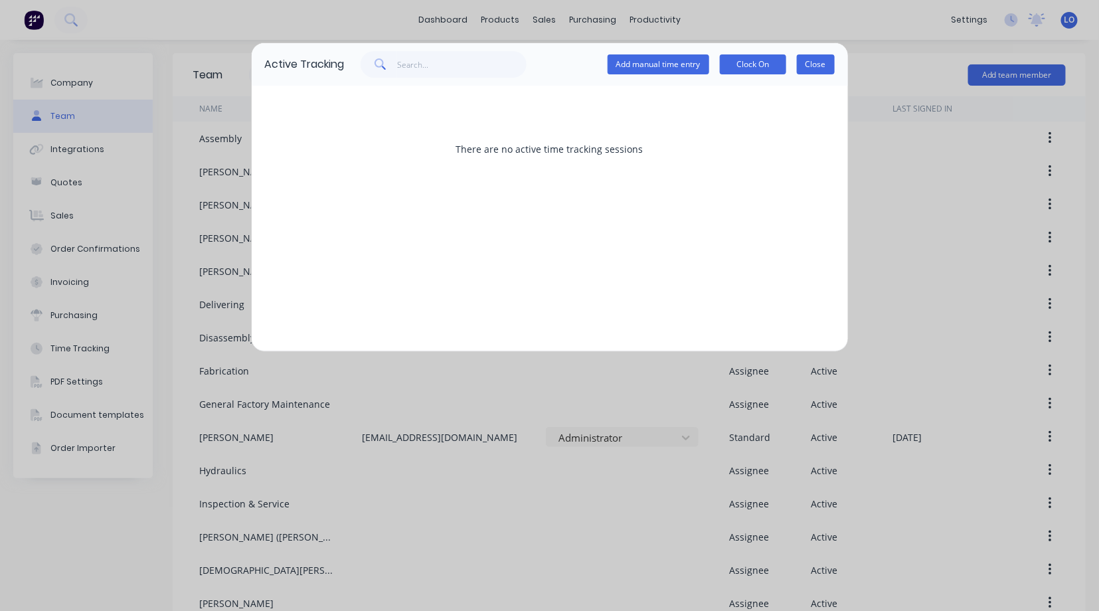
click at [808, 64] on button "Close" at bounding box center [816, 64] width 38 height 20
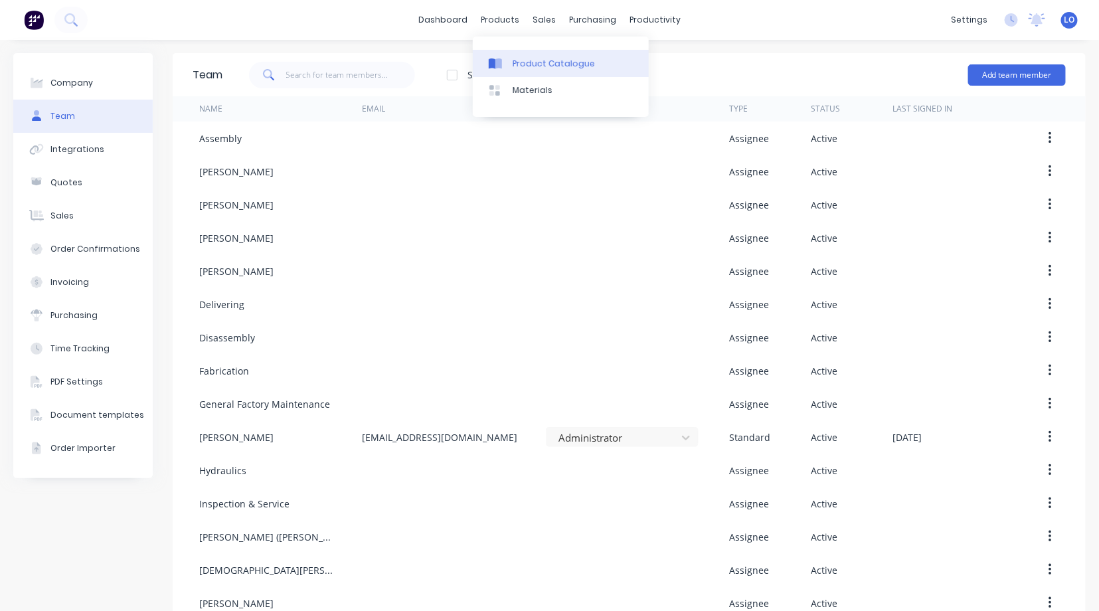
click at [531, 60] on div "Product Catalogue" at bounding box center [554, 64] width 82 height 12
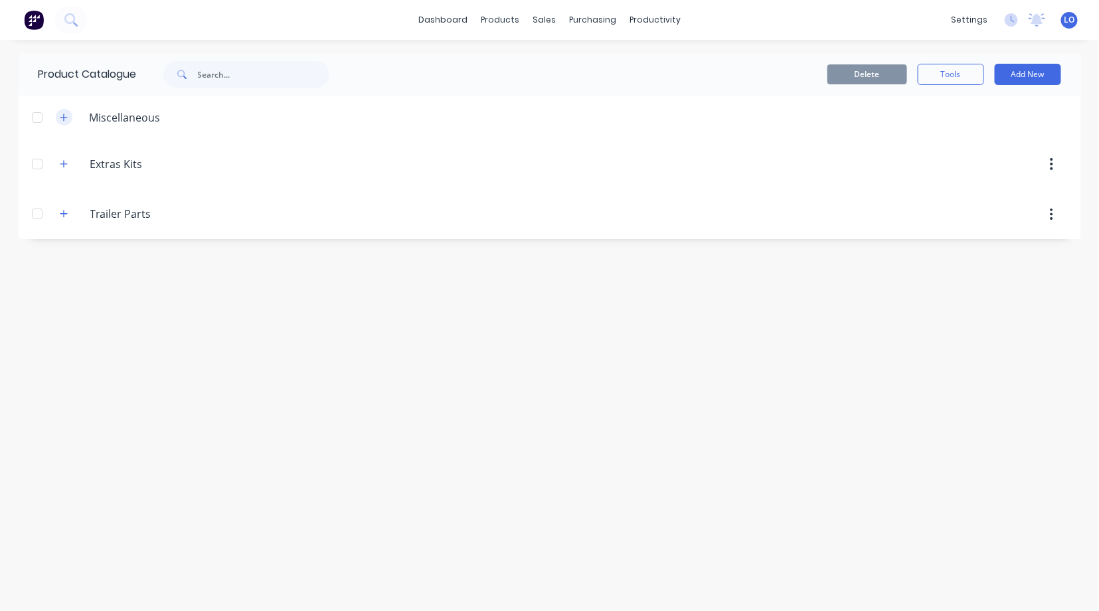
click at [60, 115] on icon "button" at bounding box center [64, 117] width 8 height 9
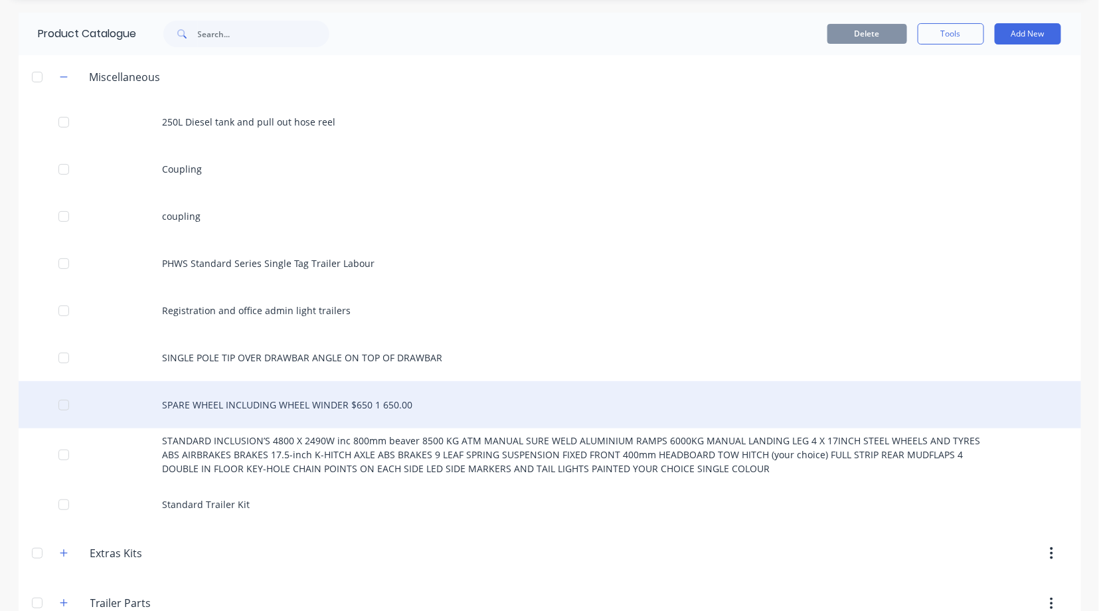
scroll to position [70, 0]
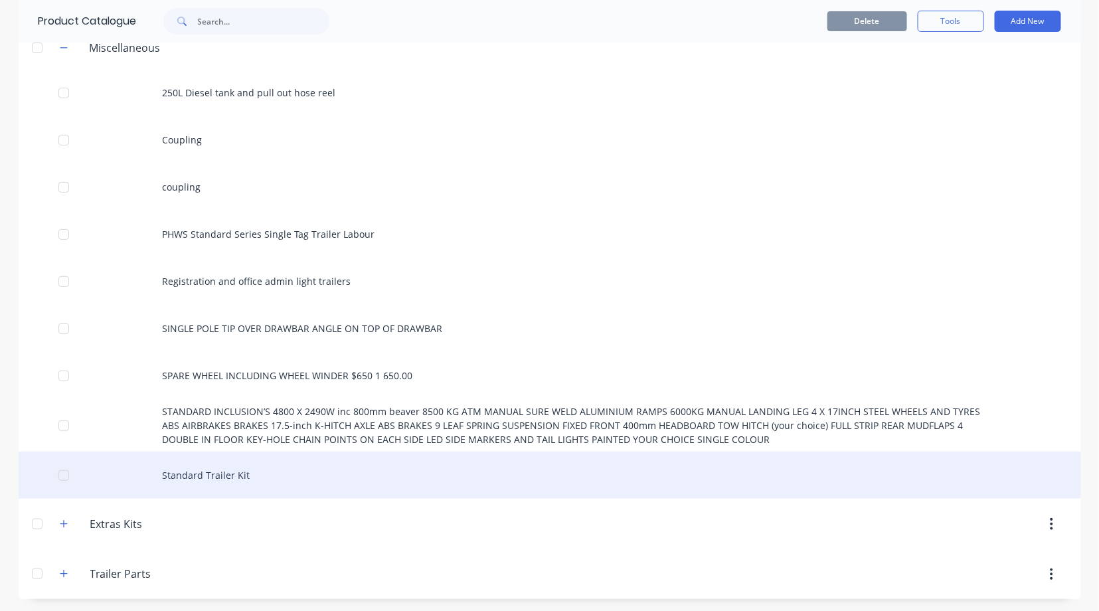
click at [173, 476] on div "Standard Trailer Kit" at bounding box center [550, 475] width 1062 height 47
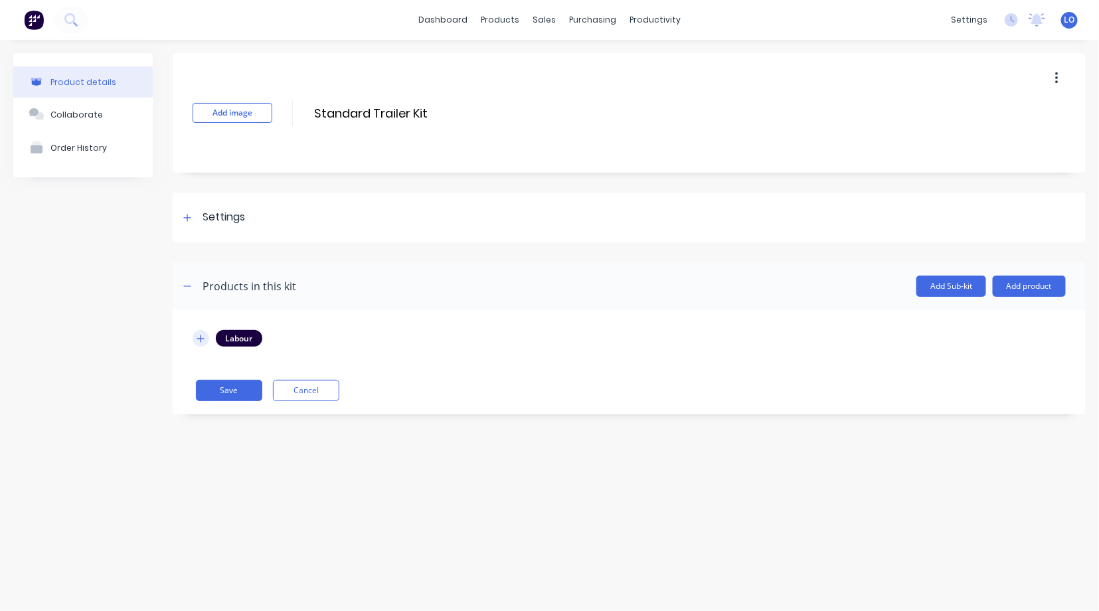
click at [203, 339] on icon "button" at bounding box center [201, 338] width 8 height 9
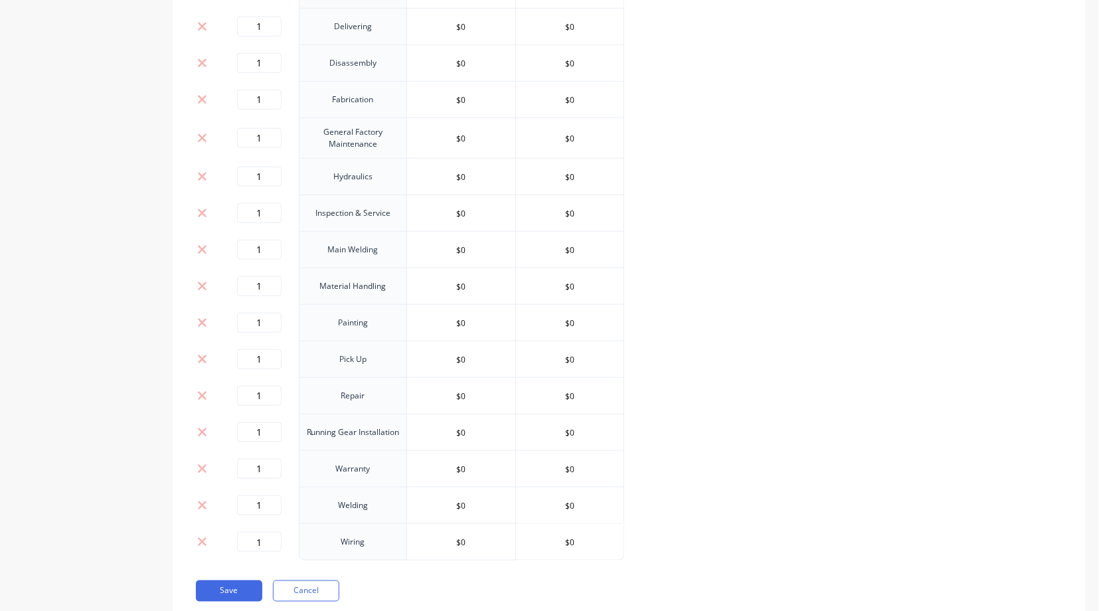
scroll to position [450, 0]
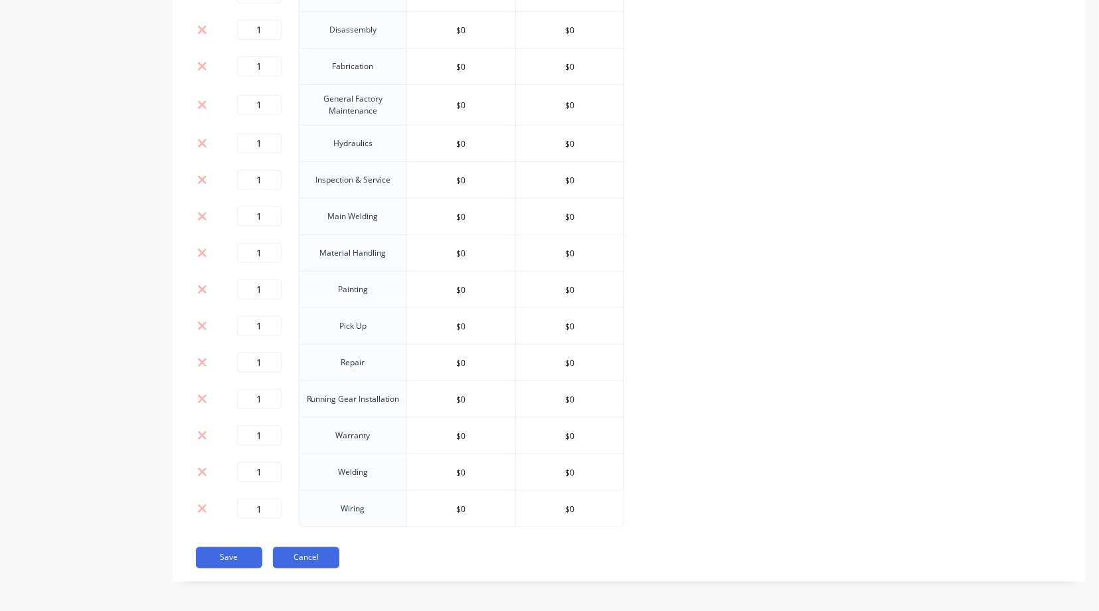
click at [310, 552] on button "Cancel" at bounding box center [306, 557] width 66 height 21
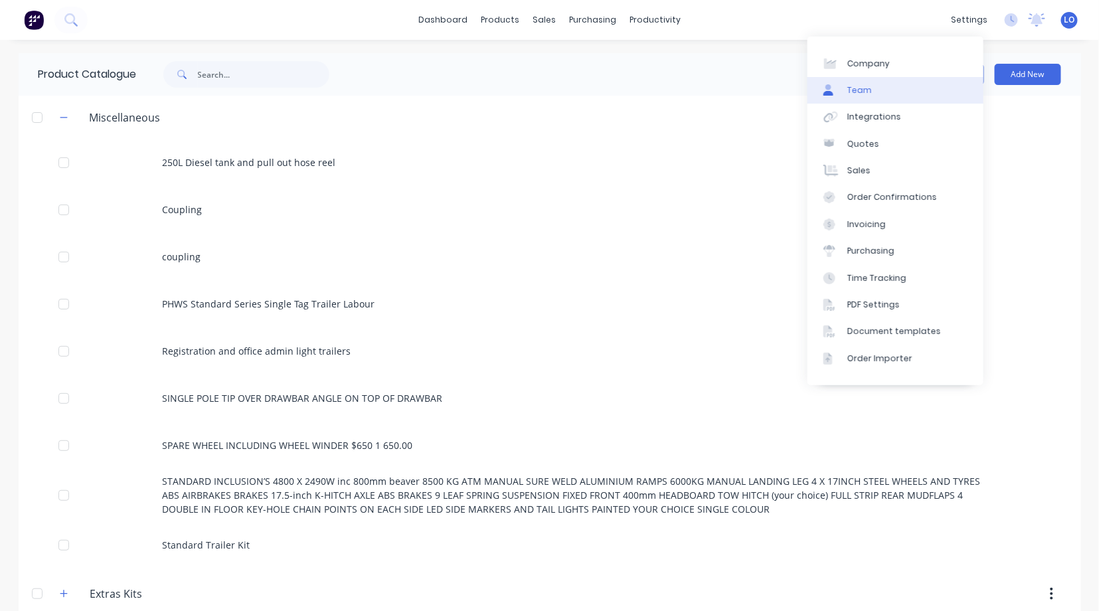
click at [861, 89] on div "Team" at bounding box center [859, 90] width 25 height 12
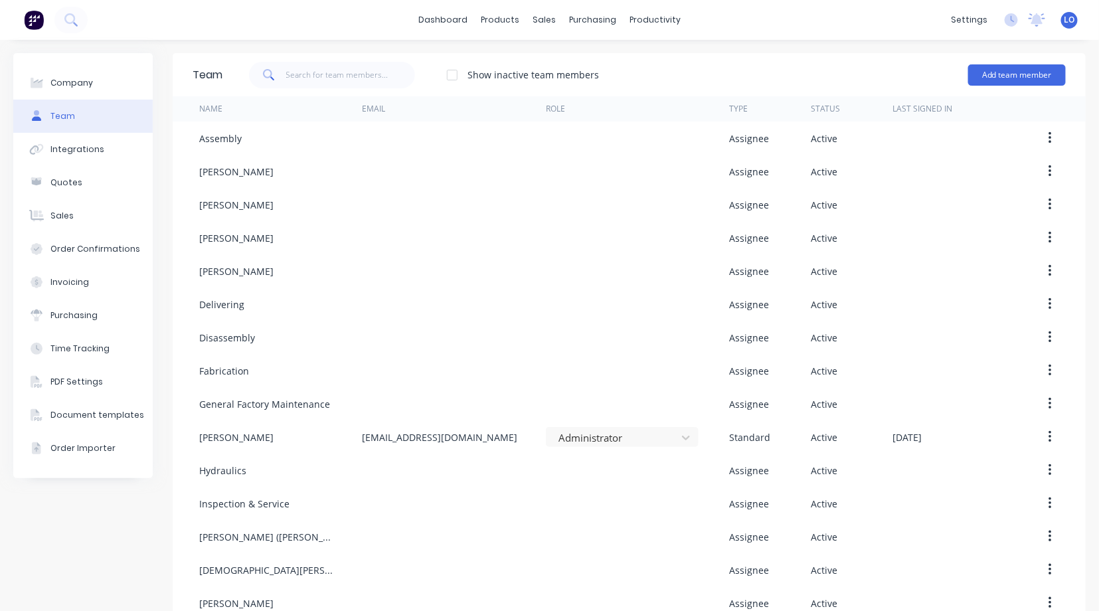
click at [450, 74] on div at bounding box center [452, 75] width 27 height 27
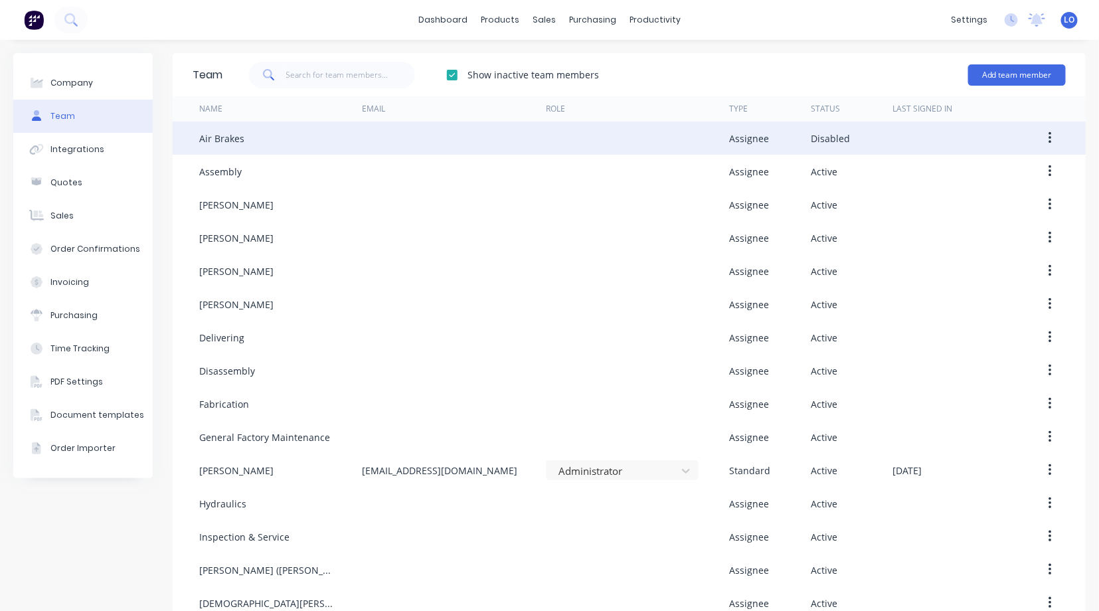
click at [1048, 135] on icon "button" at bounding box center [1049, 138] width 3 height 15
click at [982, 175] on div "Reenable" at bounding box center [1002, 172] width 102 height 19
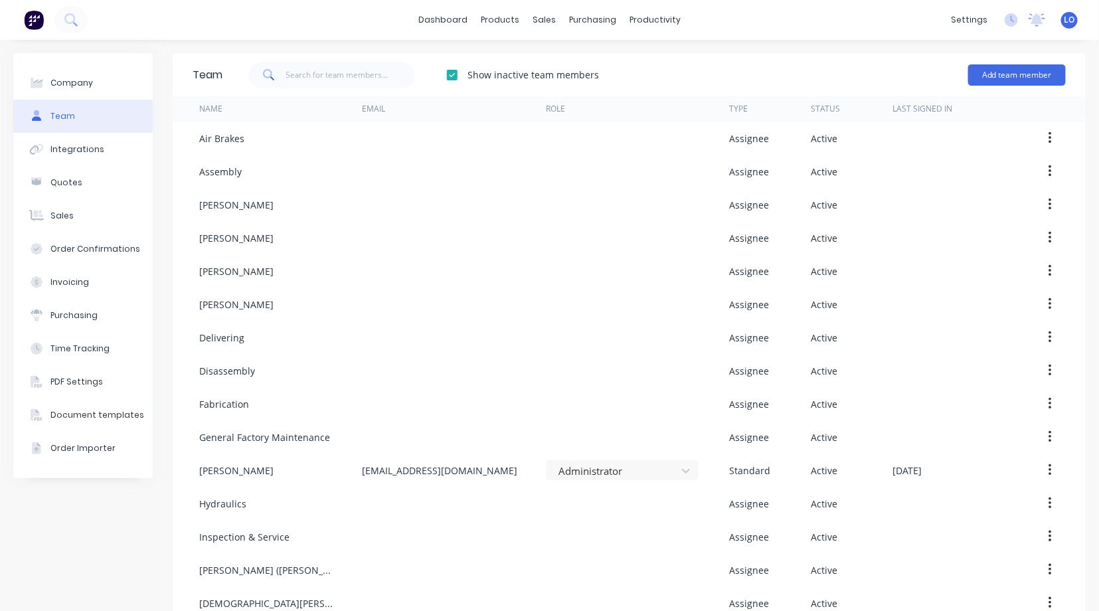
click at [452, 74] on div at bounding box center [452, 75] width 27 height 27
click at [495, 15] on div "products" at bounding box center [500, 20] width 52 height 20
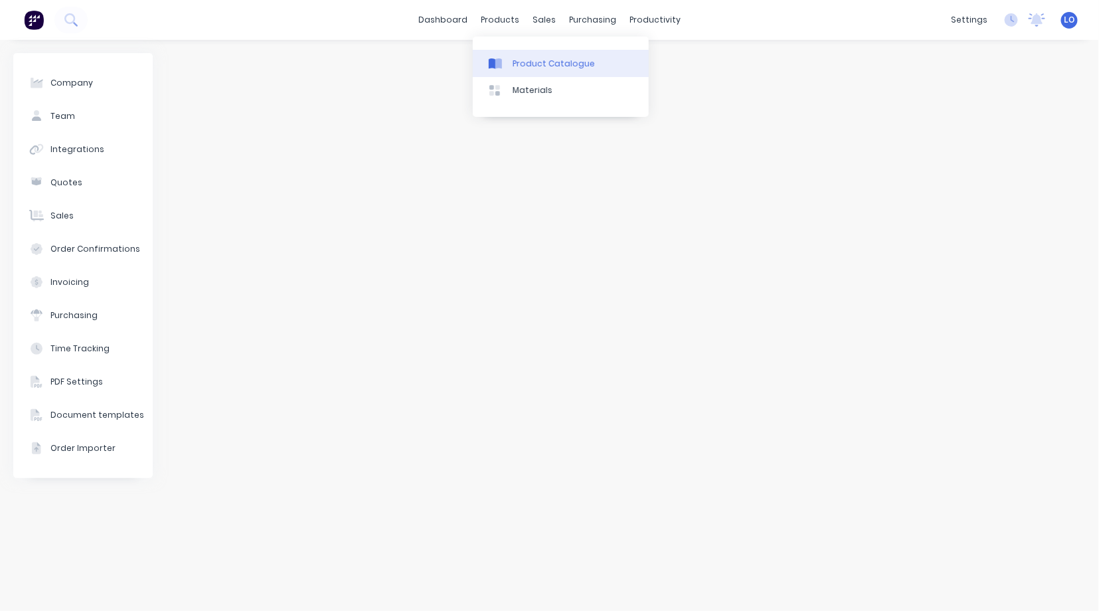
click at [535, 61] on div "Product Catalogue" at bounding box center [554, 64] width 82 height 12
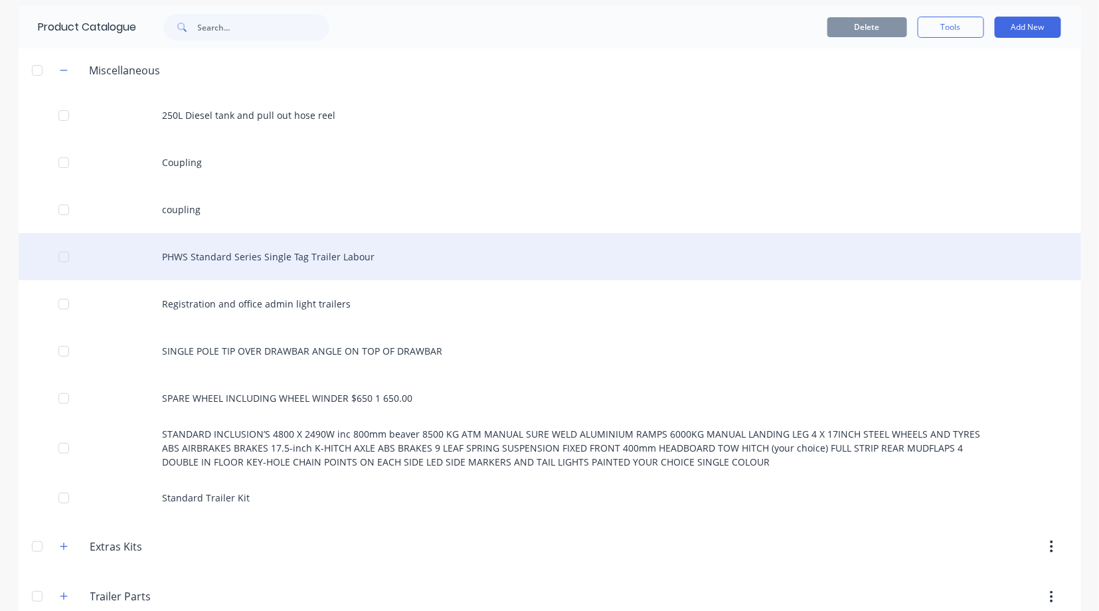
scroll to position [70, 0]
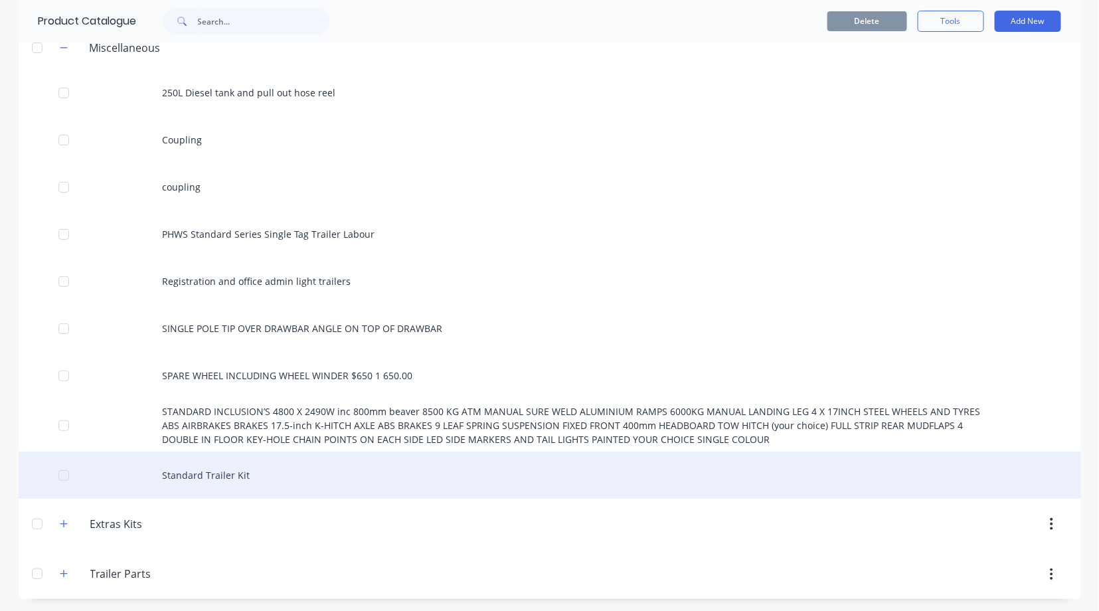
click at [178, 471] on div "Standard Trailer Kit" at bounding box center [550, 475] width 1062 height 47
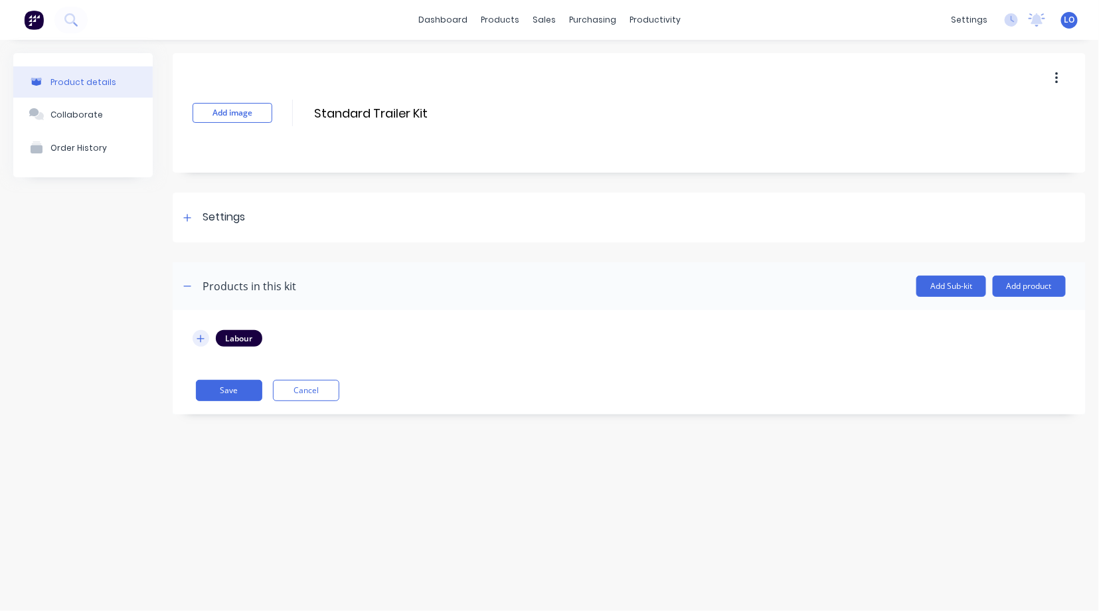
click at [200, 340] on icon "button" at bounding box center [201, 338] width 8 height 9
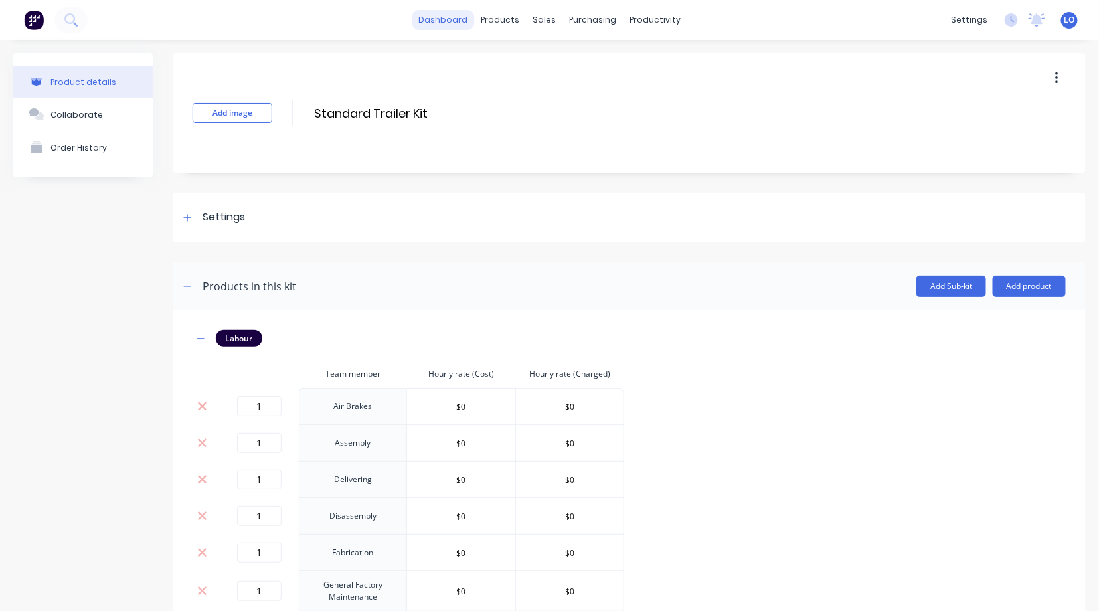
click at [426, 25] on link "dashboard" at bounding box center [443, 20] width 62 height 20
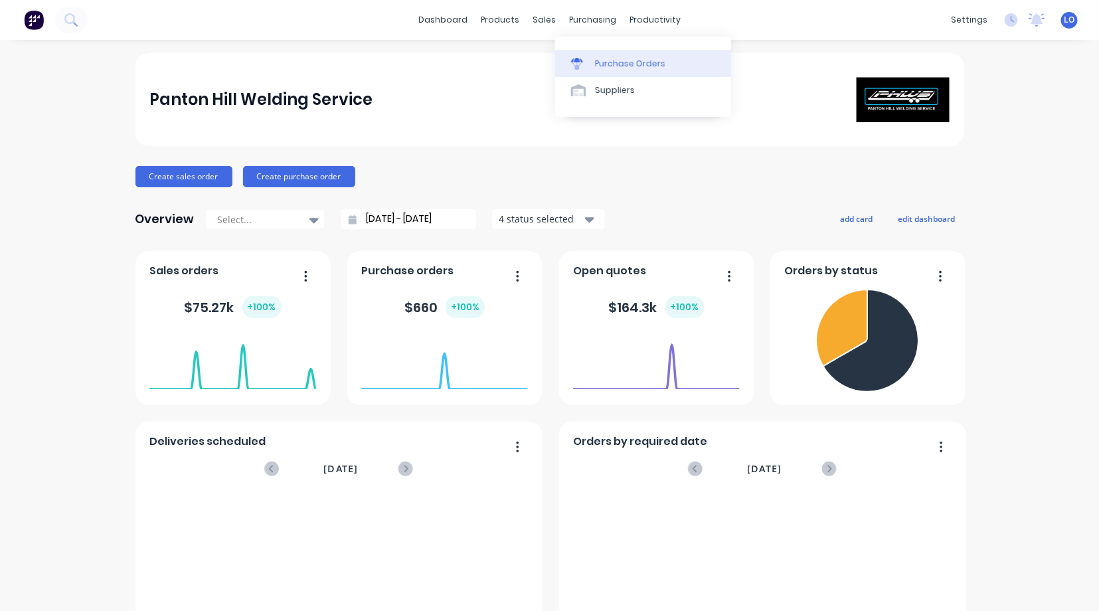
click at [610, 58] on div "Purchase Orders" at bounding box center [630, 64] width 70 height 12
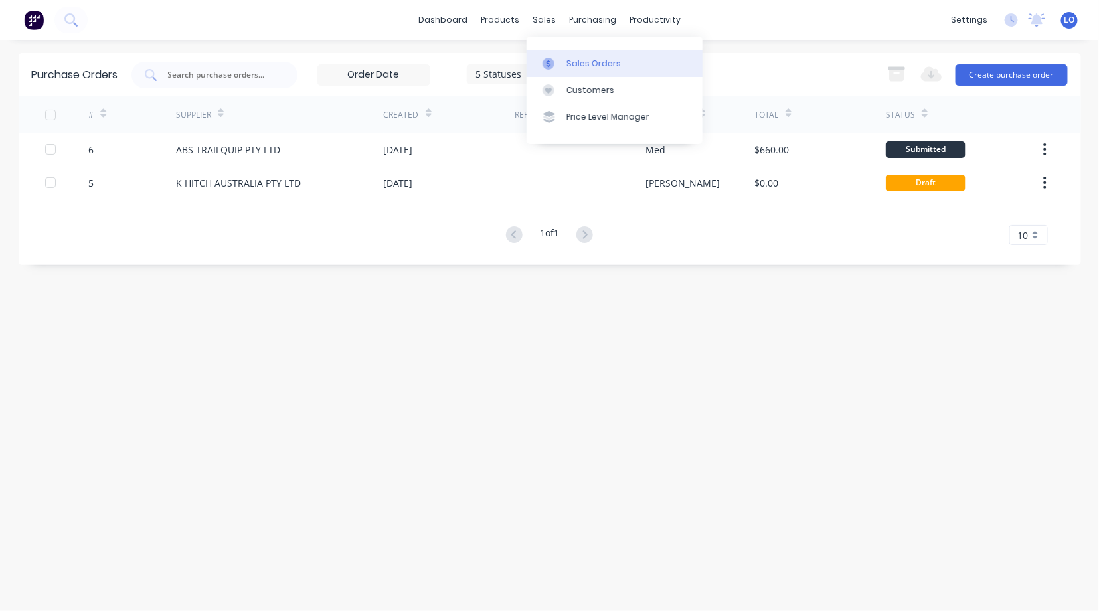
click at [570, 56] on link "Sales Orders" at bounding box center [615, 63] width 176 height 27
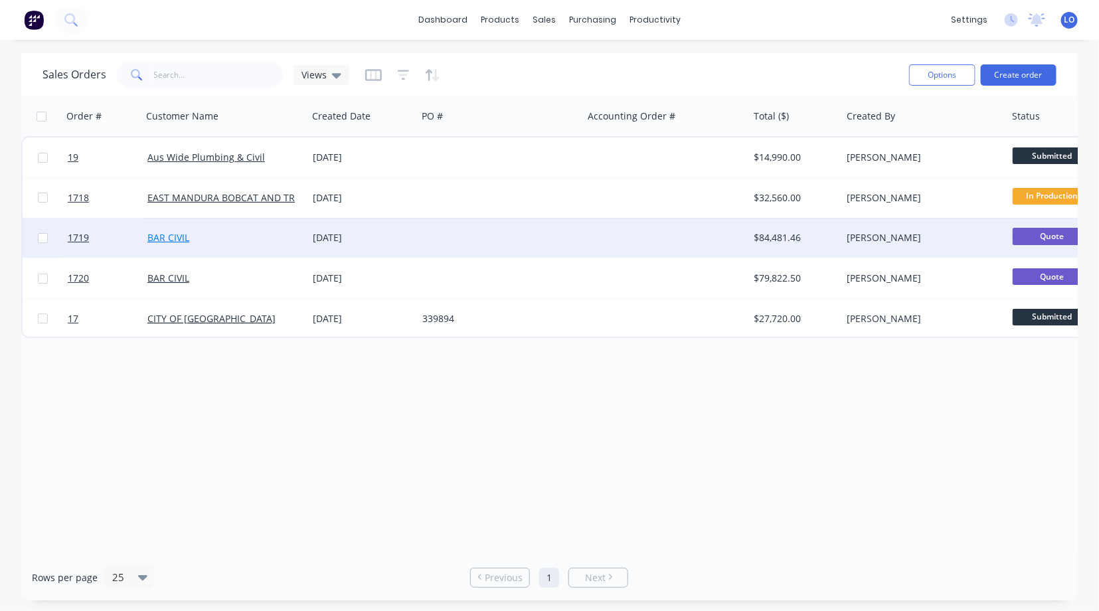
click at [167, 242] on link "BAR CIVIL" at bounding box center [168, 237] width 42 height 13
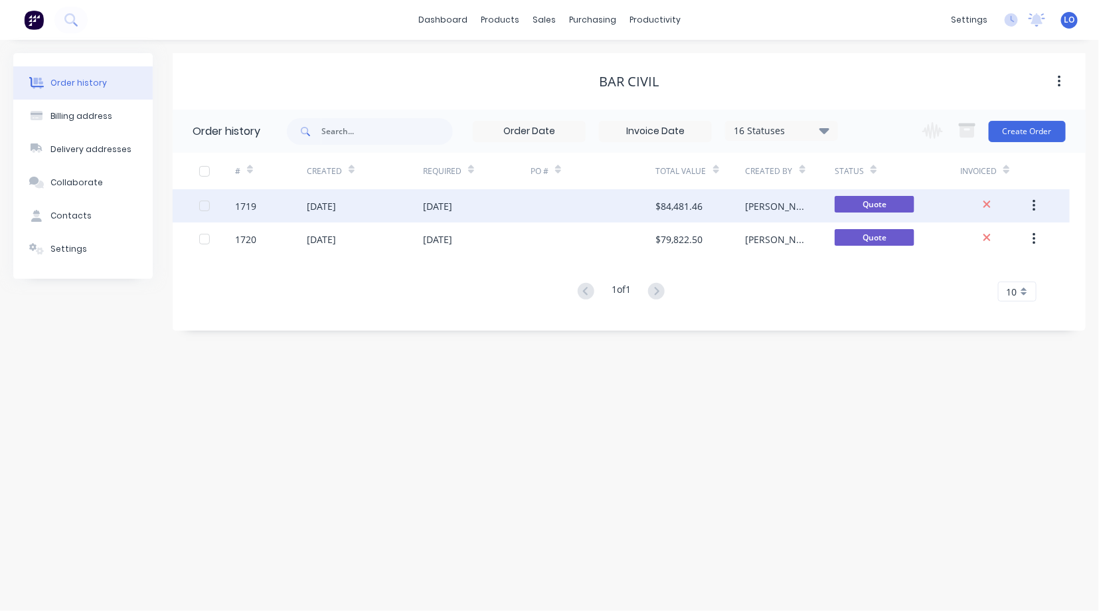
click at [325, 207] on div "[DATE]" at bounding box center [321, 206] width 29 height 14
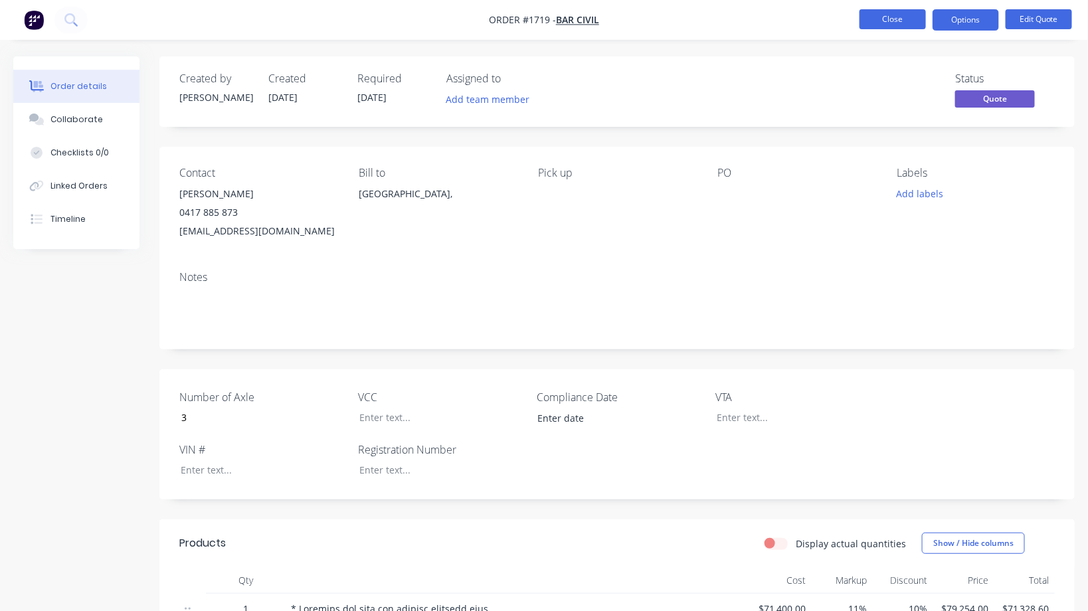
click at [895, 17] on button "Close" at bounding box center [892, 19] width 66 height 20
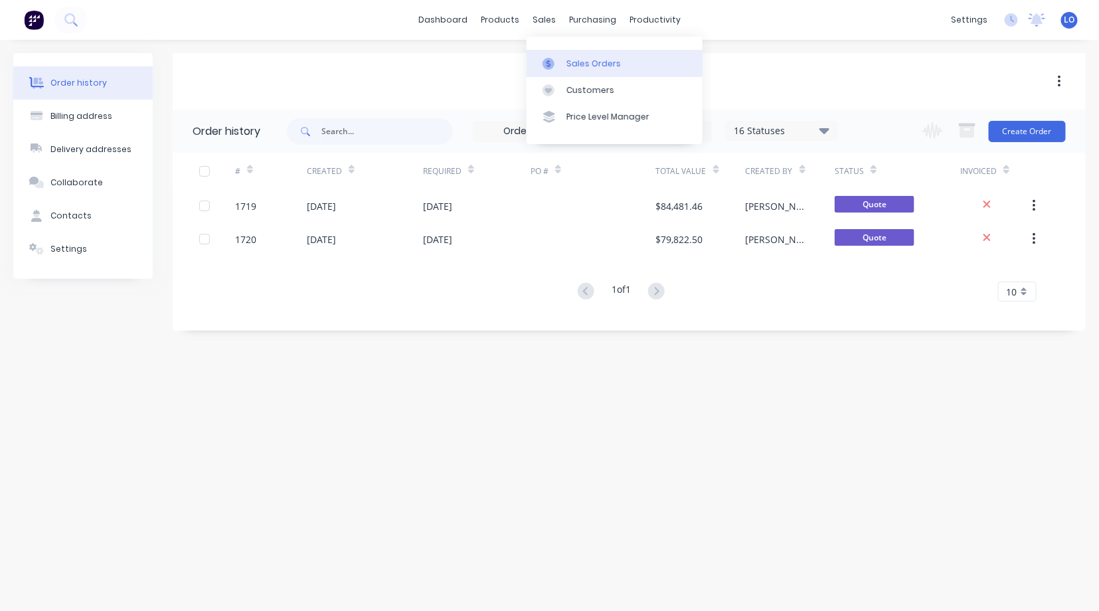
click at [584, 63] on div "Sales Orders" at bounding box center [593, 64] width 54 height 12
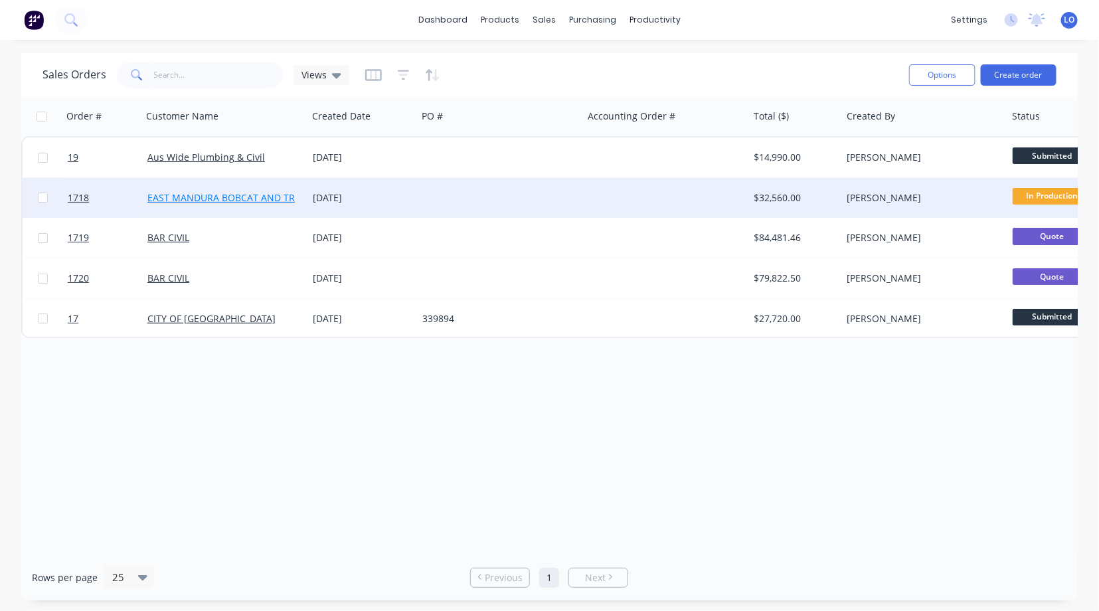
click at [232, 198] on link "EAST MANDURA BOBCAT AND TRUCK HIRE" at bounding box center [241, 197] width 189 height 13
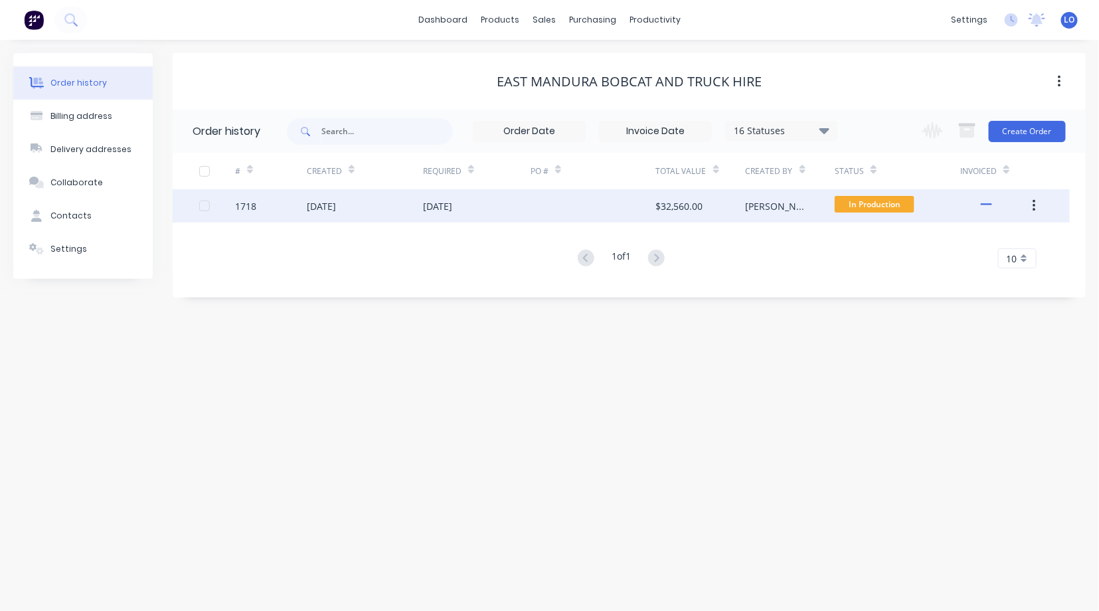
click at [388, 211] on div "[DATE]" at bounding box center [365, 205] width 116 height 33
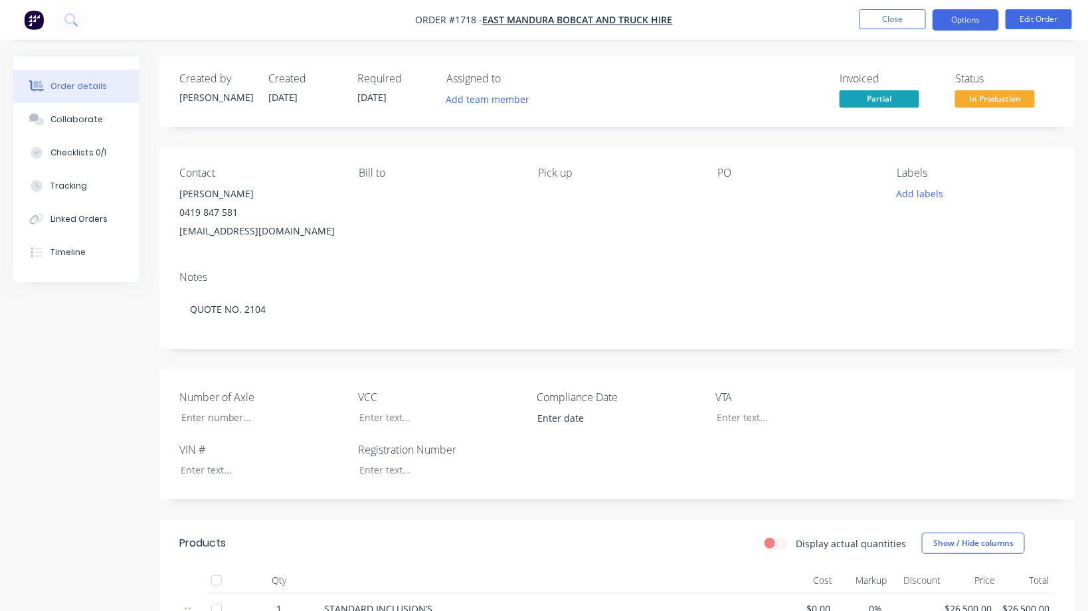
click at [963, 21] on button "Options" at bounding box center [965, 19] width 66 height 21
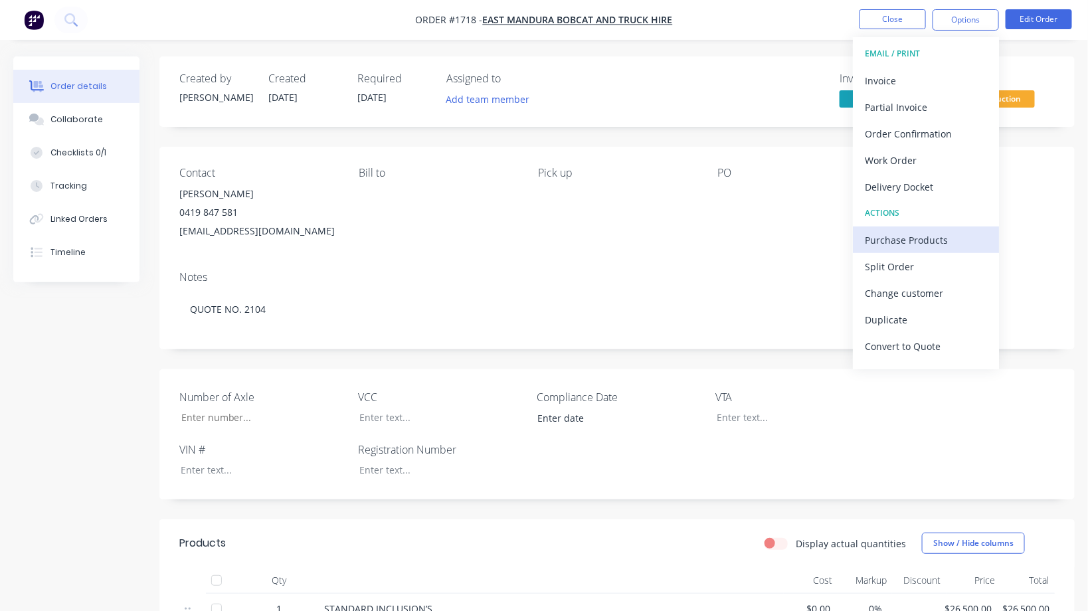
click at [906, 238] on div "Purchase Products" at bounding box center [925, 239] width 122 height 19
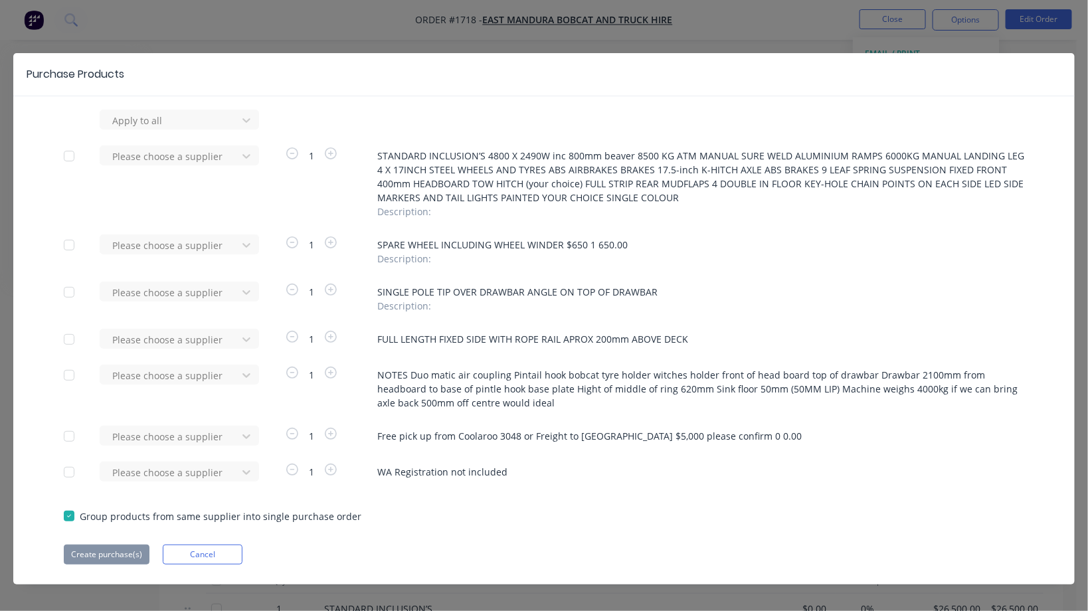
scroll to position [11, 0]
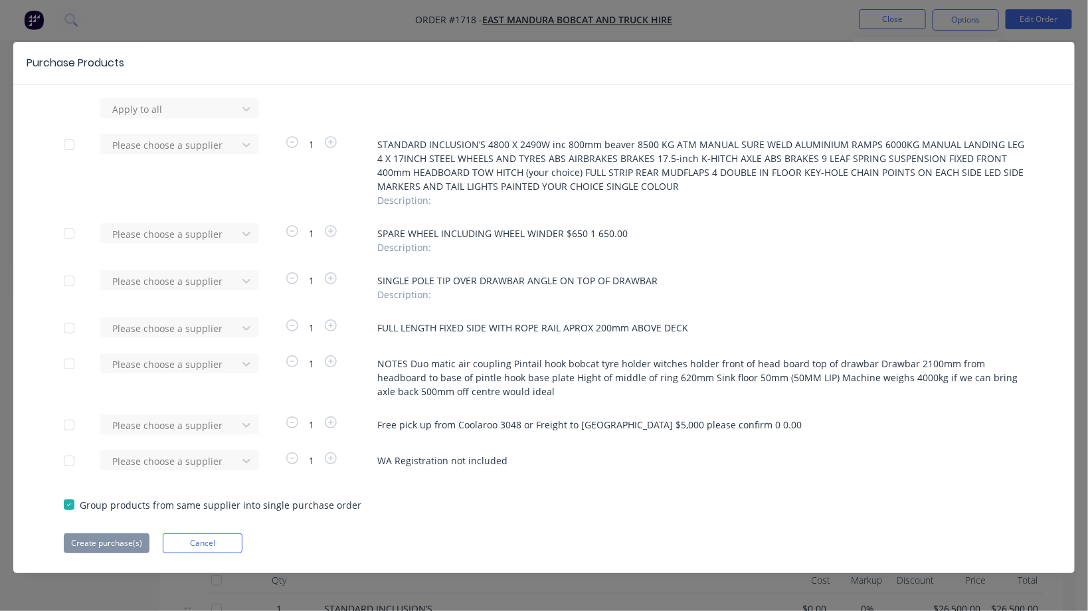
click at [72, 463] on div at bounding box center [69, 461] width 27 height 27
click at [69, 459] on div at bounding box center [69, 461] width 27 height 27
click at [68, 424] on div at bounding box center [69, 425] width 27 height 27
click at [72, 422] on div at bounding box center [69, 425] width 27 height 27
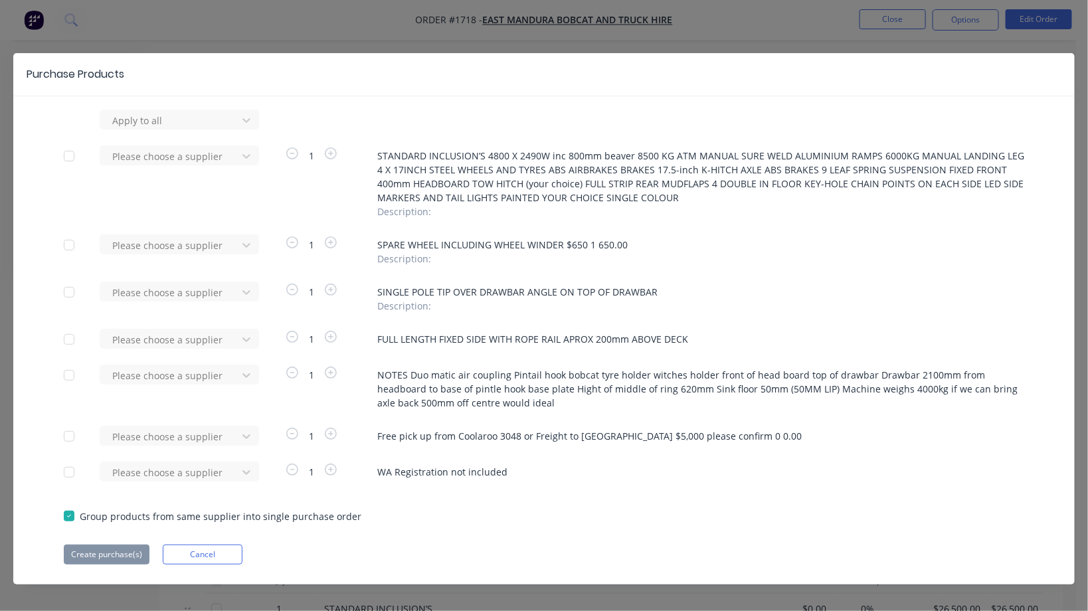
click at [68, 152] on div at bounding box center [69, 156] width 27 height 27
click at [184, 129] on div at bounding box center [171, 120] width 120 height 17
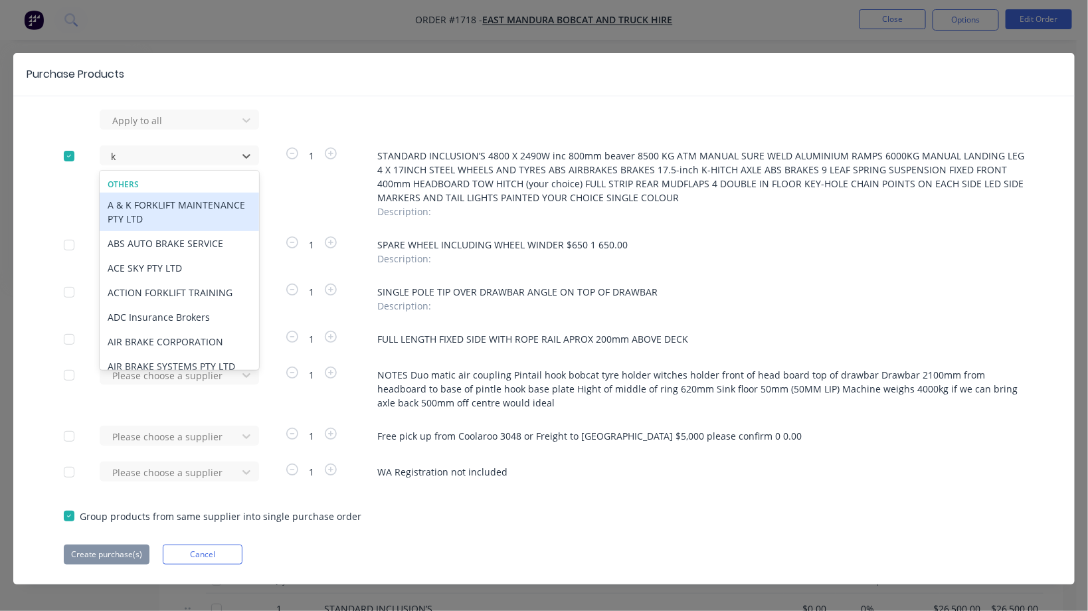
type input "k h"
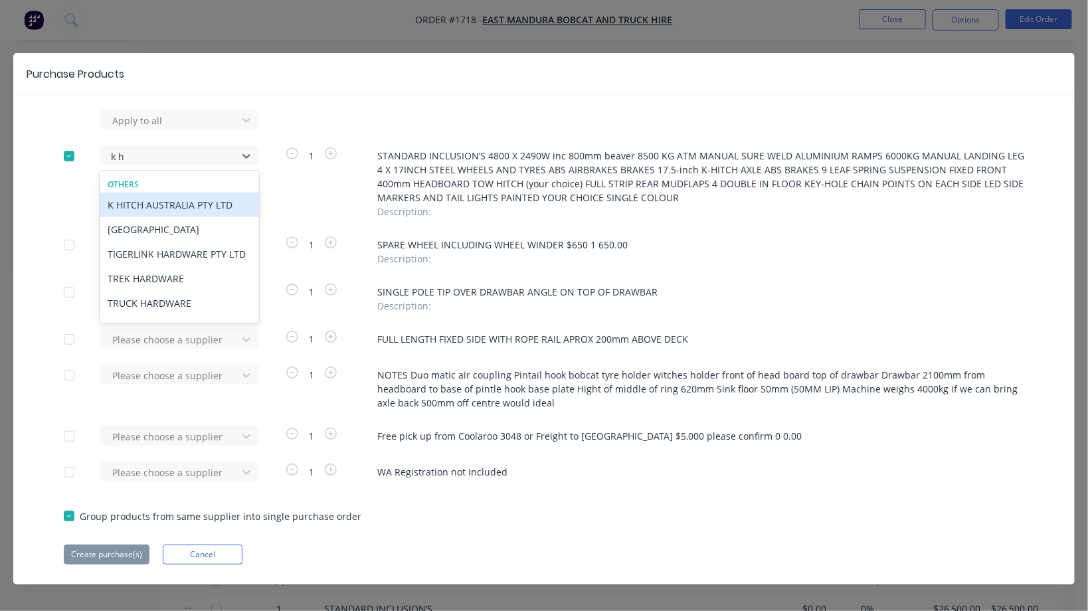
click at [146, 206] on div "K HITCH AUSTRALIA PTY LTD" at bounding box center [179, 205] width 159 height 25
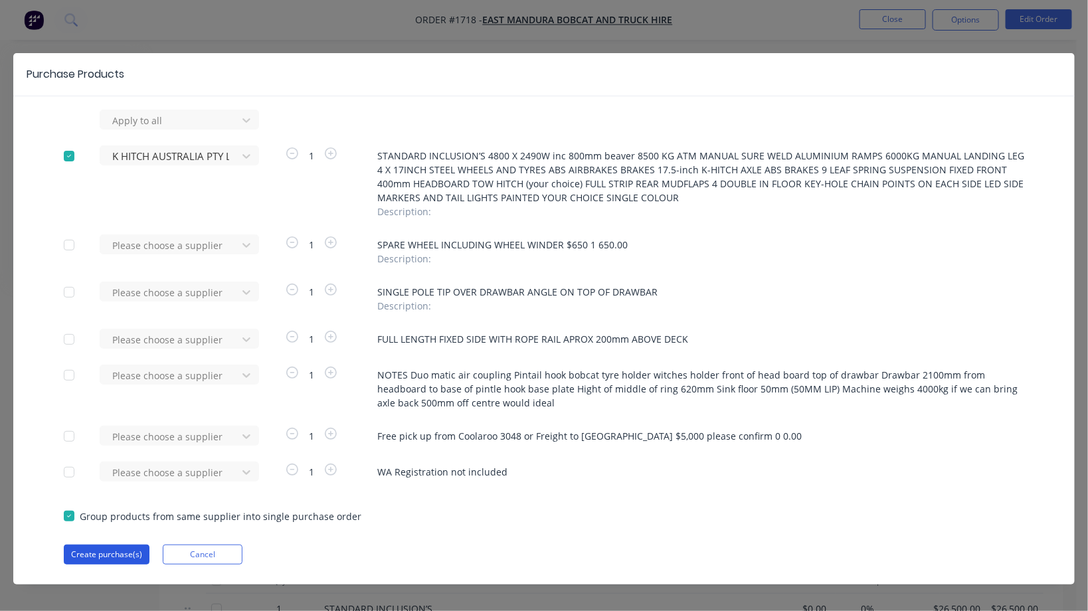
click at [104, 553] on button "Create purchase(s)" at bounding box center [107, 554] width 86 height 20
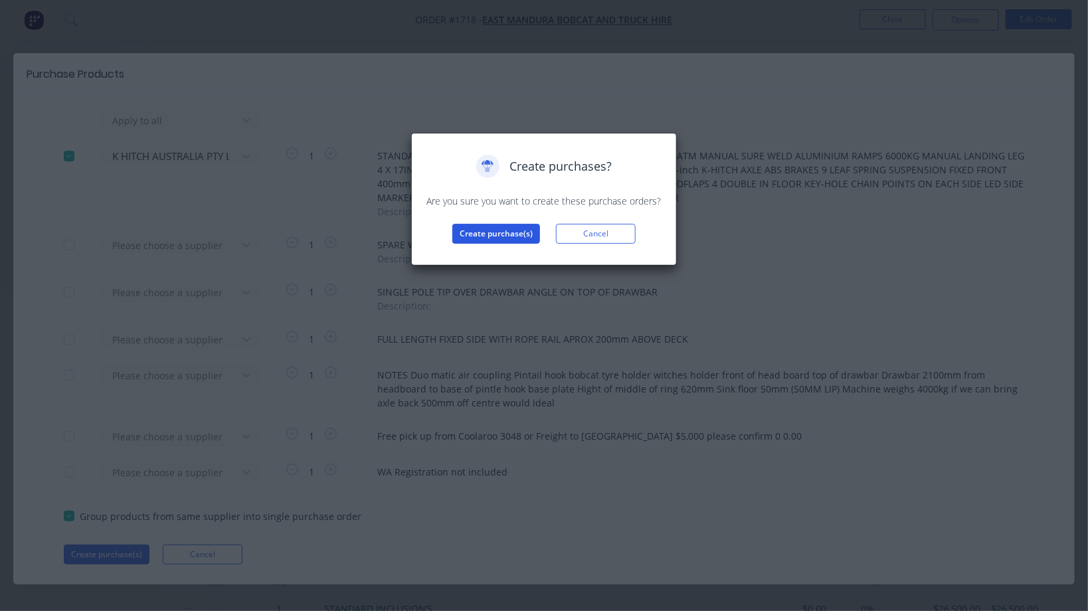
click at [481, 229] on button "Create purchase(s)" at bounding box center [496, 234] width 88 height 20
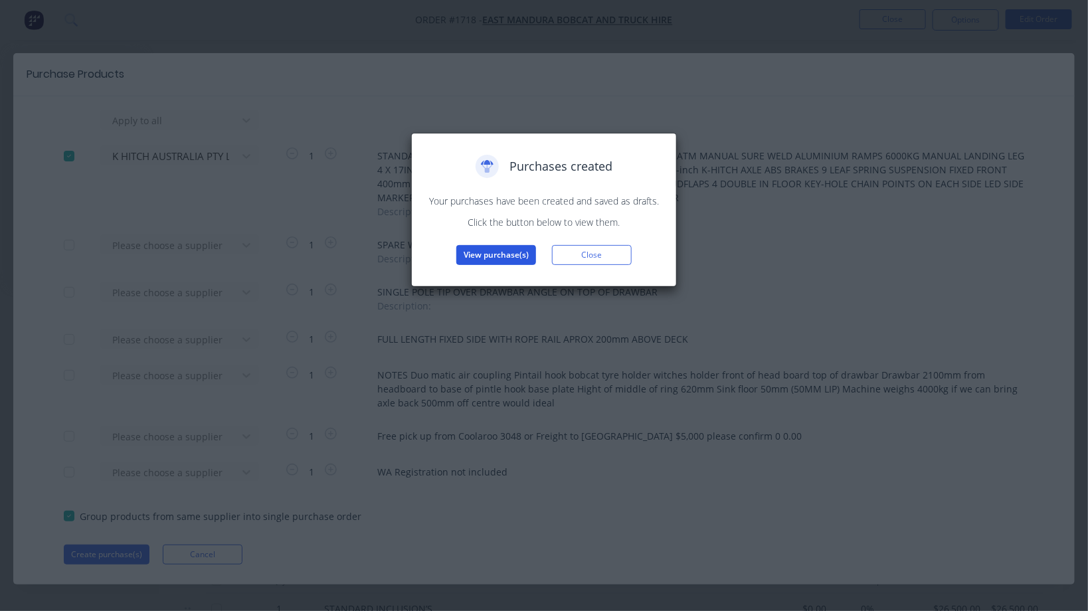
click at [483, 251] on button "View purchase(s)" at bounding box center [496, 255] width 80 height 20
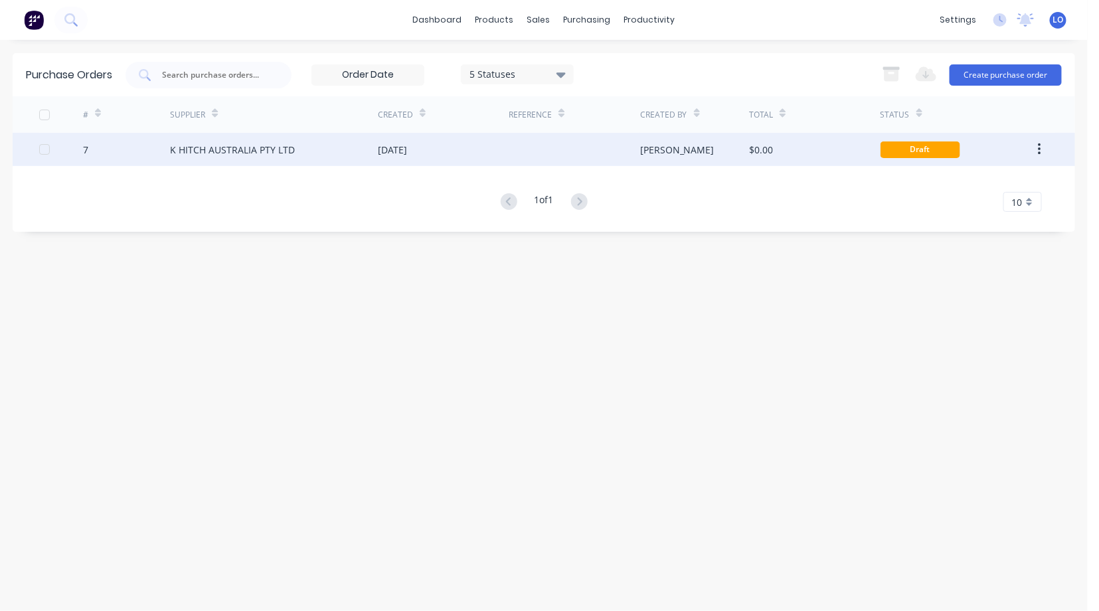
click at [243, 147] on div "K HITCH AUSTRALIA PTY LTD" at bounding box center [232, 150] width 125 height 14
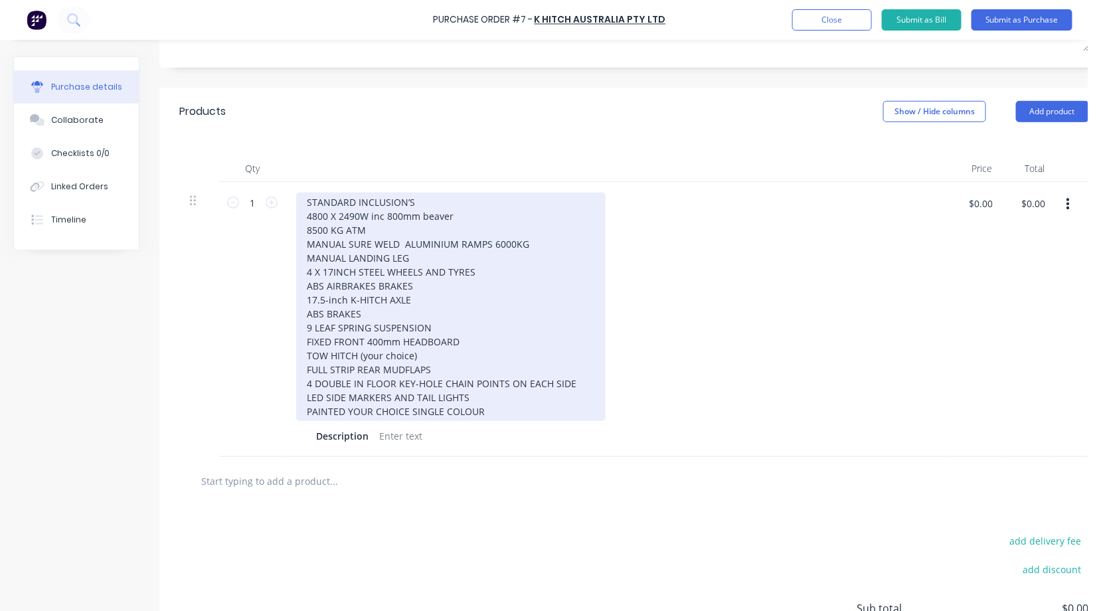
scroll to position [295, 0]
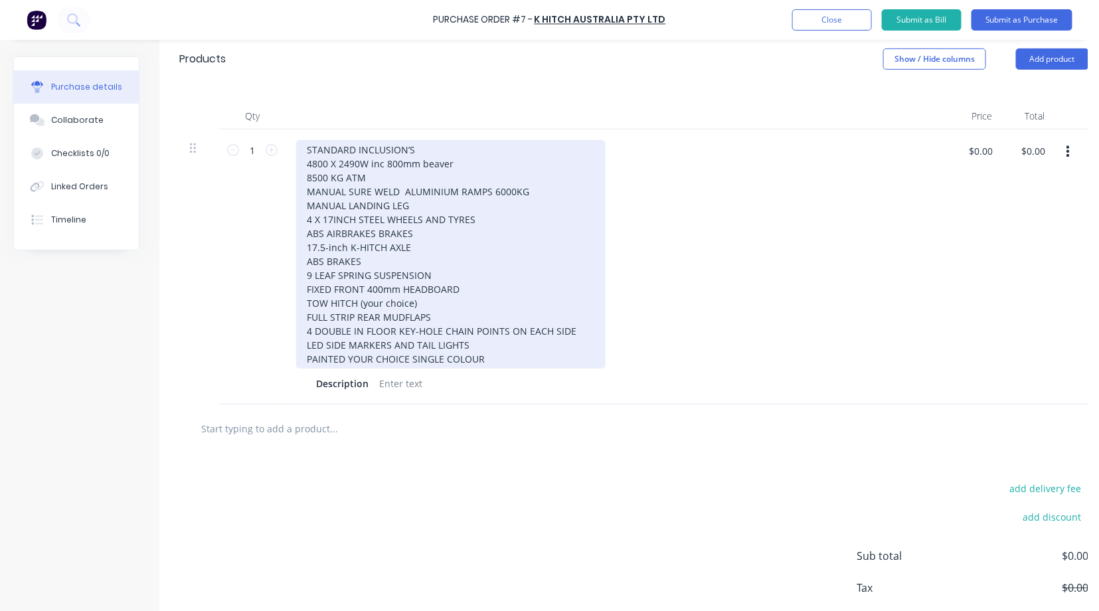
click at [351, 257] on div "STANDARD INCLUSION’S 4800 X 2490W inc 800mm beaver 8500 KG ATM MANUAL SURE WELD…" at bounding box center [450, 254] width 309 height 228
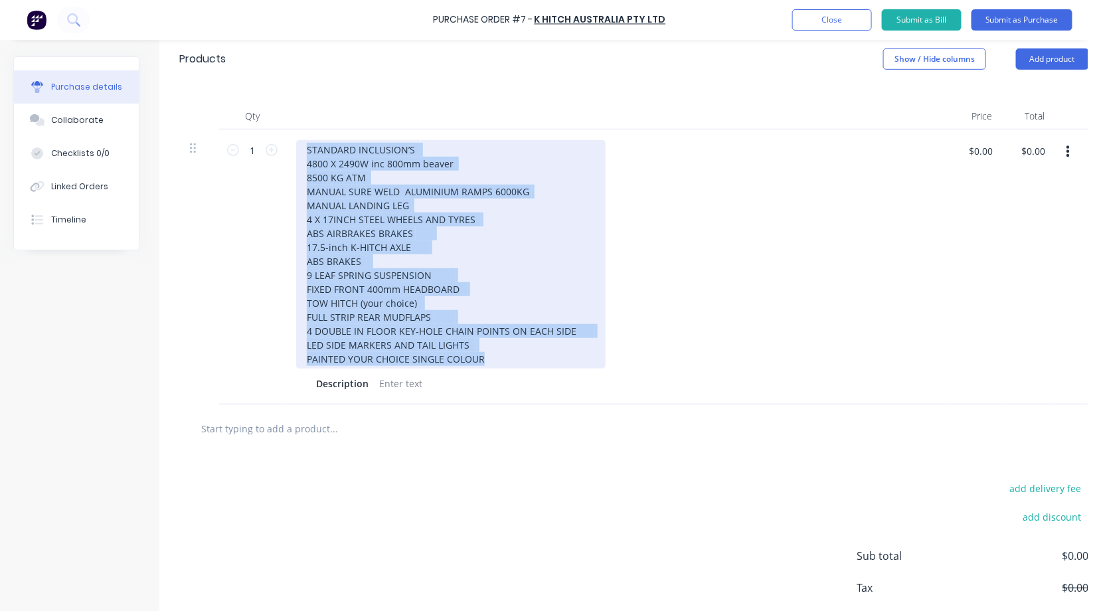
drag, startPoint x: 489, startPoint y: 355, endPoint x: 306, endPoint y: 139, distance: 282.6
click at [306, 139] on div "STANDARD INCLUSION’S 4800 X 2490W inc 800mm beaver 8500 KG ATM MANUAL SURE WELD…" at bounding box center [618, 266] width 664 height 275
click at [378, 249] on div "STANDARD INCLUSION’S 4800 X 2490W inc 800mm beaver 8500 KG ATM MANUAL SURE WELD…" at bounding box center [450, 254] width 309 height 228
click at [408, 241] on div "STANDARD INCLUSION’S 4800 X 2490W inc 800mm beaver 8500 KG ATM MANUAL SURE WELD…" at bounding box center [450, 254] width 309 height 228
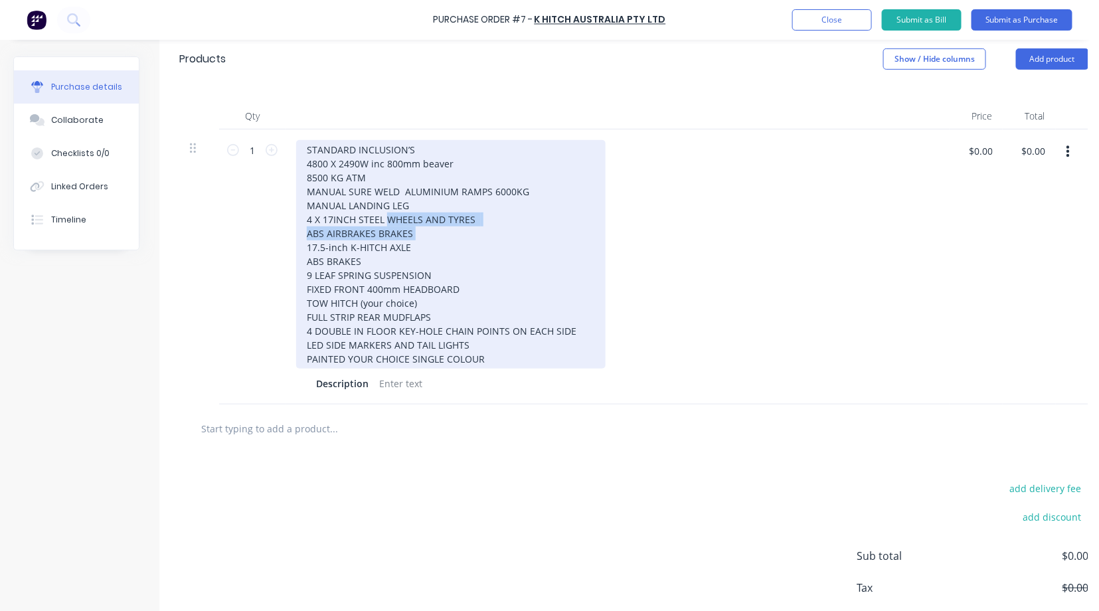
drag, startPoint x: 412, startPoint y: 234, endPoint x: 384, endPoint y: 224, distance: 29.0
click at [384, 224] on div "STANDARD INCLUSION’S 4800 X 2490W inc 800mm beaver 8500 KG ATM MANUAL SURE WELD…" at bounding box center [450, 254] width 309 height 228
click at [364, 228] on div "STANDARD INCLUSION’S 4800 X 2490W inc 800mm beaver 8500 KG ATM MANUAL SURE WELD…" at bounding box center [450, 254] width 309 height 228
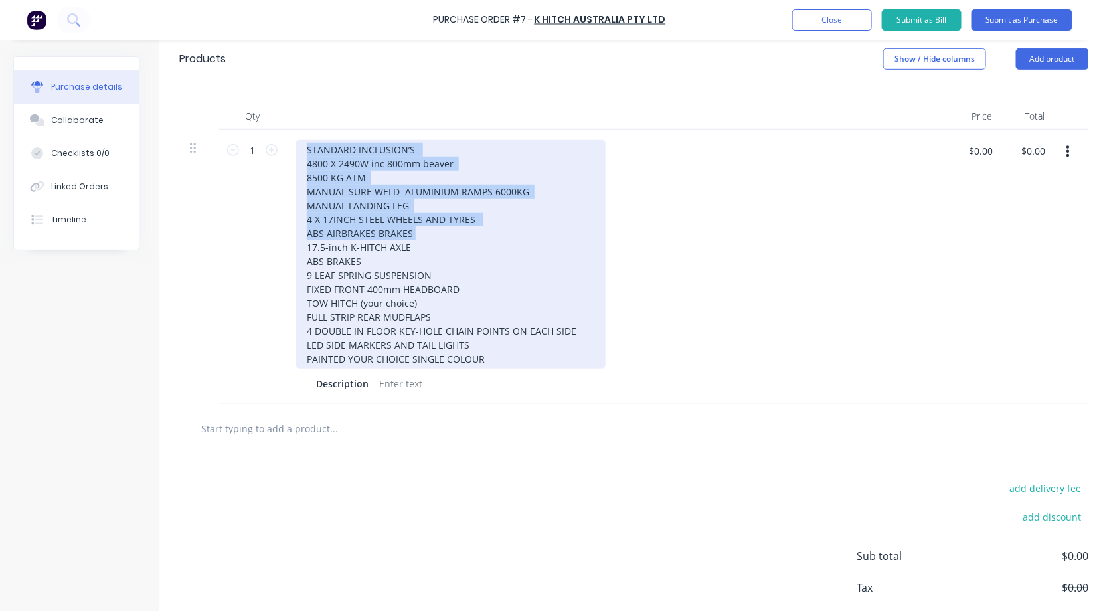
drag, startPoint x: 406, startPoint y: 231, endPoint x: 299, endPoint y: 148, distance: 135.3
click at [299, 148] on div "STANDARD INCLUSION’S 4800 X 2490W inc 800mm beaver 8500 KG ATM MANUAL SURE WELD…" at bounding box center [450, 254] width 309 height 228
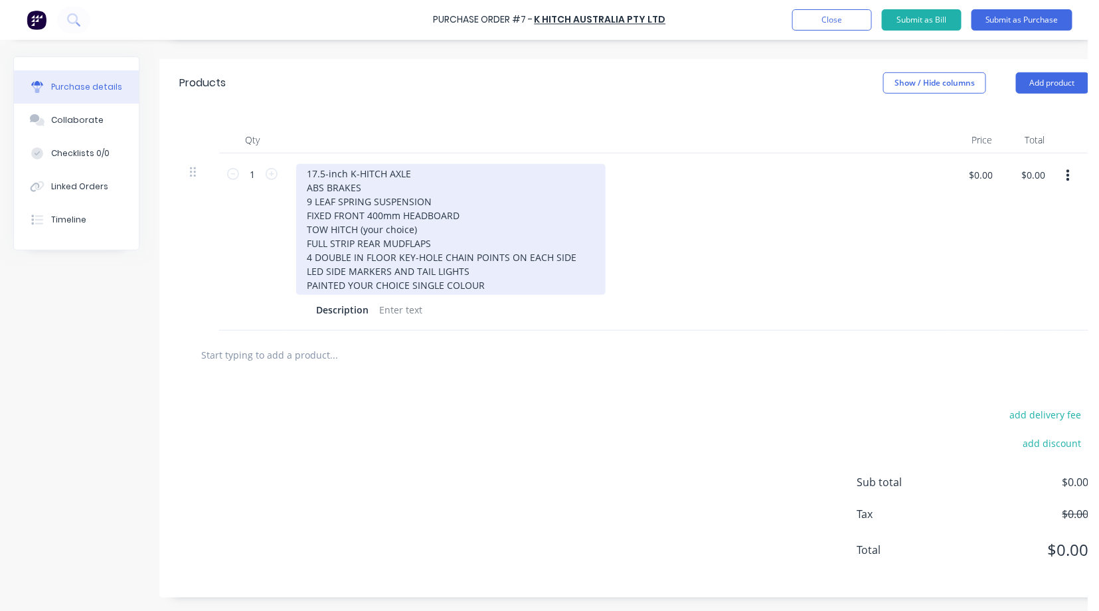
drag, startPoint x: 489, startPoint y: 270, endPoint x: 303, endPoint y: 204, distance: 197.4
click at [303, 204] on div "17.5-inch K-HITCH AXLE ABS BRAKES 9 LEAF SPRING SUSPENSION FIXED FRONT 400mm HE…" at bounding box center [450, 229] width 309 height 131
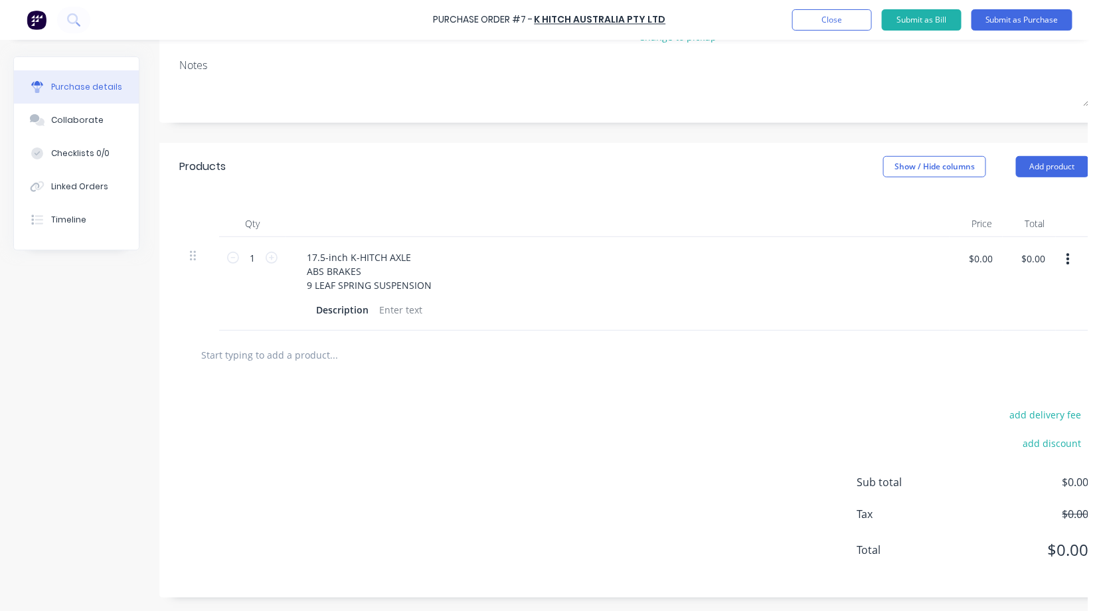
scroll to position [197, 0]
click at [327, 433] on div "add delivery fee add discount Sub total $0.00 Tax $0.00 Total $0.00" at bounding box center [633, 488] width 949 height 218
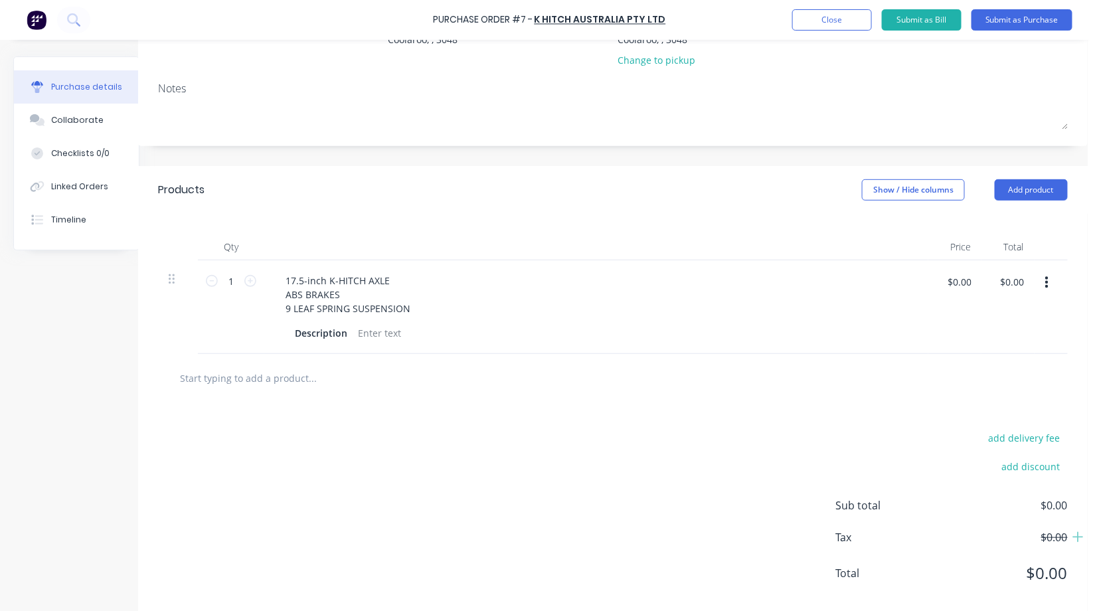
scroll to position [197, 31]
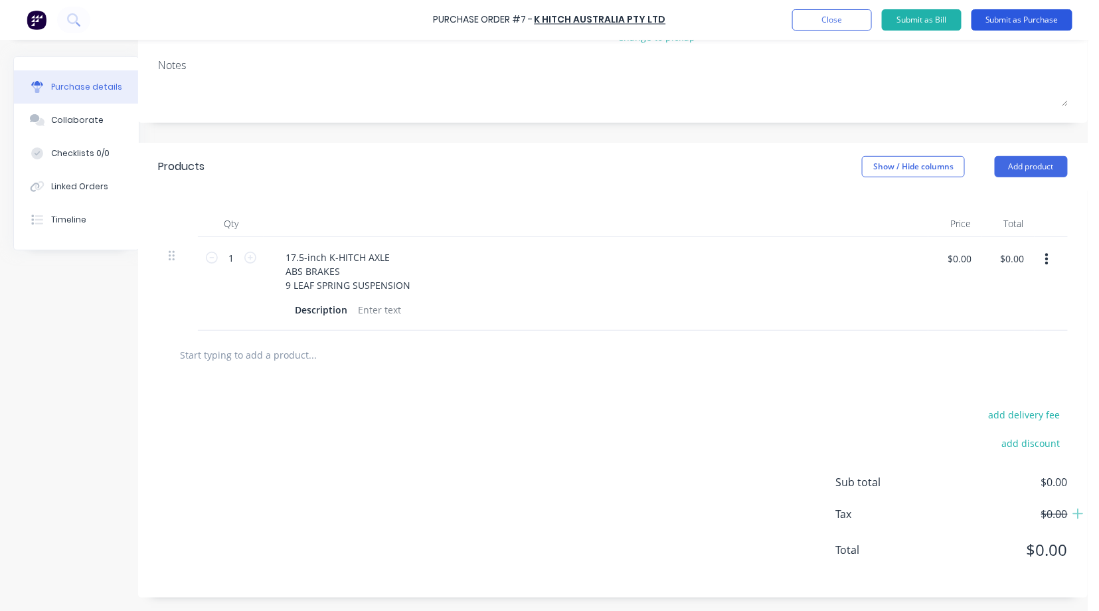
click at [1005, 16] on button "Submit as Purchase" at bounding box center [1021, 19] width 101 height 21
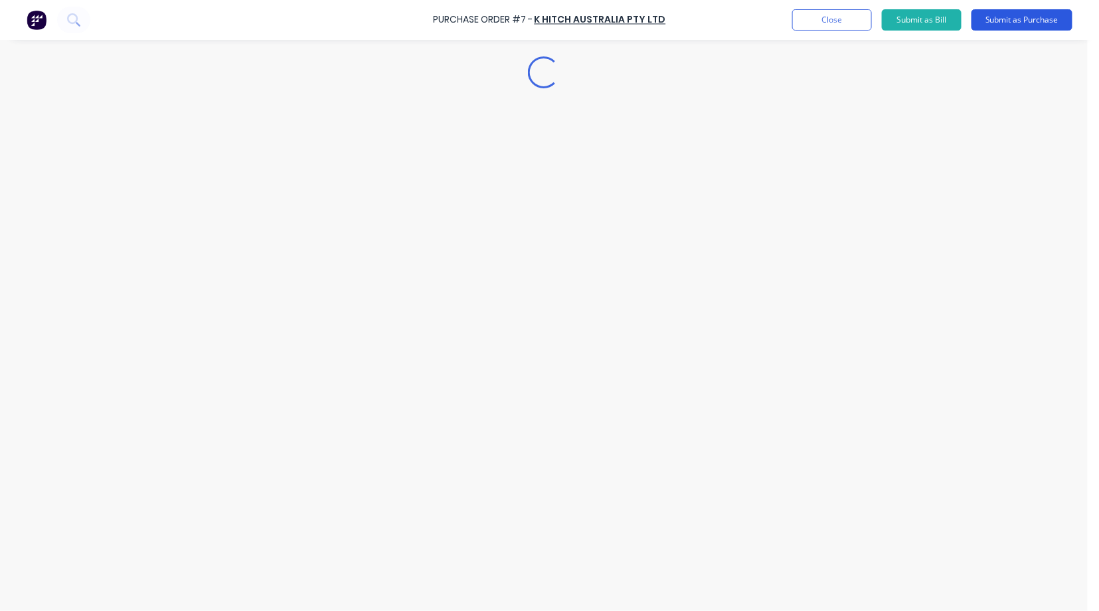
scroll to position [0, 0]
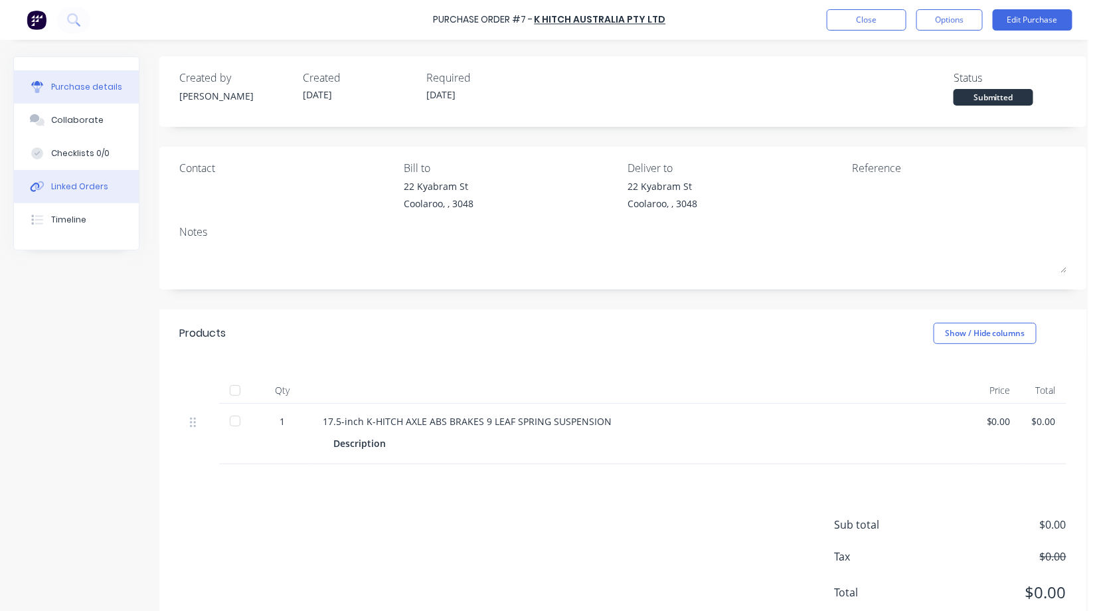
click at [66, 187] on div "Linked Orders" at bounding box center [79, 187] width 57 height 12
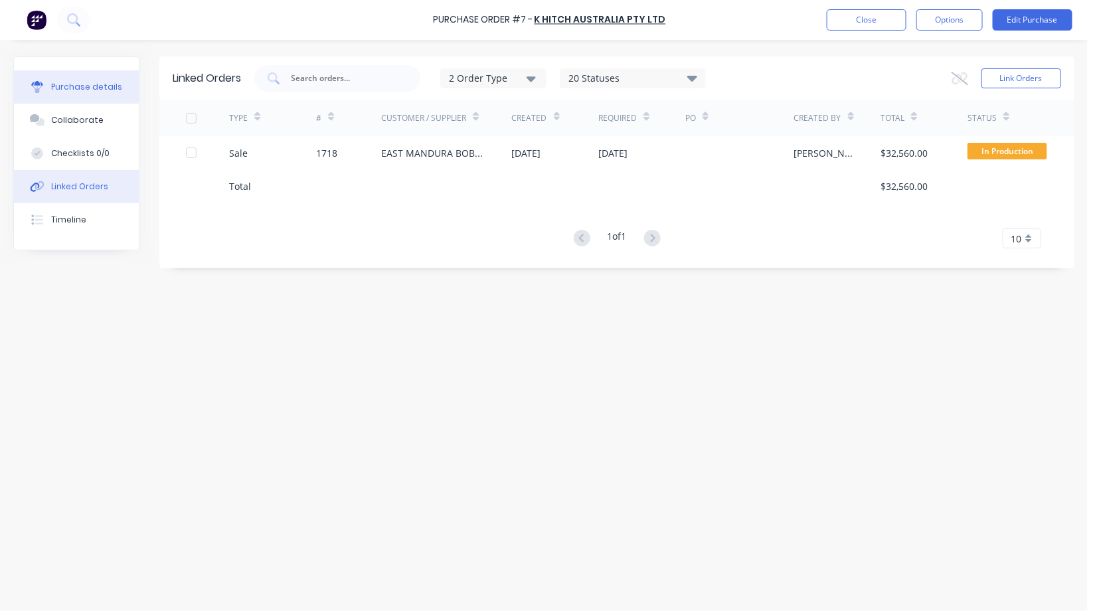
click at [74, 92] on div "Purchase details" at bounding box center [86, 87] width 71 height 12
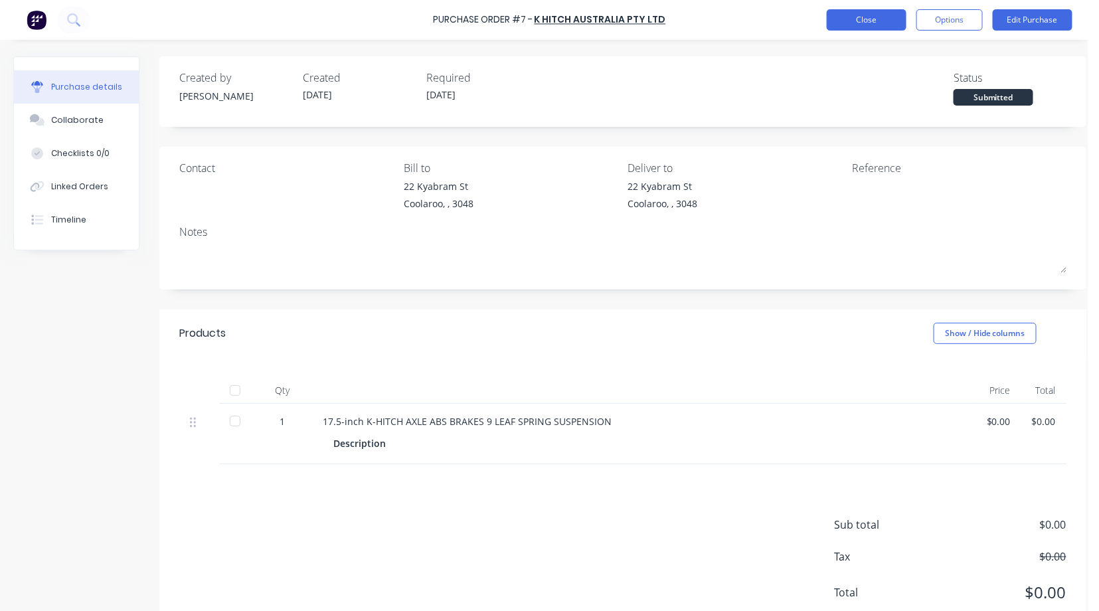
click at [865, 25] on button "Close" at bounding box center [867, 19] width 80 height 21
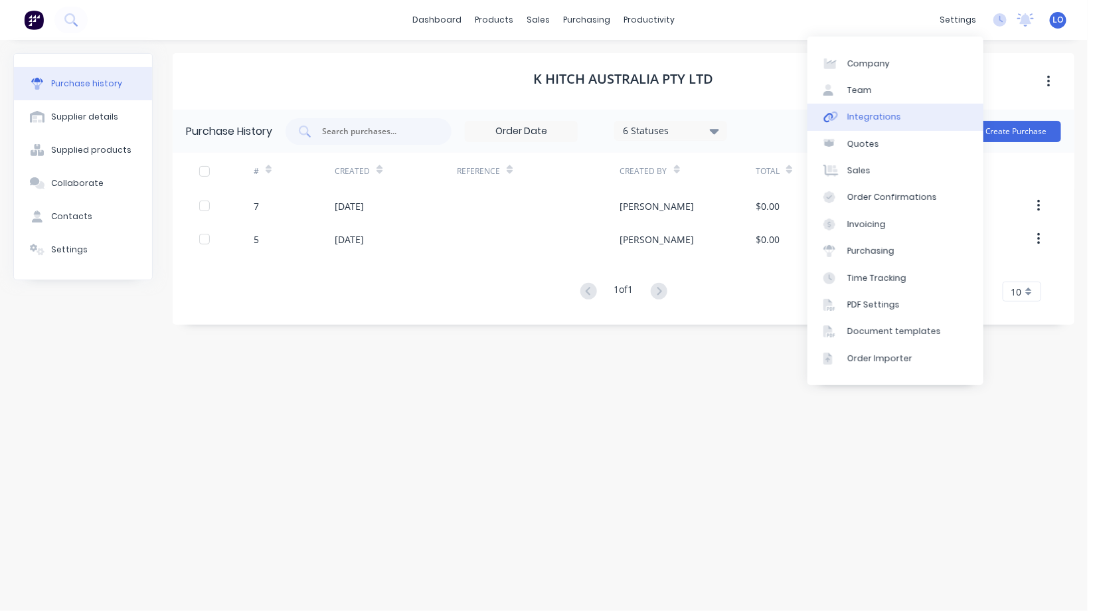
click at [866, 110] on link "Integrations" at bounding box center [895, 117] width 176 height 27
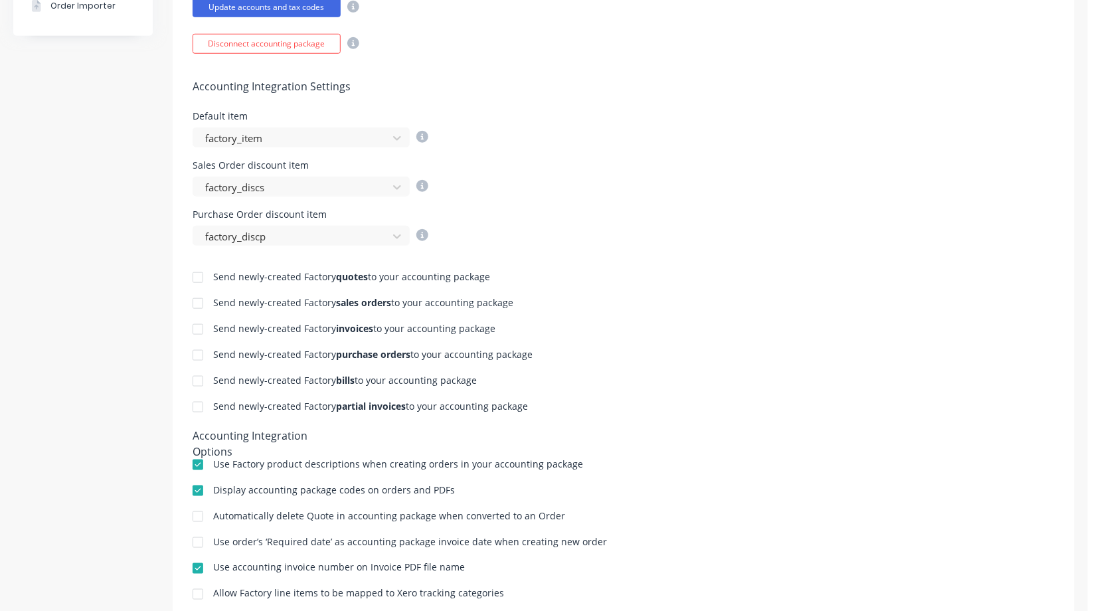
scroll to position [510, 0]
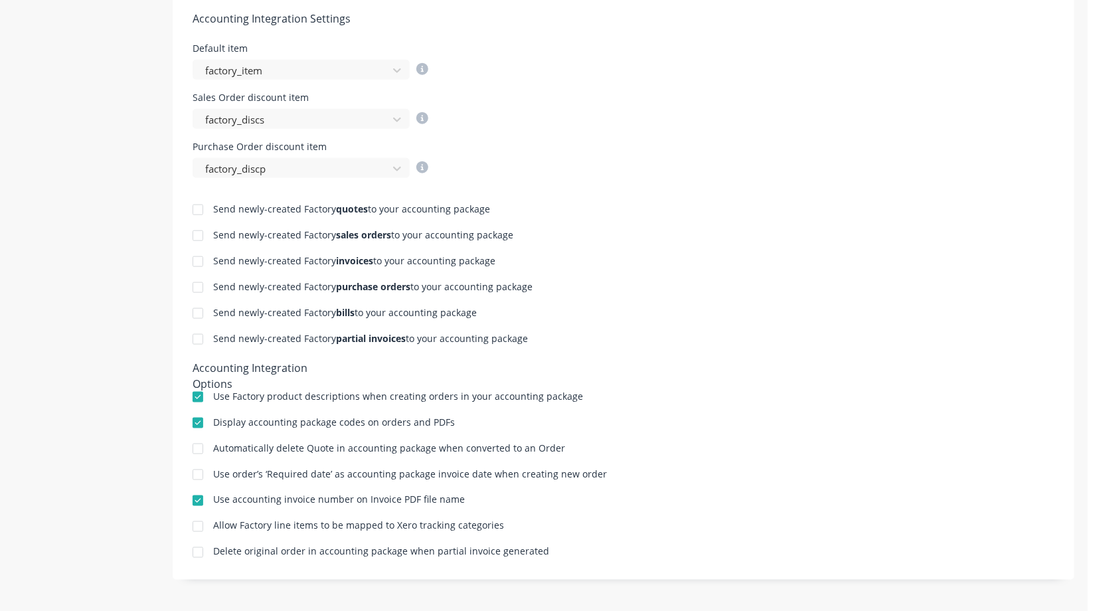
click at [199, 285] on div at bounding box center [198, 287] width 27 height 27
click at [197, 309] on div at bounding box center [198, 313] width 27 height 27
click at [199, 206] on div at bounding box center [198, 210] width 27 height 27
click at [199, 228] on div at bounding box center [198, 235] width 27 height 27
click at [197, 258] on div at bounding box center [198, 261] width 27 height 27
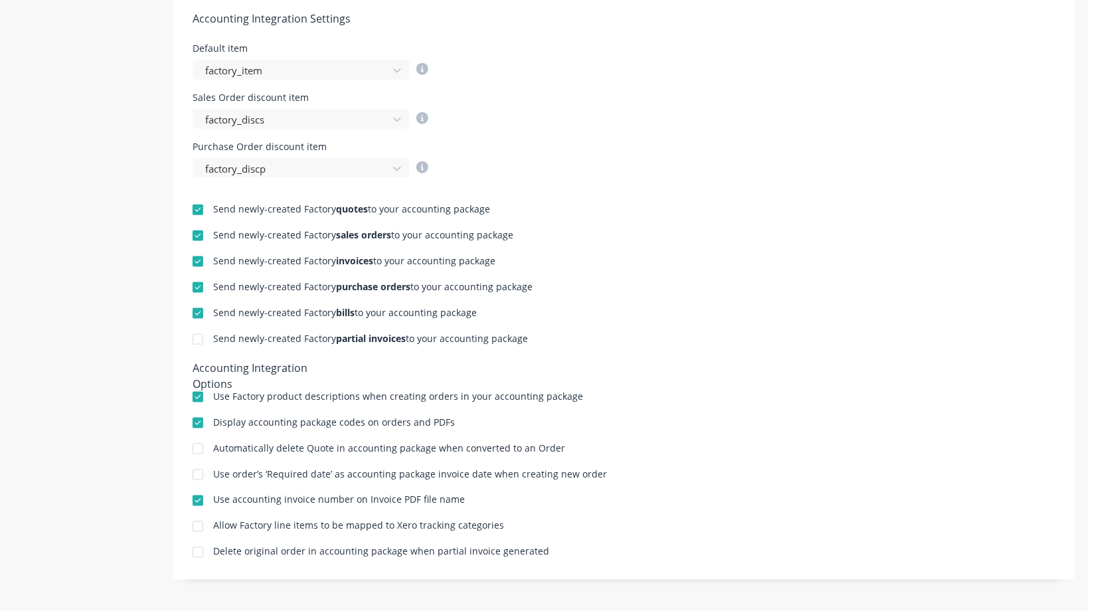
click at [199, 309] on div at bounding box center [198, 313] width 27 height 27
click at [199, 257] on div at bounding box center [198, 261] width 27 height 27
click at [199, 238] on div at bounding box center [198, 235] width 27 height 27
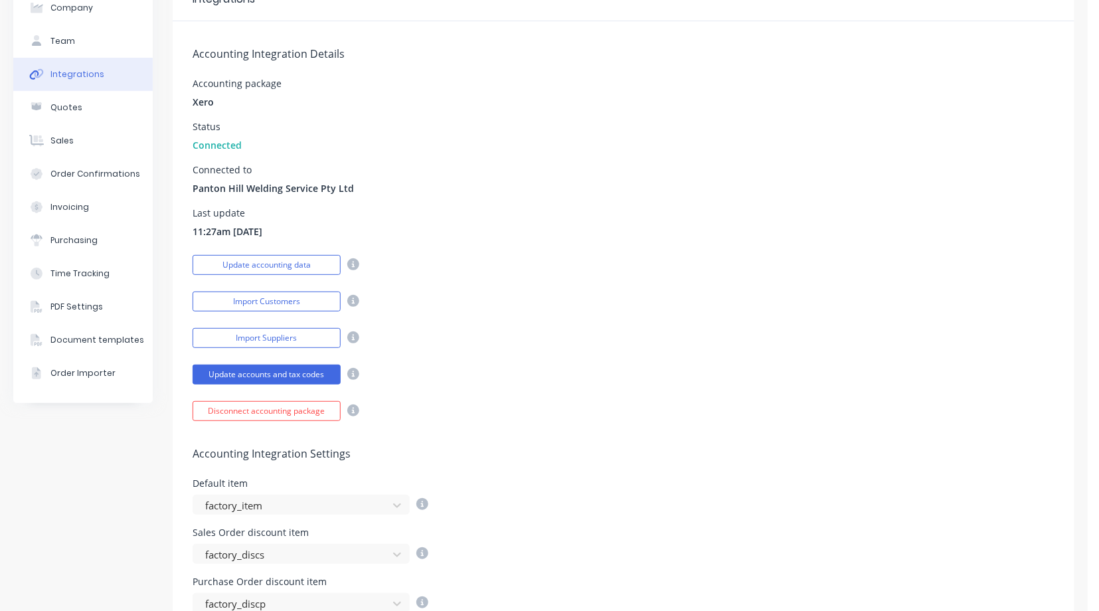
scroll to position [0, 0]
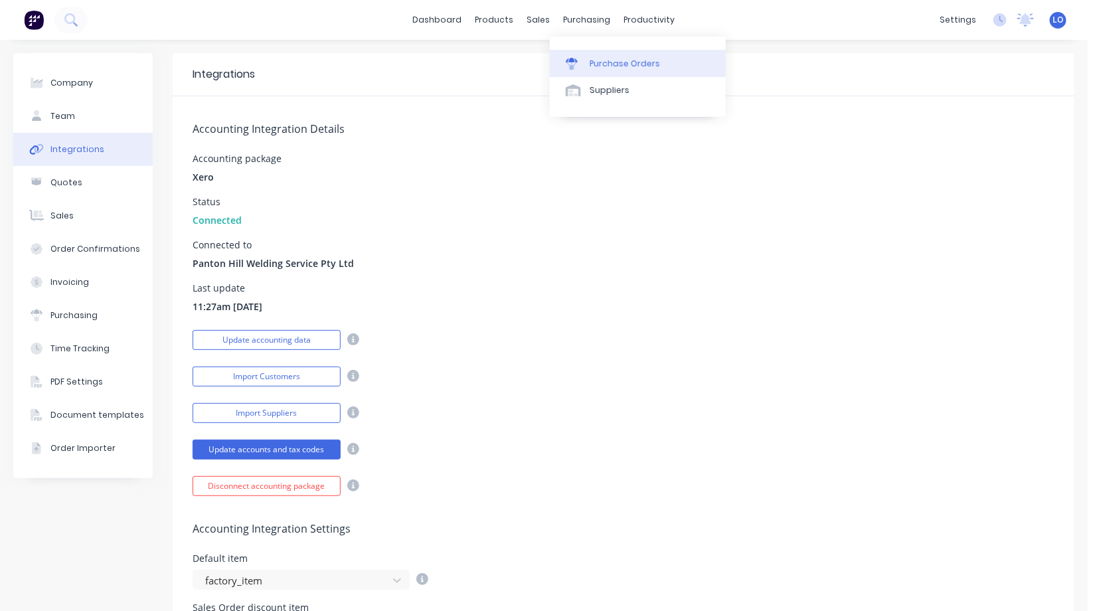
click at [604, 62] on div "Purchase Orders" at bounding box center [625, 64] width 70 height 12
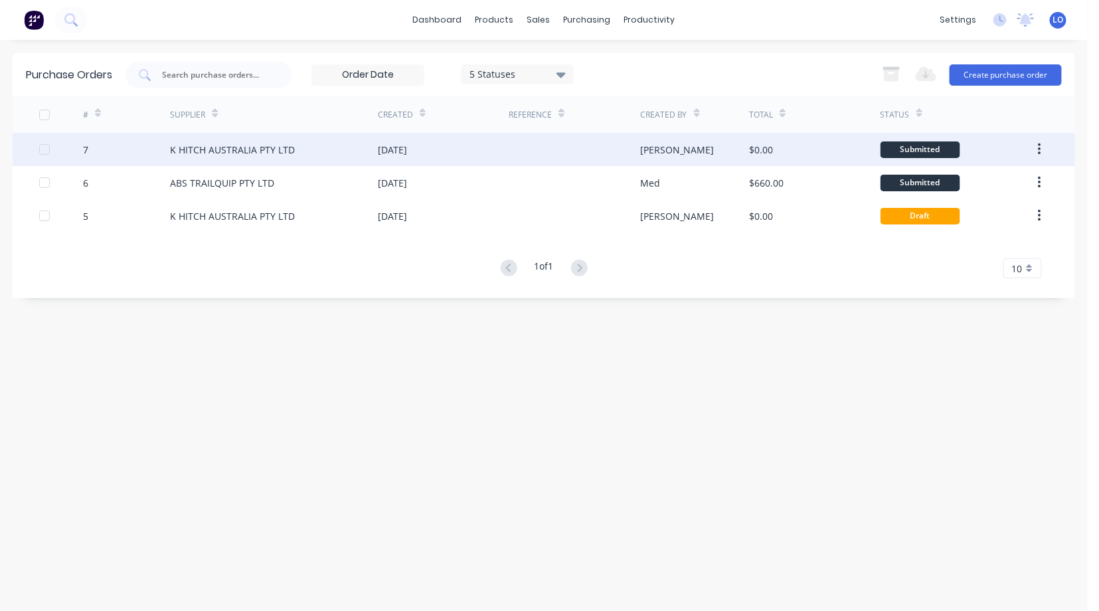
click at [215, 151] on div "K HITCH AUSTRALIA PTY LTD" at bounding box center [232, 150] width 125 height 14
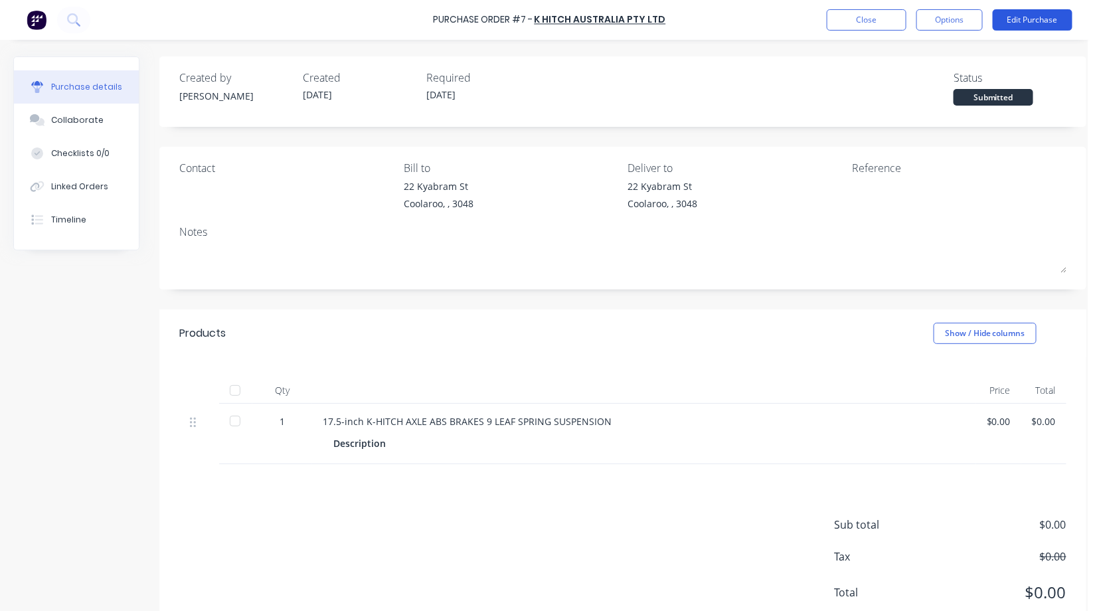
click at [1023, 23] on button "Edit Purchase" at bounding box center [1033, 19] width 80 height 21
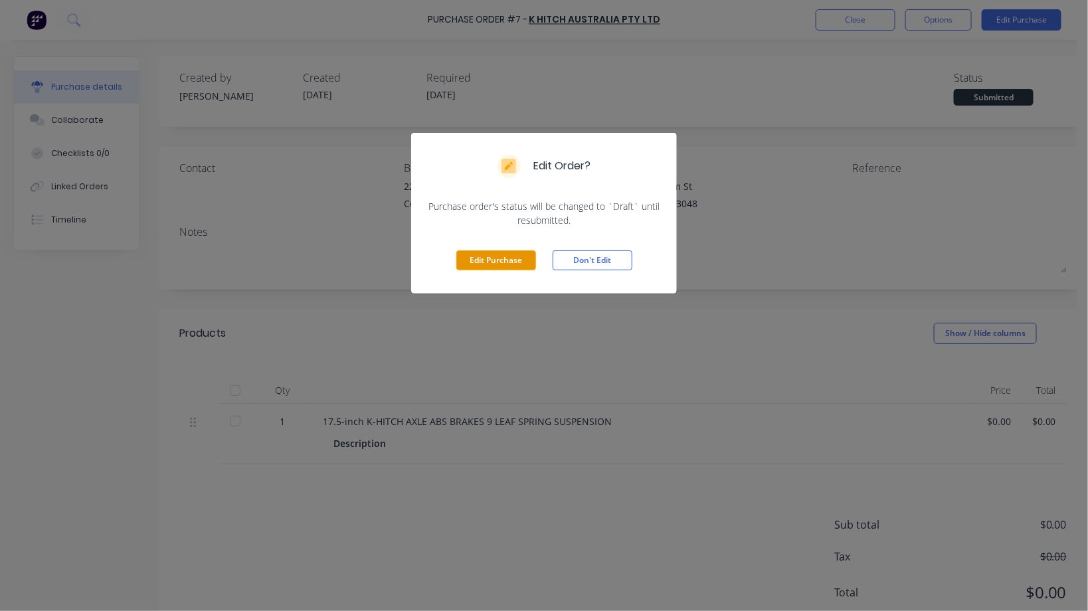
click at [491, 259] on button "Edit Purchase" at bounding box center [496, 260] width 80 height 20
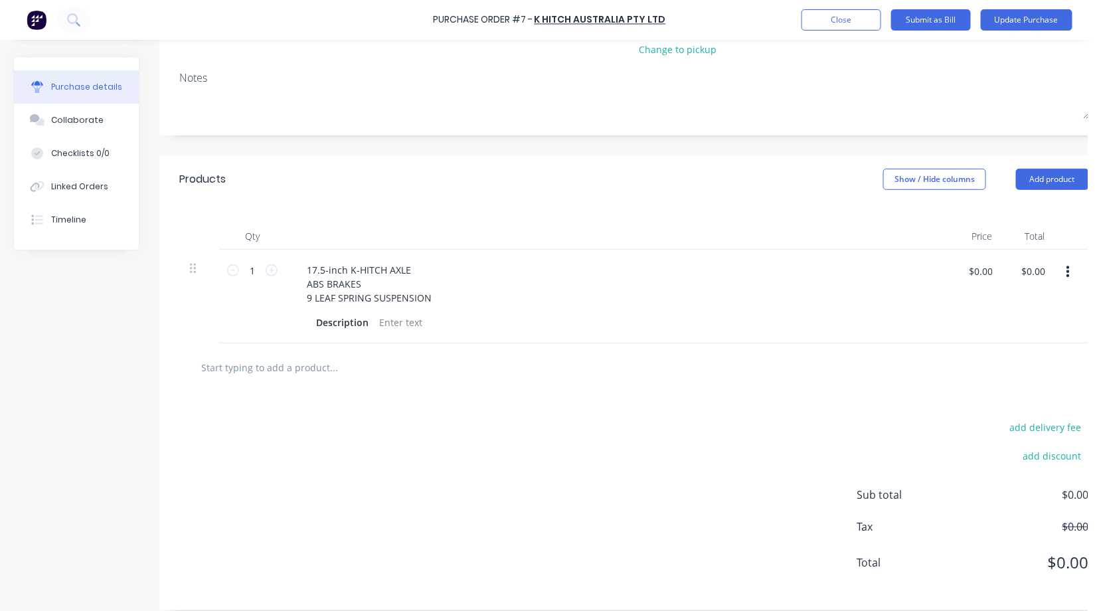
scroll to position [197, 0]
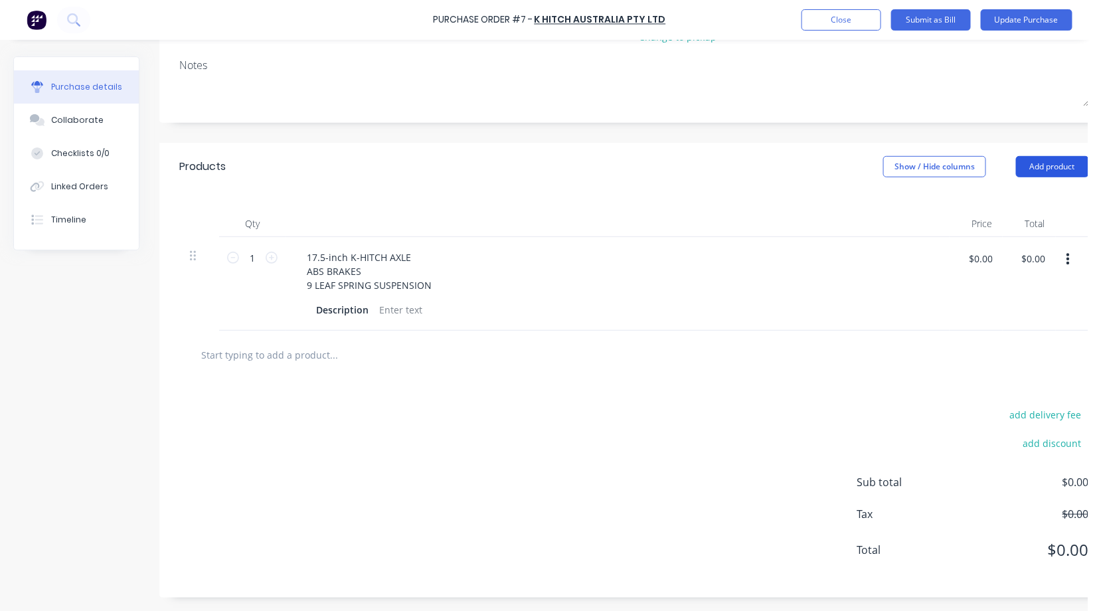
click at [1049, 156] on button "Add product" at bounding box center [1052, 166] width 73 height 21
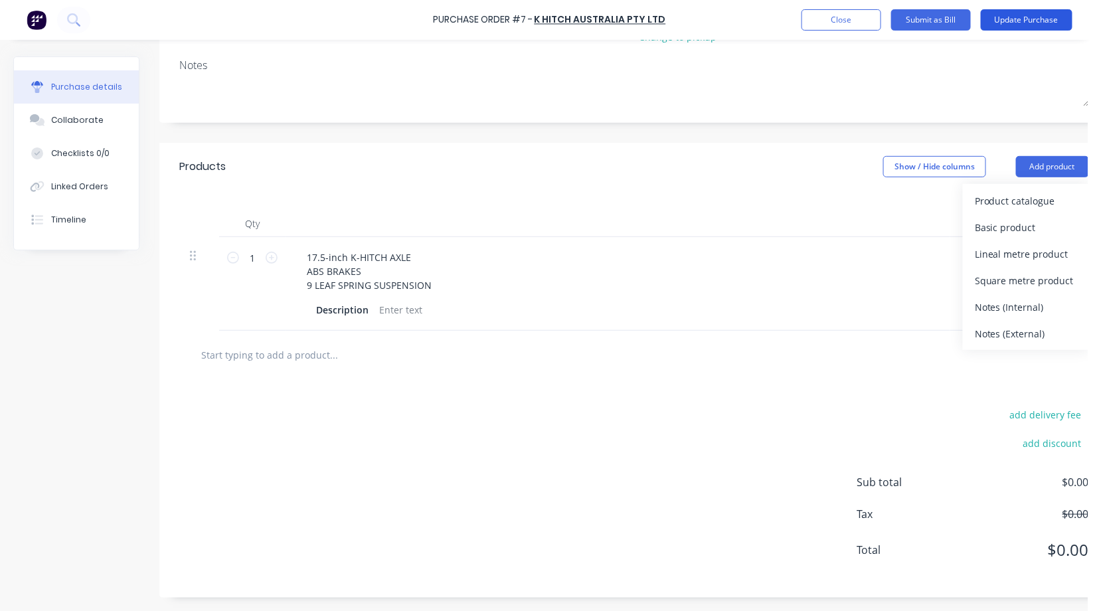
click at [1011, 17] on button "Update Purchase" at bounding box center [1027, 19] width 92 height 21
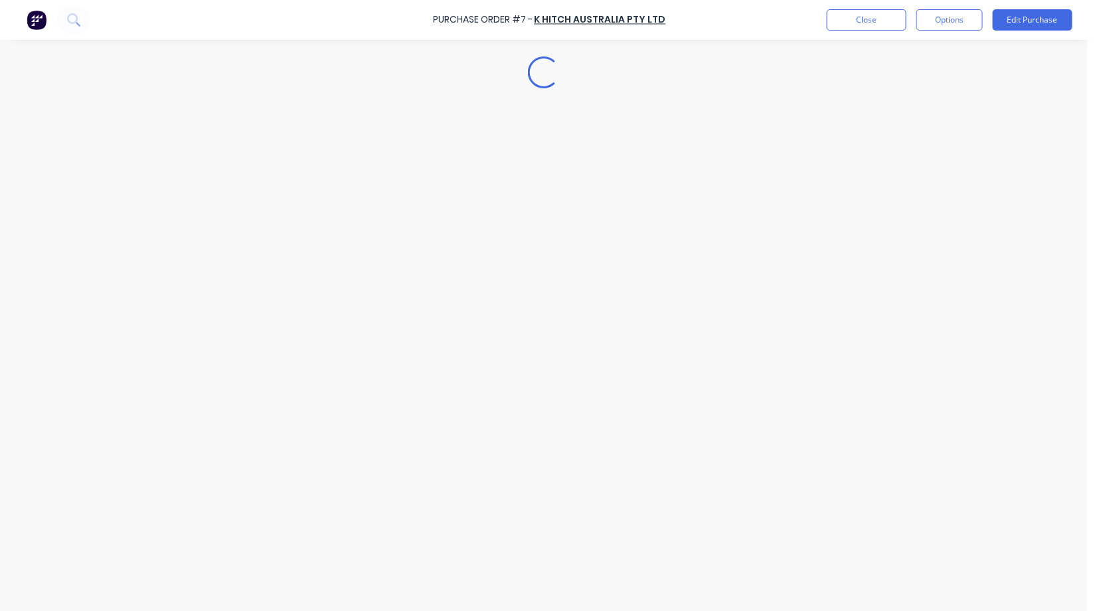
scroll to position [0, 0]
